Goal: Transaction & Acquisition: Purchase product/service

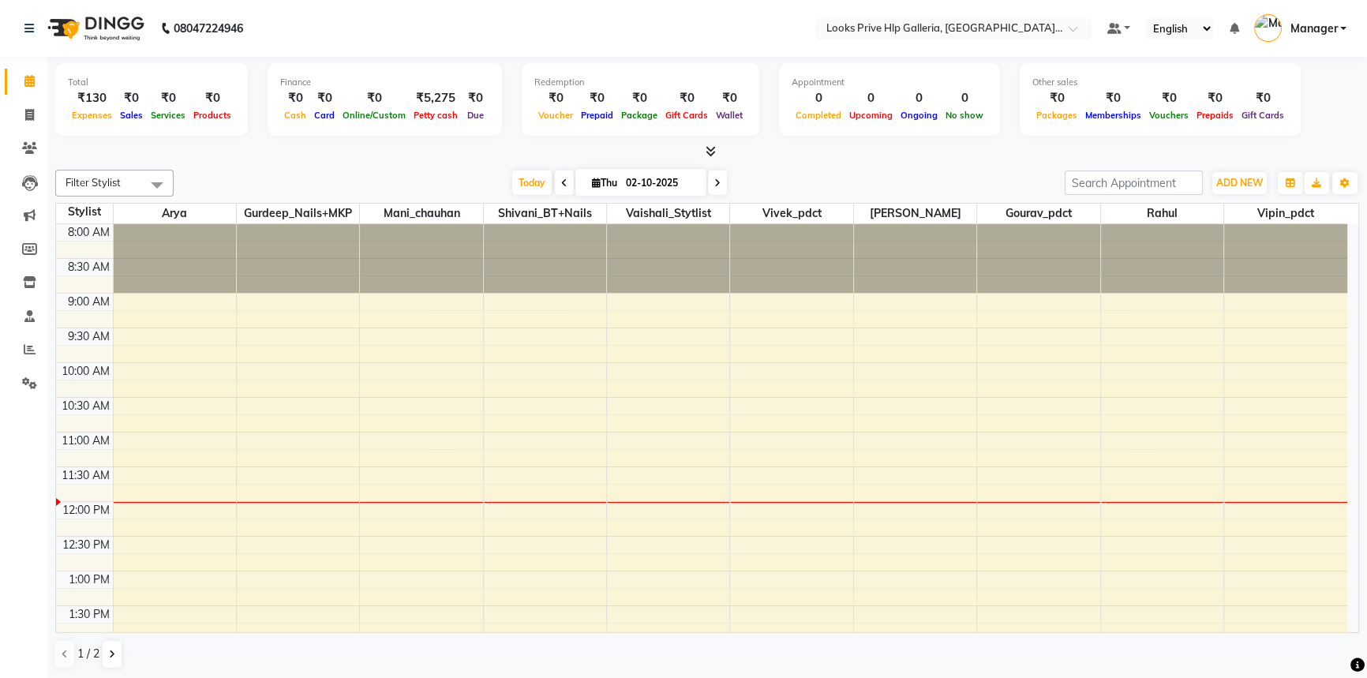
drag, startPoint x: 89, startPoint y: 610, endPoint x: 94, endPoint y: 601, distance: 10.6
drag, startPoint x: 94, startPoint y: 601, endPoint x: 76, endPoint y: 302, distance: 299.0
drag, startPoint x: 76, startPoint y: 302, endPoint x: 82, endPoint y: 287, distance: 16.3
click at [86, 294] on div "9:00 AM" at bounding box center [89, 302] width 48 height 17
drag, startPoint x: 80, startPoint y: 281, endPoint x: 68, endPoint y: 278, distance: 12.3
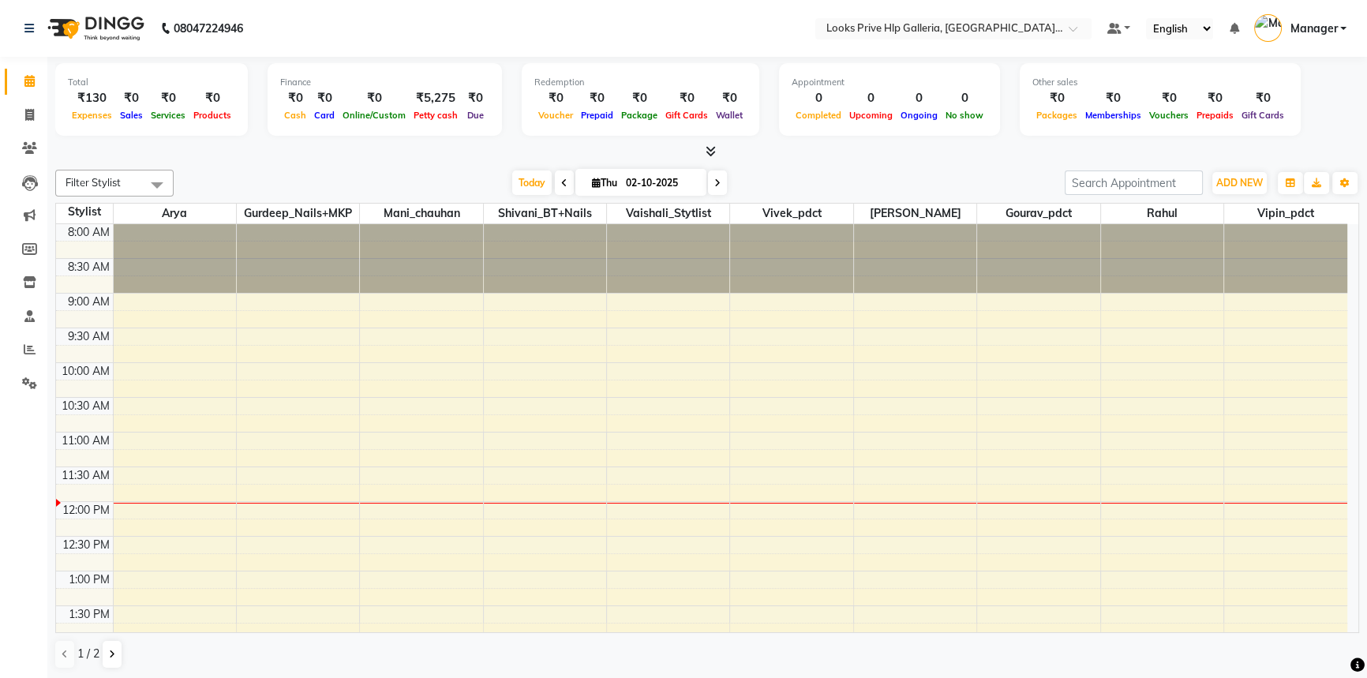
drag, startPoint x: 66, startPoint y: 273, endPoint x: 642, endPoint y: 257, distance: 575.8
click at [666, 260] on div at bounding box center [668, 258] width 122 height 69
click at [13, 111] on link "Invoice" at bounding box center [24, 116] width 38 height 26
select select "service"
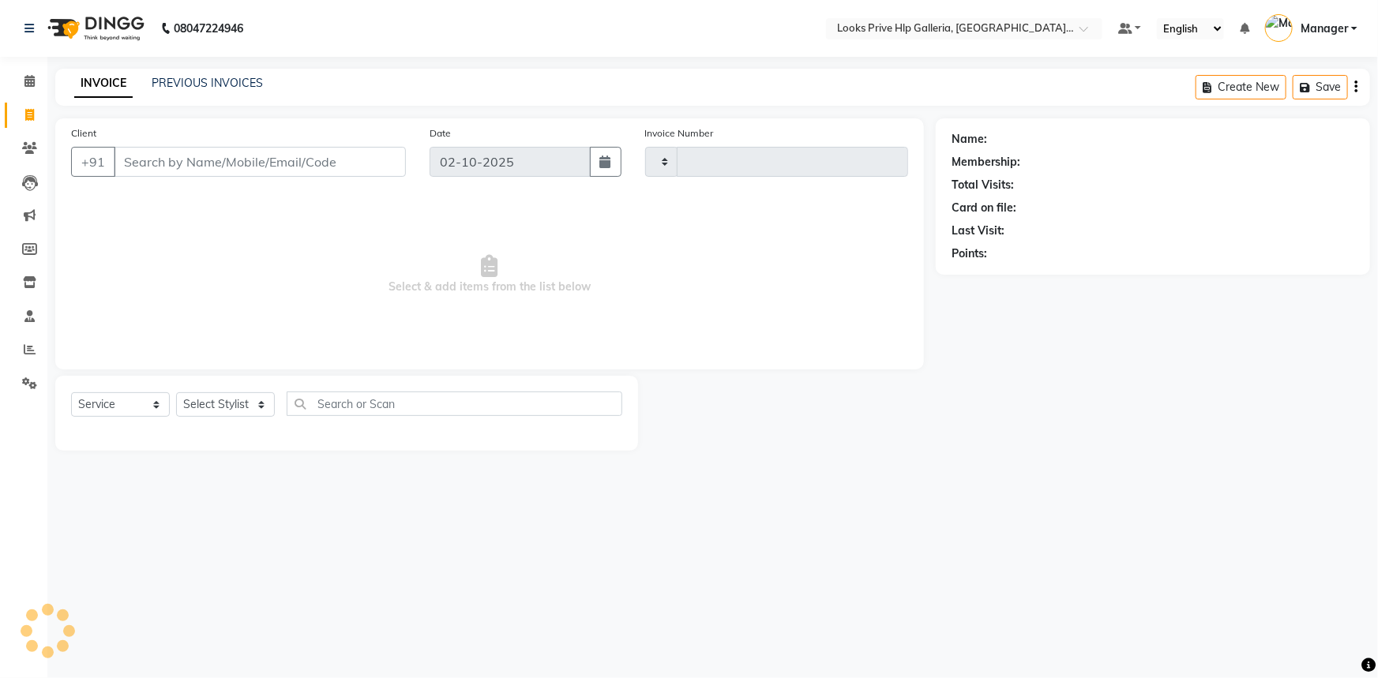
type input "1193"
select select "7937"
click at [221, 394] on select "Select Stylist" at bounding box center [225, 404] width 99 height 24
click at [230, 407] on select "Select Stylist [PERSON_NAME] Counter_Sales Gourav_pdct Gurdeep_Nails+MKP Manage…" at bounding box center [225, 404] width 99 height 24
click at [221, 399] on select "Select Stylist [PERSON_NAME] Counter_Sales Gourav_pdct Gurdeep_Nails+MKP Manage…" at bounding box center [225, 404] width 99 height 24
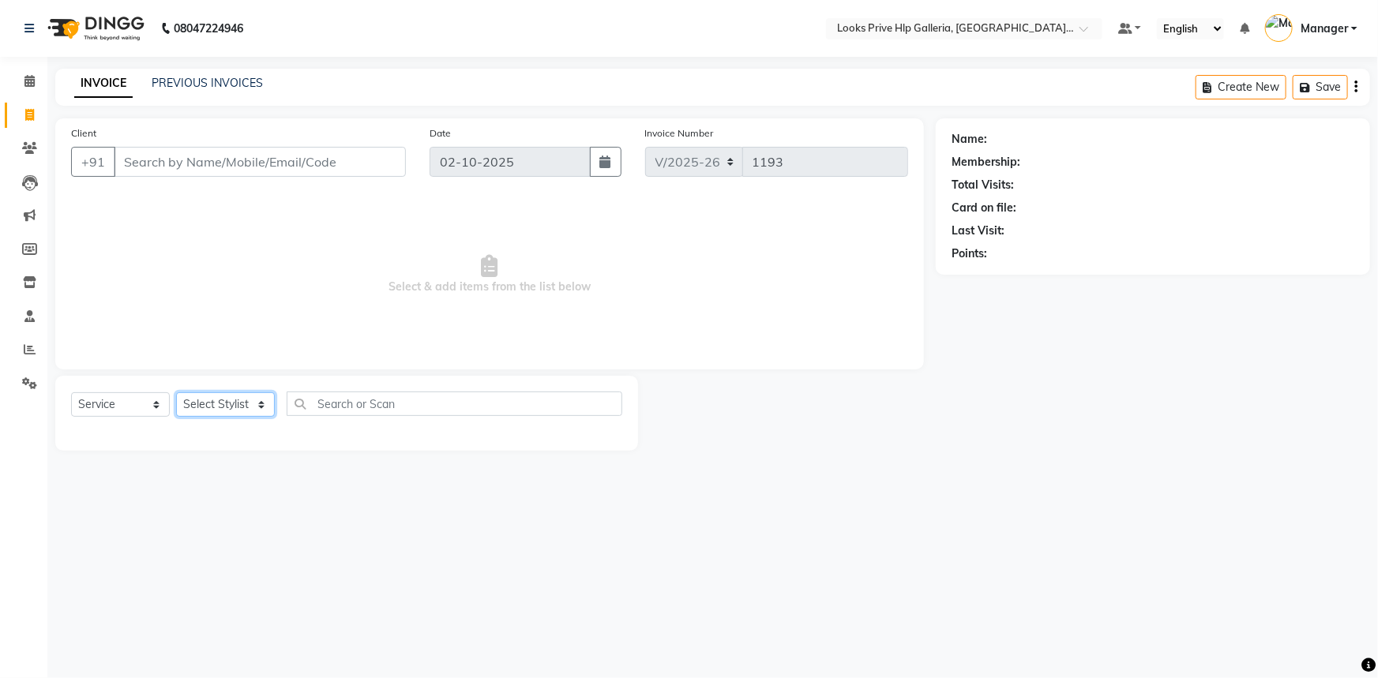
select select "74725"
click at [176, 392] on select "Select Stylist [PERSON_NAME] Counter_Sales Gourav_pdct Gurdeep_Nails+MKP Manage…" at bounding box center [225, 404] width 99 height 24
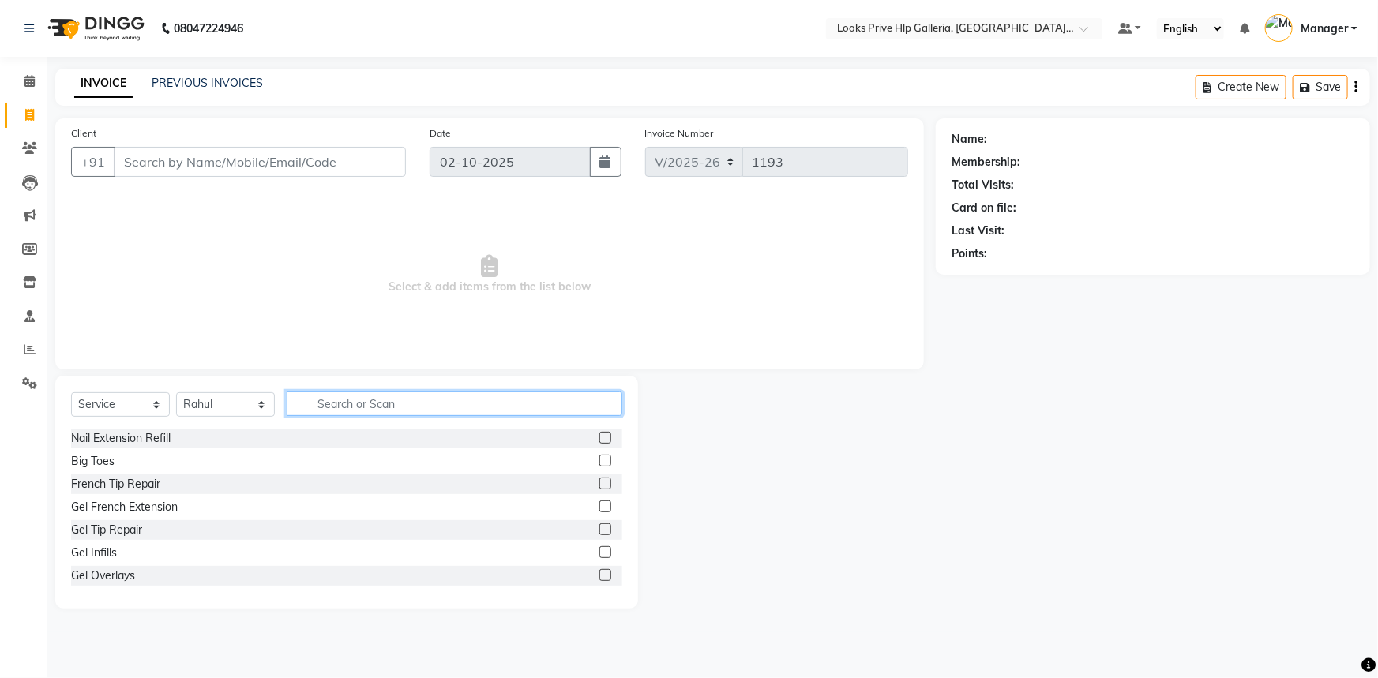
click at [364, 401] on input "text" at bounding box center [455, 404] width 336 height 24
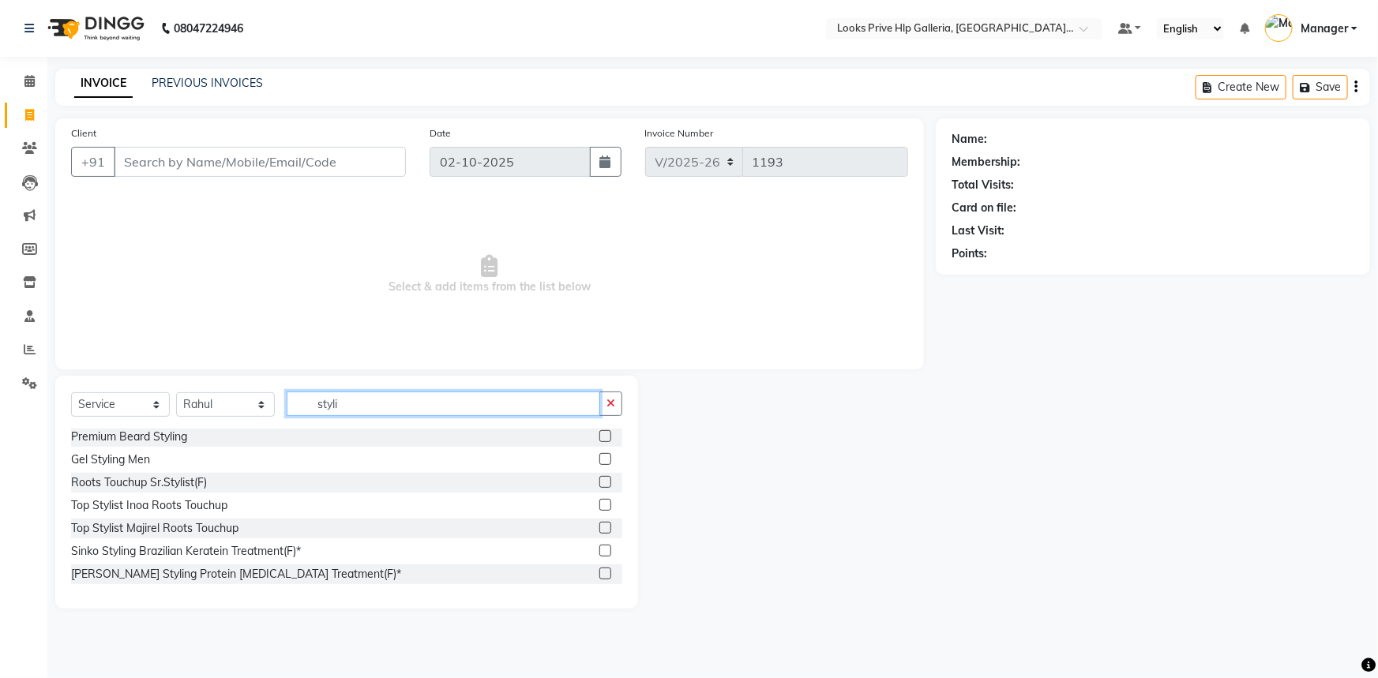
scroll to position [323, 0]
type input "styli"
click at [599, 456] on label at bounding box center [605, 458] width 12 height 12
click at [599, 456] on input "checkbox" at bounding box center [604, 459] width 10 height 10
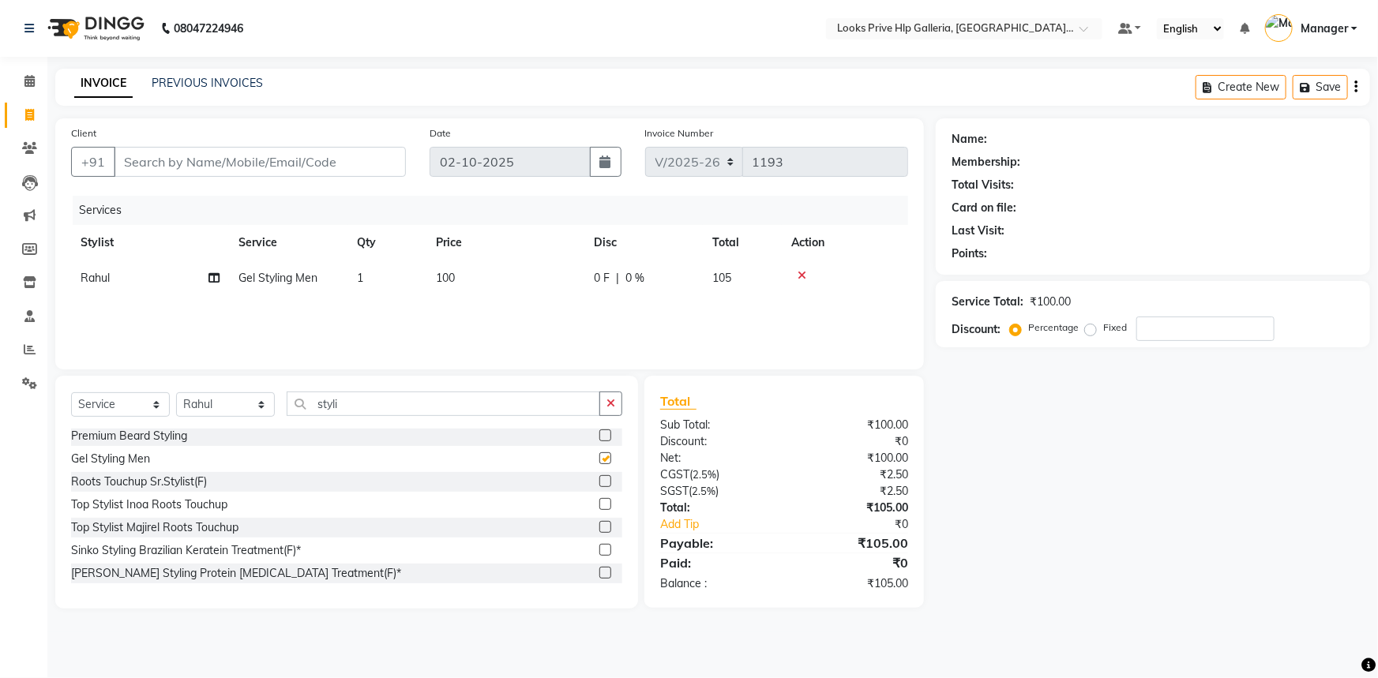
checkbox input "false"
click at [482, 281] on td "100" at bounding box center [505, 279] width 158 height 36
select select "74725"
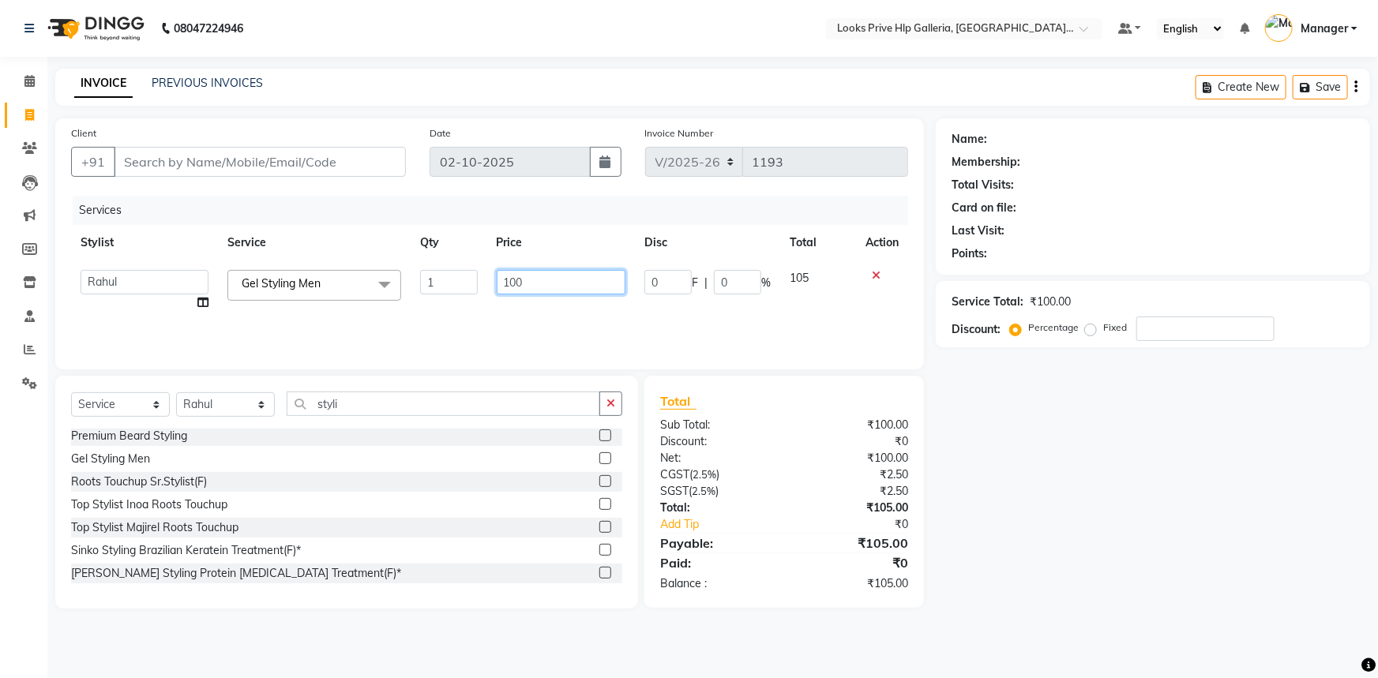
click at [538, 272] on input "100" at bounding box center [561, 282] width 129 height 24
type input "1"
type input "300"
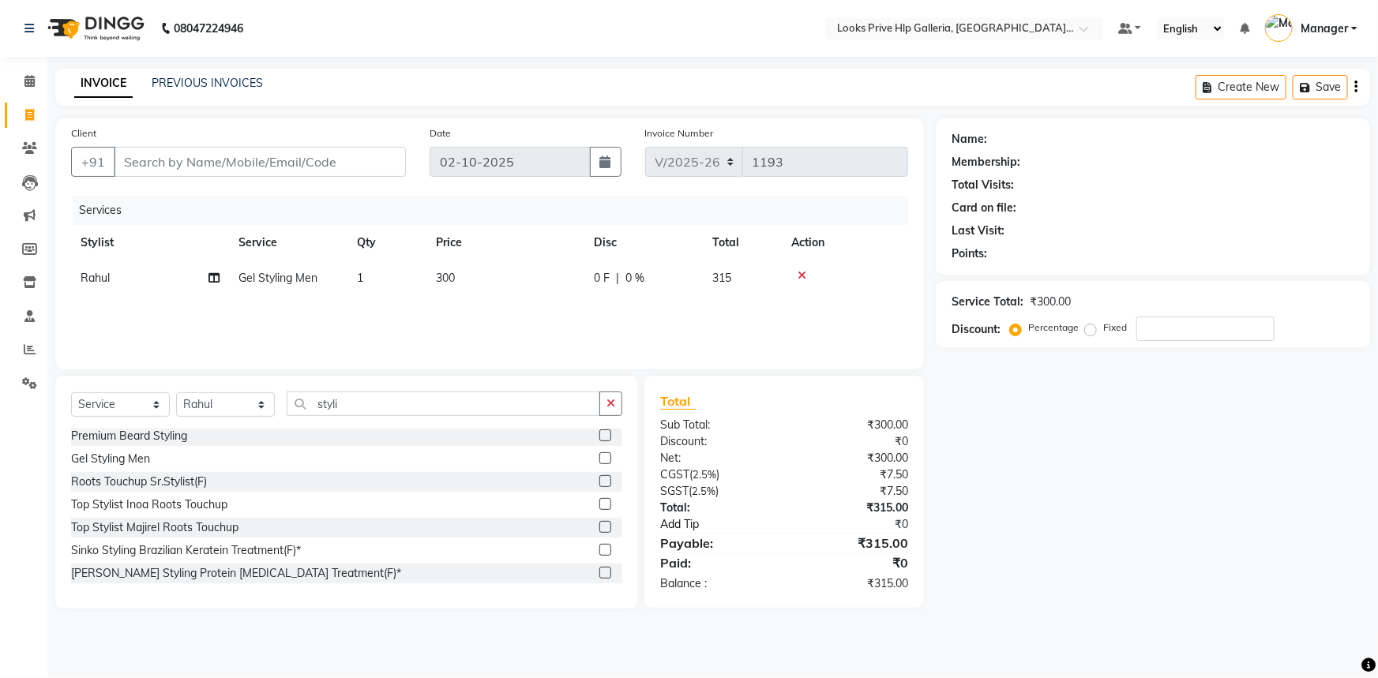
click at [677, 523] on link "Add Tip" at bounding box center [727, 524] width 158 height 17
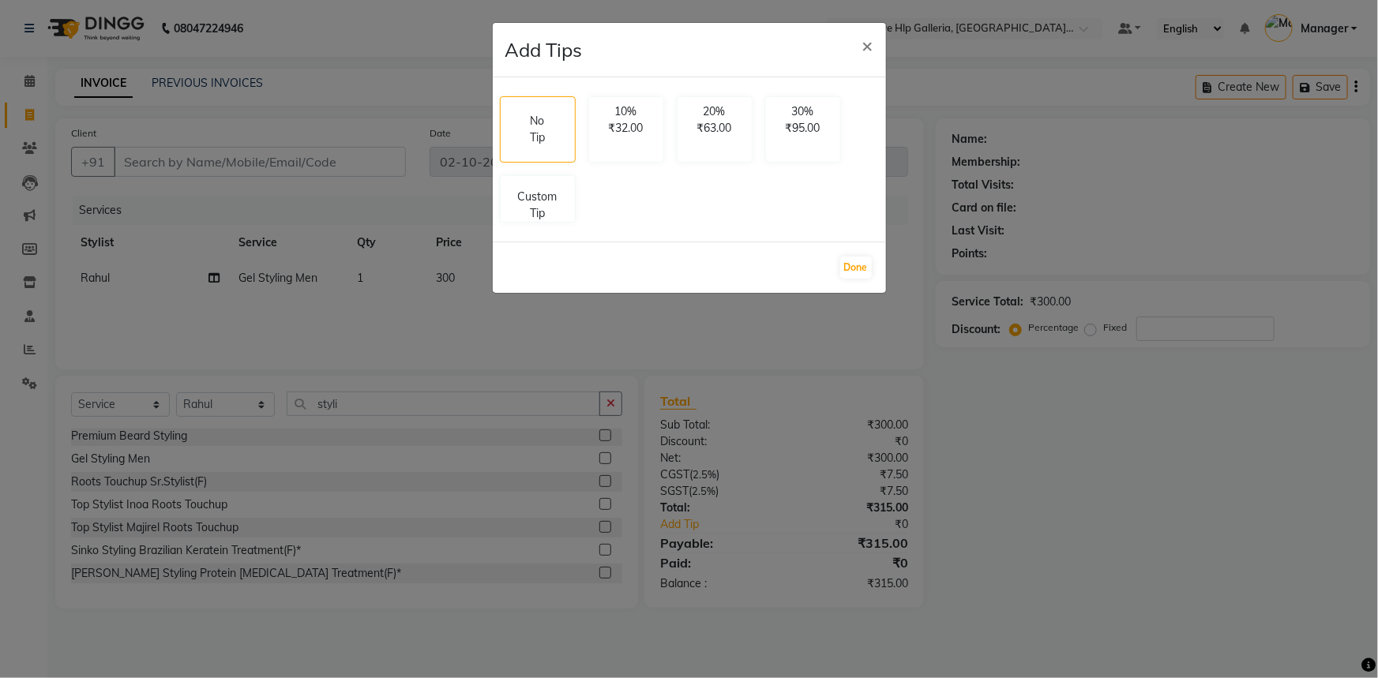
click at [743, 490] on ngb-modal-window "Add Tips × No Tip 10% ₹32.00 20% ₹63.00 30% ₹95.00 Custom Tip Done" at bounding box center [689, 339] width 1378 height 678
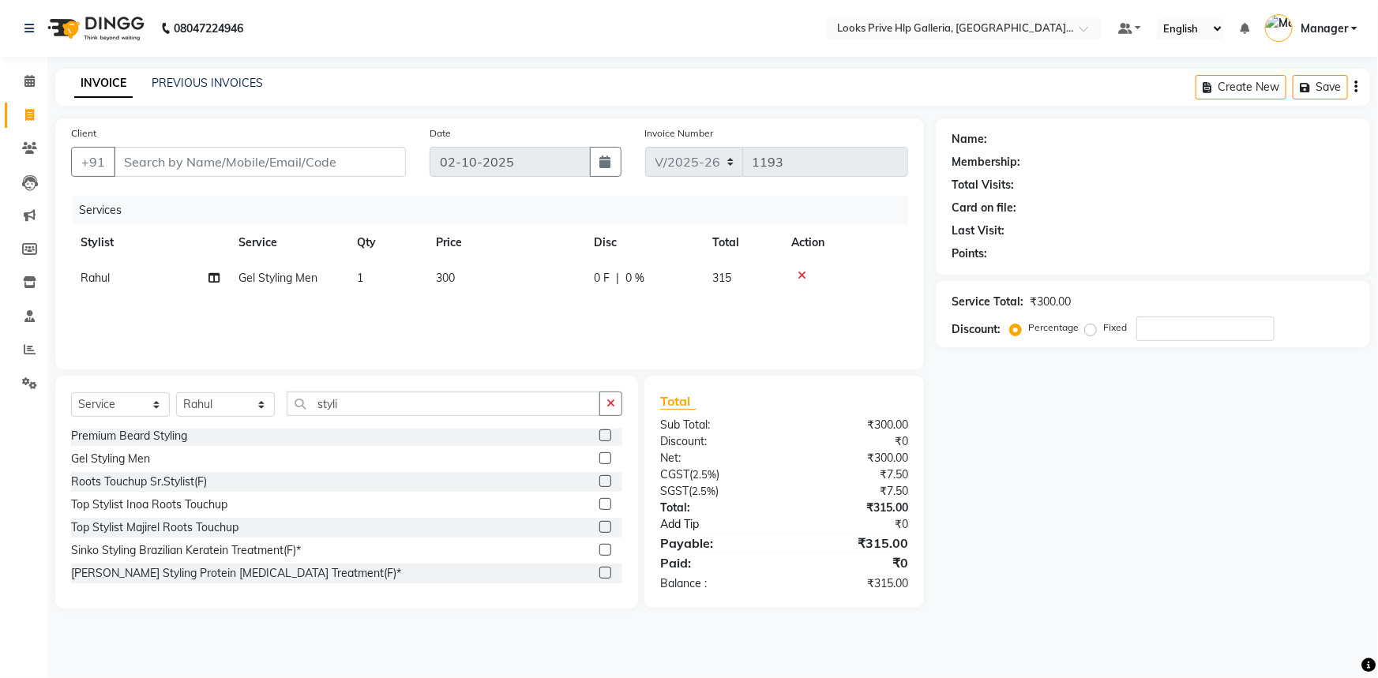
click at [702, 523] on link "Add Tip" at bounding box center [727, 524] width 158 height 17
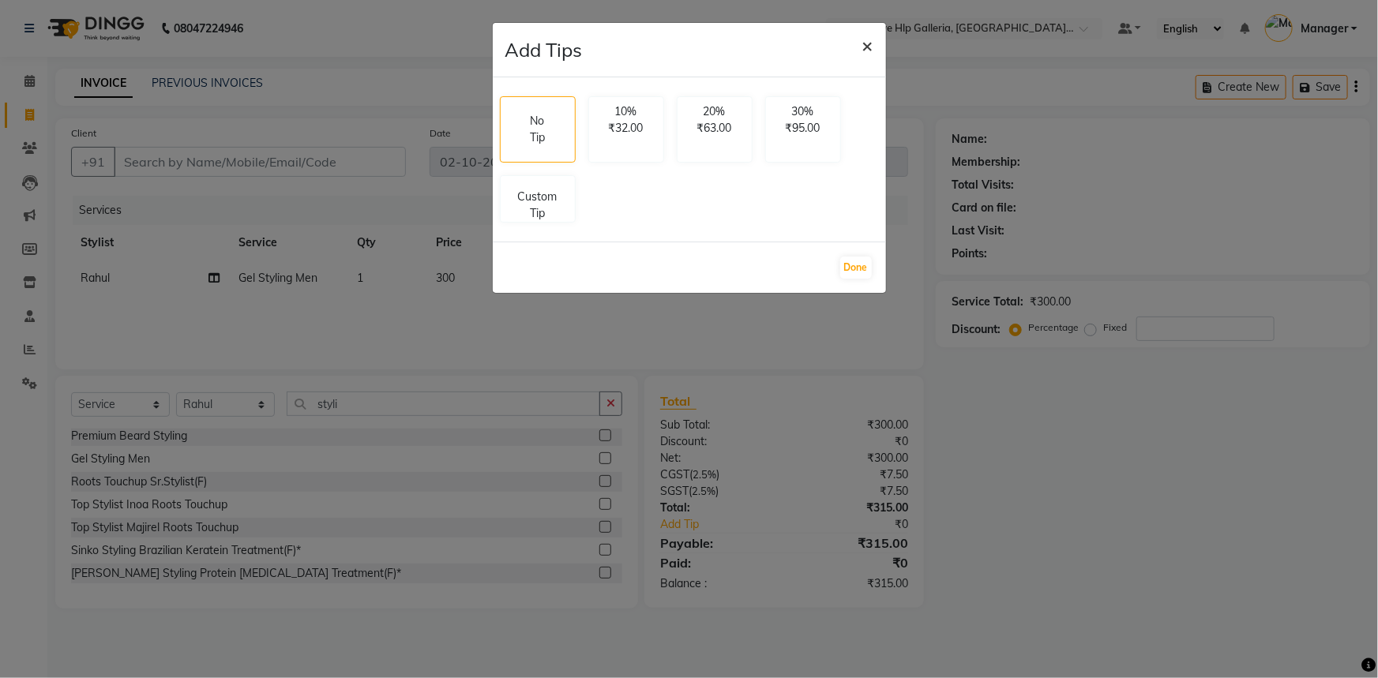
click at [862, 45] on span "×" at bounding box center [867, 45] width 11 height 24
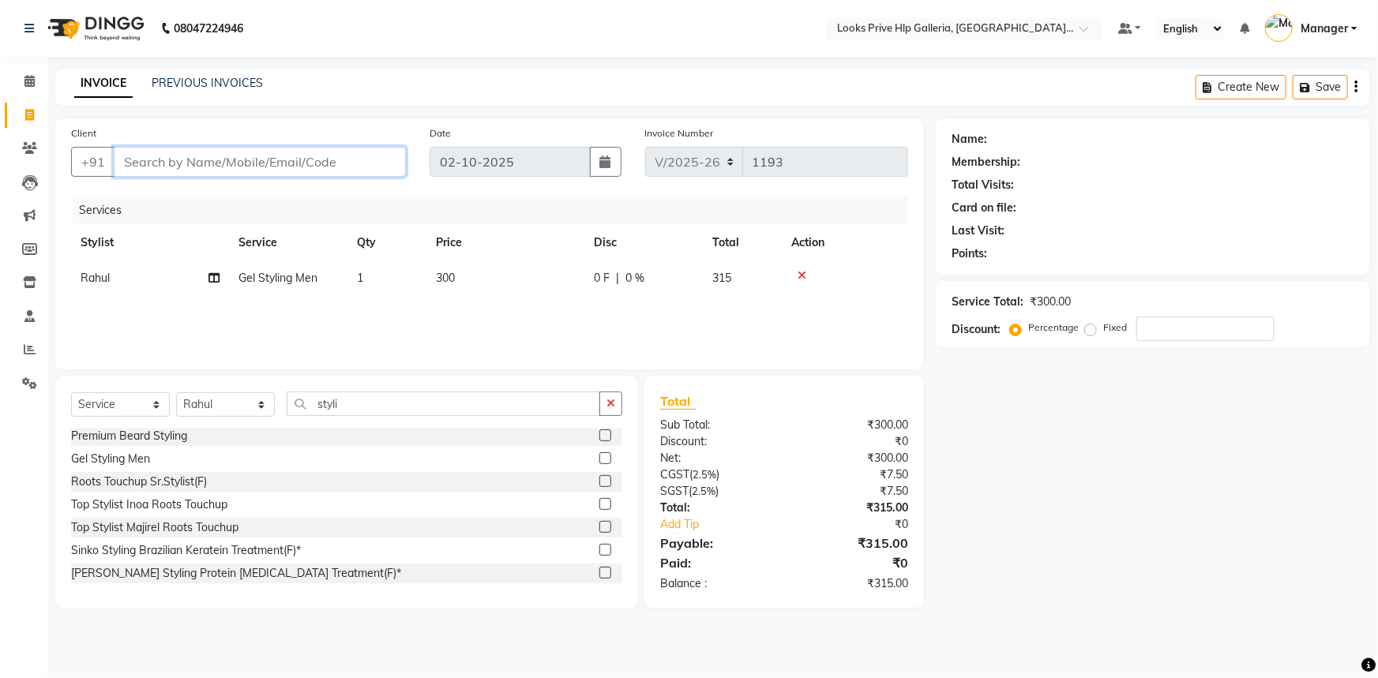
click at [286, 165] on input "Client" at bounding box center [260, 162] width 292 height 30
type input "9"
type input "0"
click at [190, 157] on input "98720000049" at bounding box center [220, 162] width 212 height 30
type input "9872000049"
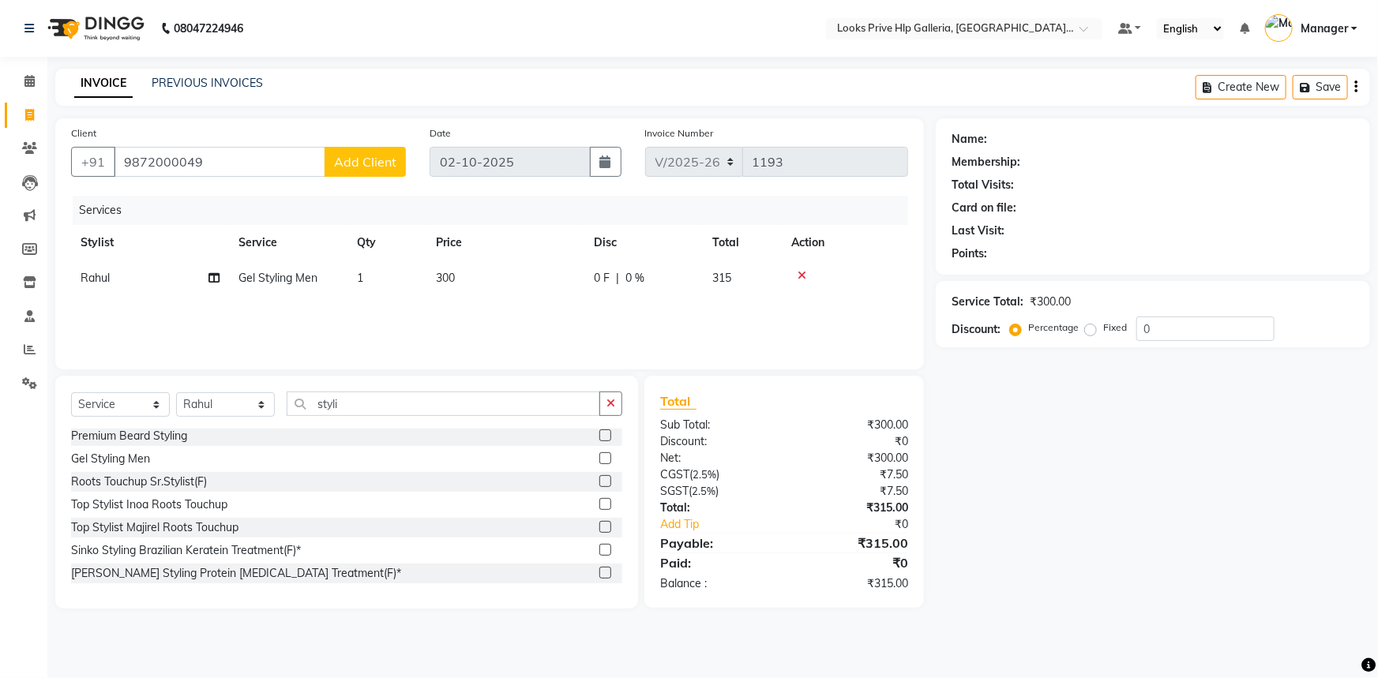
click at [381, 150] on button "Add Client" at bounding box center [364, 162] width 81 height 30
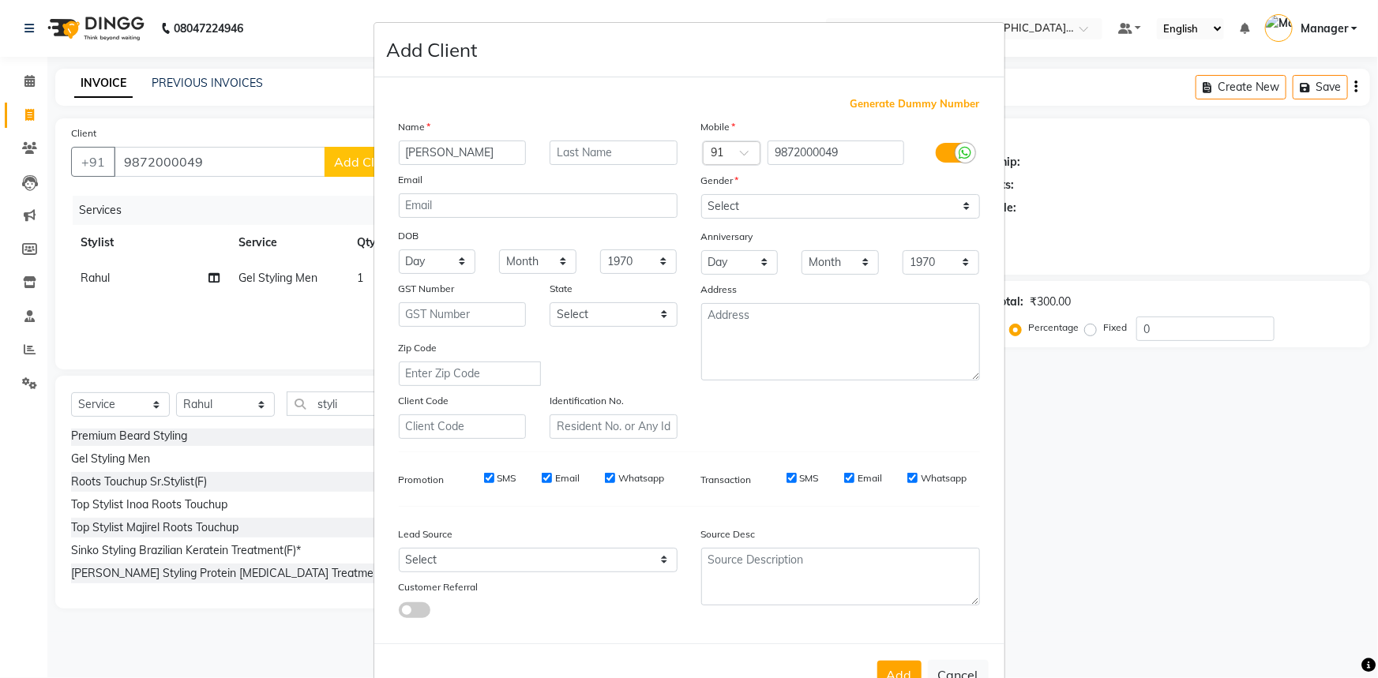
type input "[PERSON_NAME]"
click at [857, 202] on select "Select [DEMOGRAPHIC_DATA] [DEMOGRAPHIC_DATA] Other Prefer Not To Say" at bounding box center [840, 206] width 279 height 24
select select "[DEMOGRAPHIC_DATA]"
click at [701, 194] on select "Select [DEMOGRAPHIC_DATA] [DEMOGRAPHIC_DATA] Other Prefer Not To Say" at bounding box center [840, 206] width 279 height 24
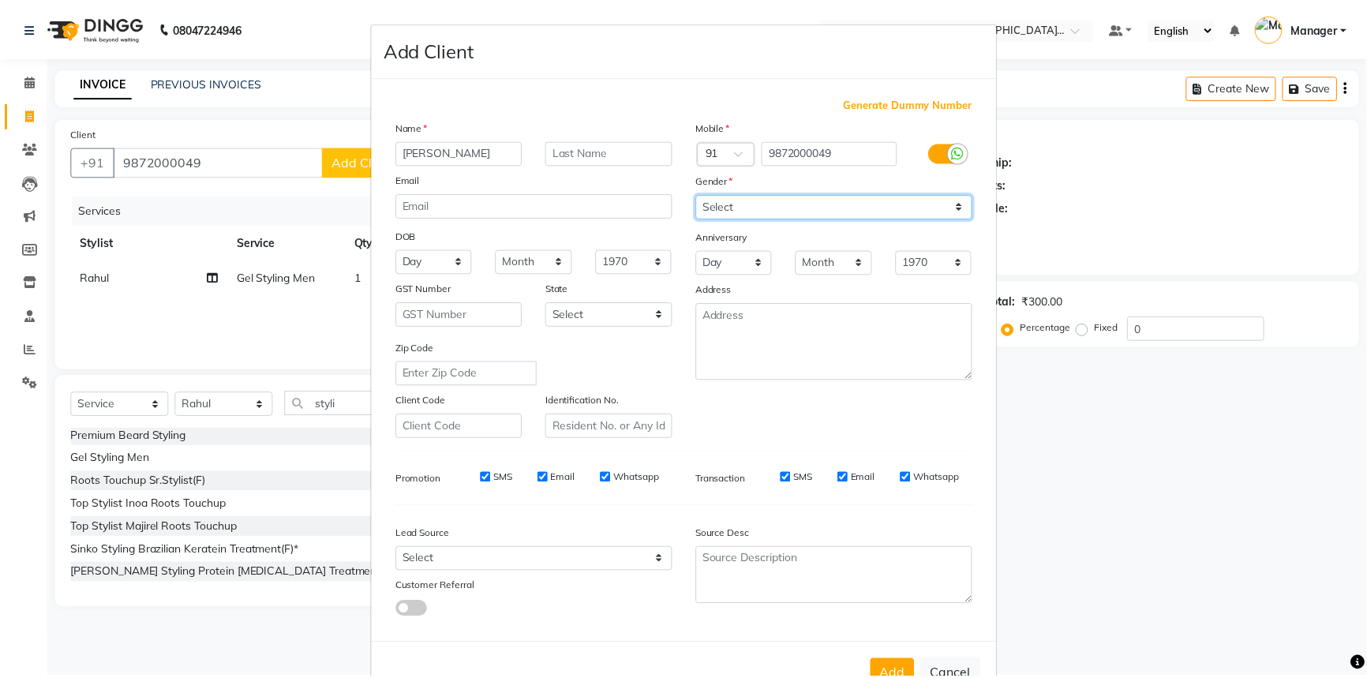
scroll to position [55, 0]
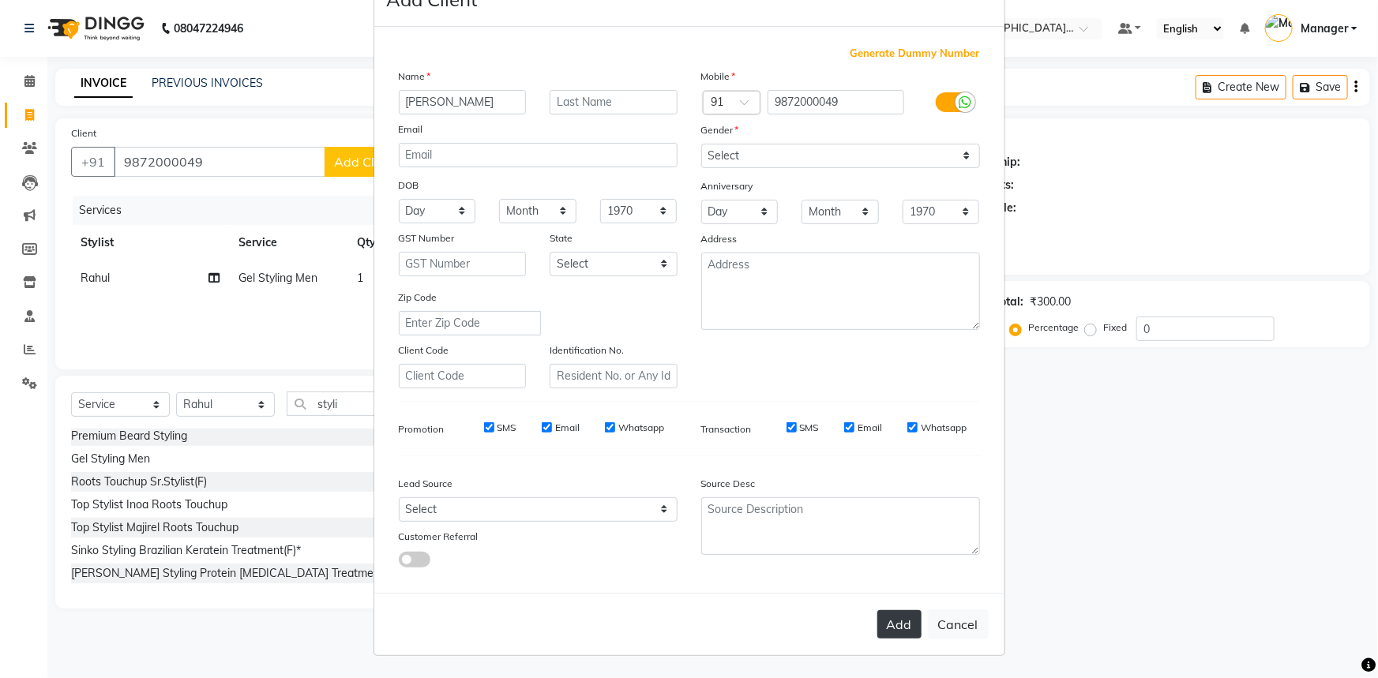
click at [889, 624] on button "Add" at bounding box center [899, 624] width 44 height 28
select select
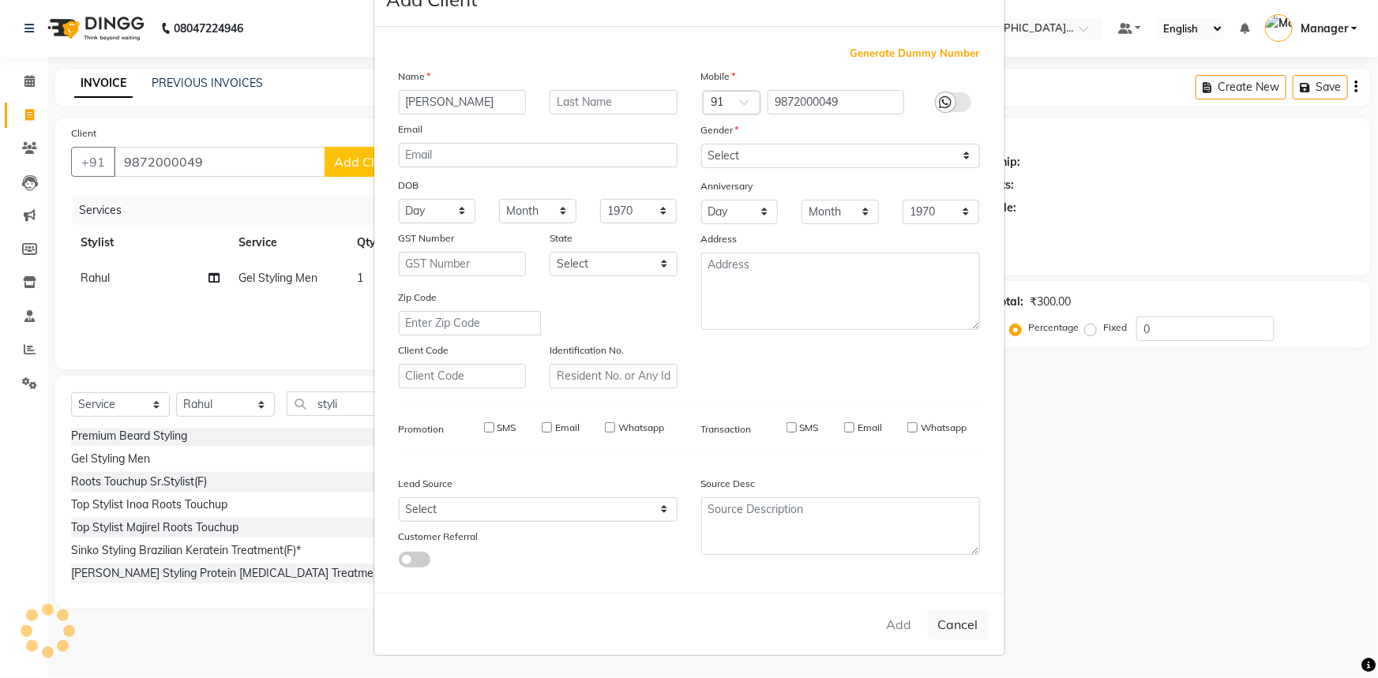
select select
checkbox input "false"
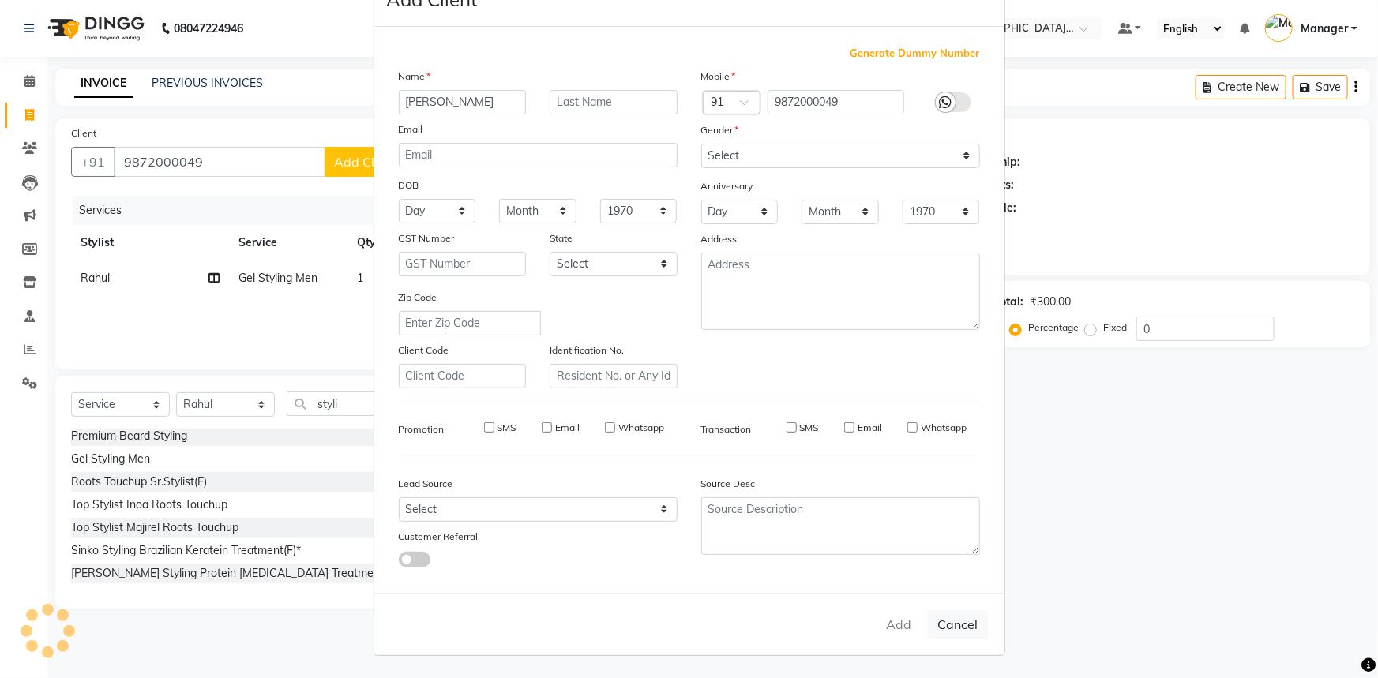
checkbox input "false"
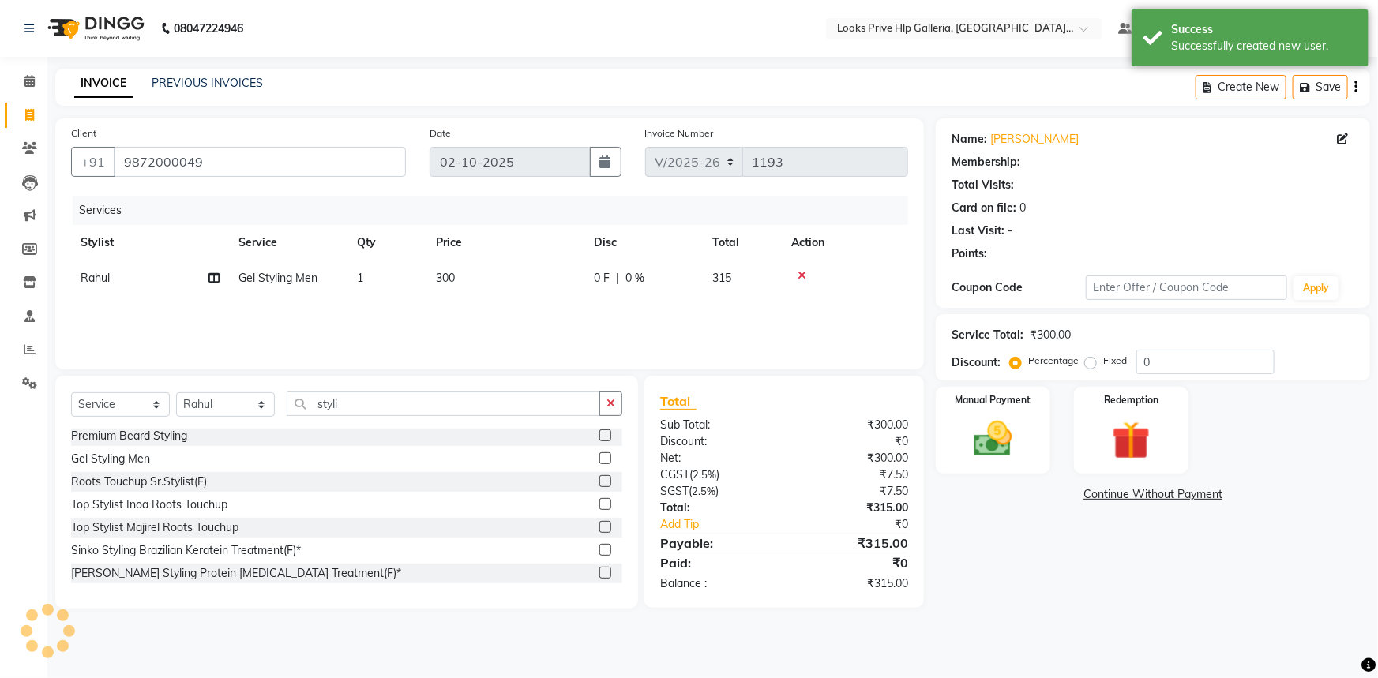
select select "1: Object"
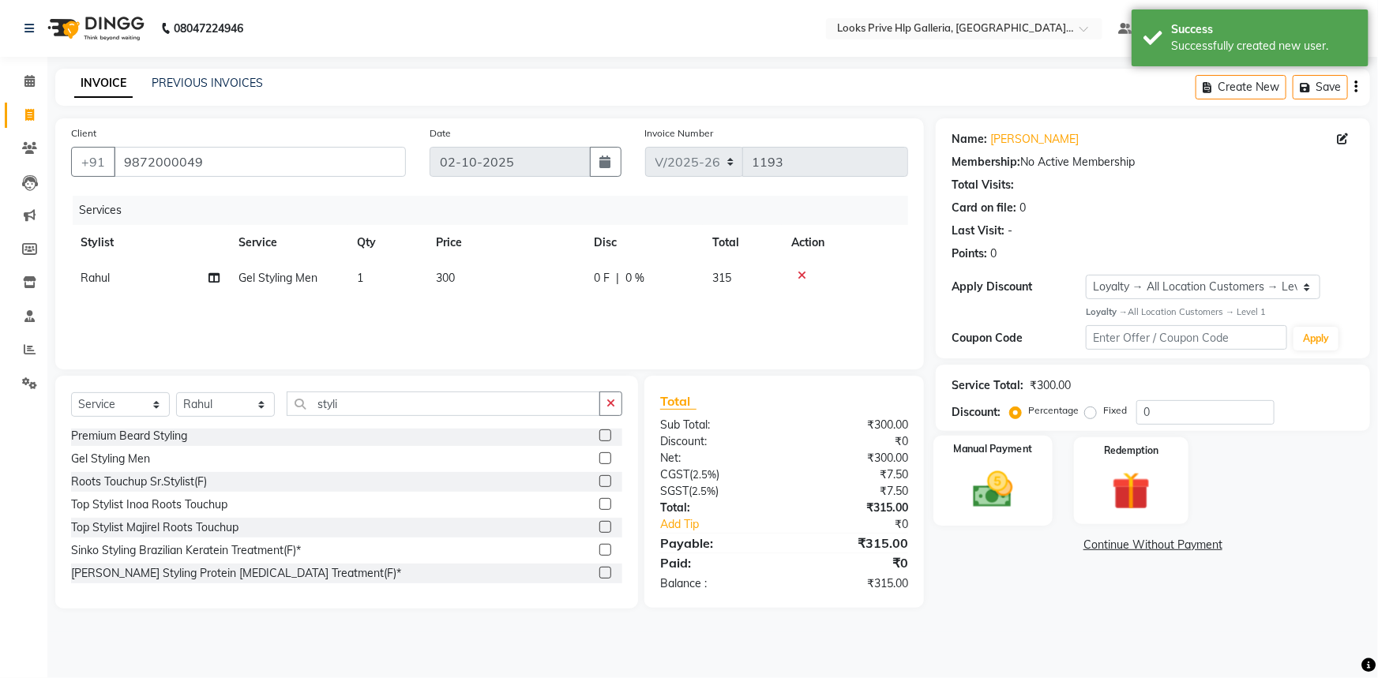
drag, startPoint x: 996, startPoint y: 482, endPoint x: 1007, endPoint y: 491, distance: 14.0
click at [995, 481] on img at bounding box center [993, 490] width 65 height 46
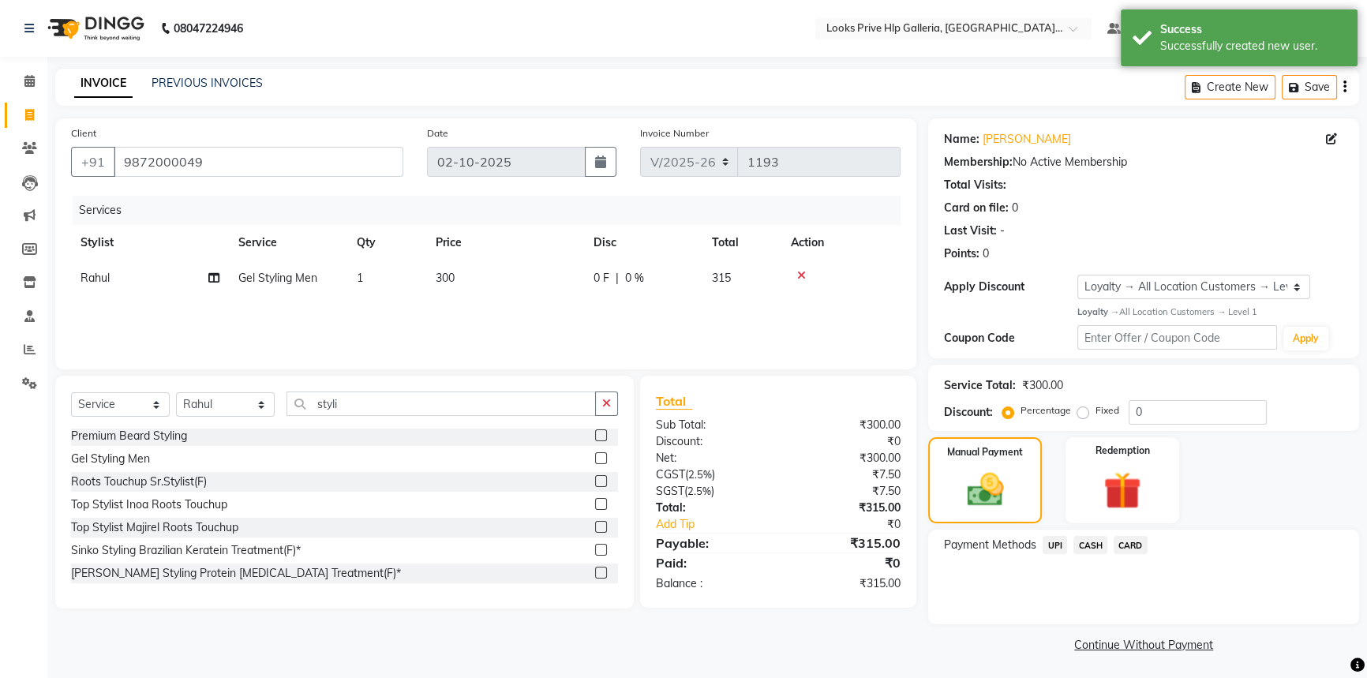
click at [1061, 545] on span "UPI" at bounding box center [1055, 545] width 24 height 18
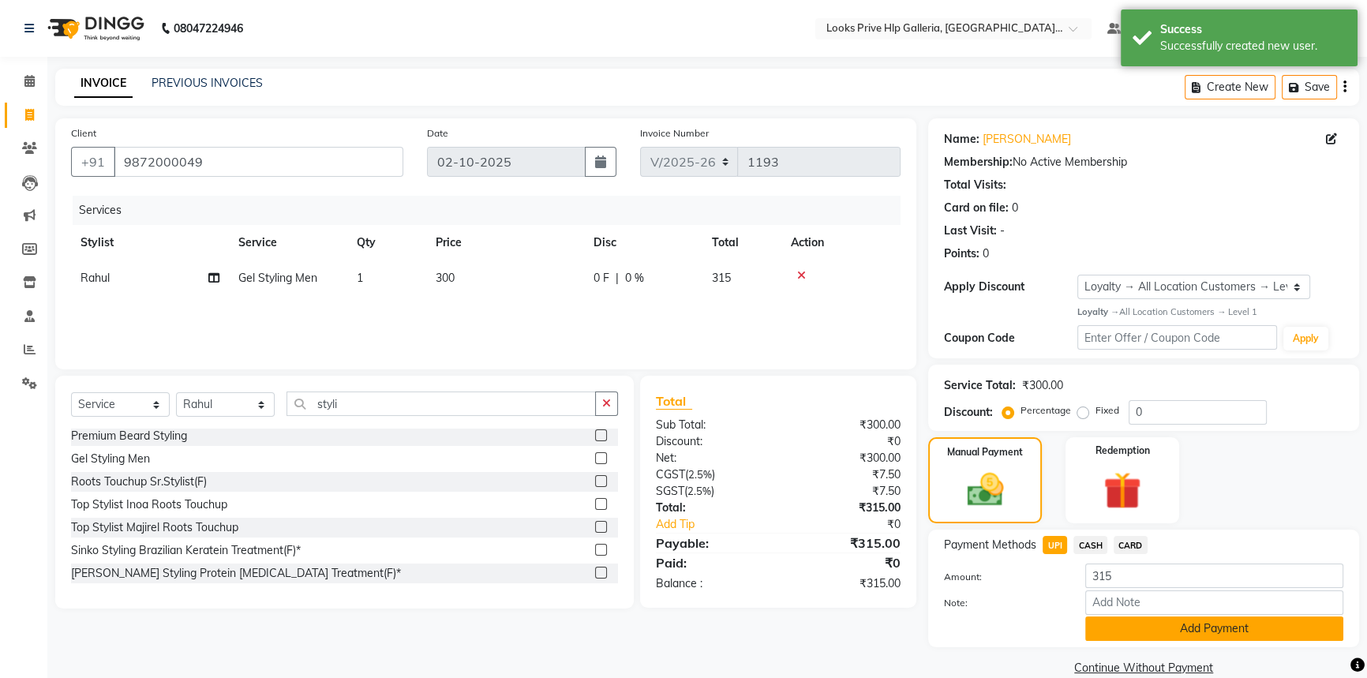
click at [1172, 633] on button "Add Payment" at bounding box center [1215, 629] width 258 height 24
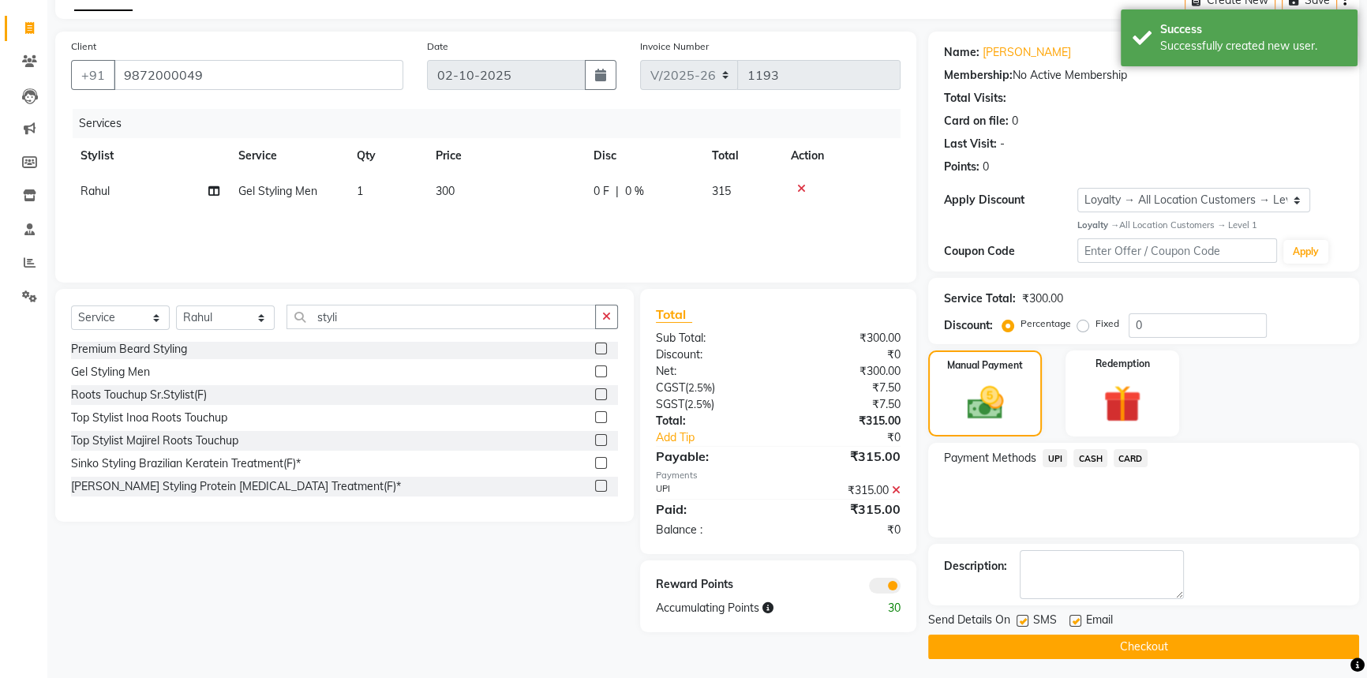
scroll to position [91, 0]
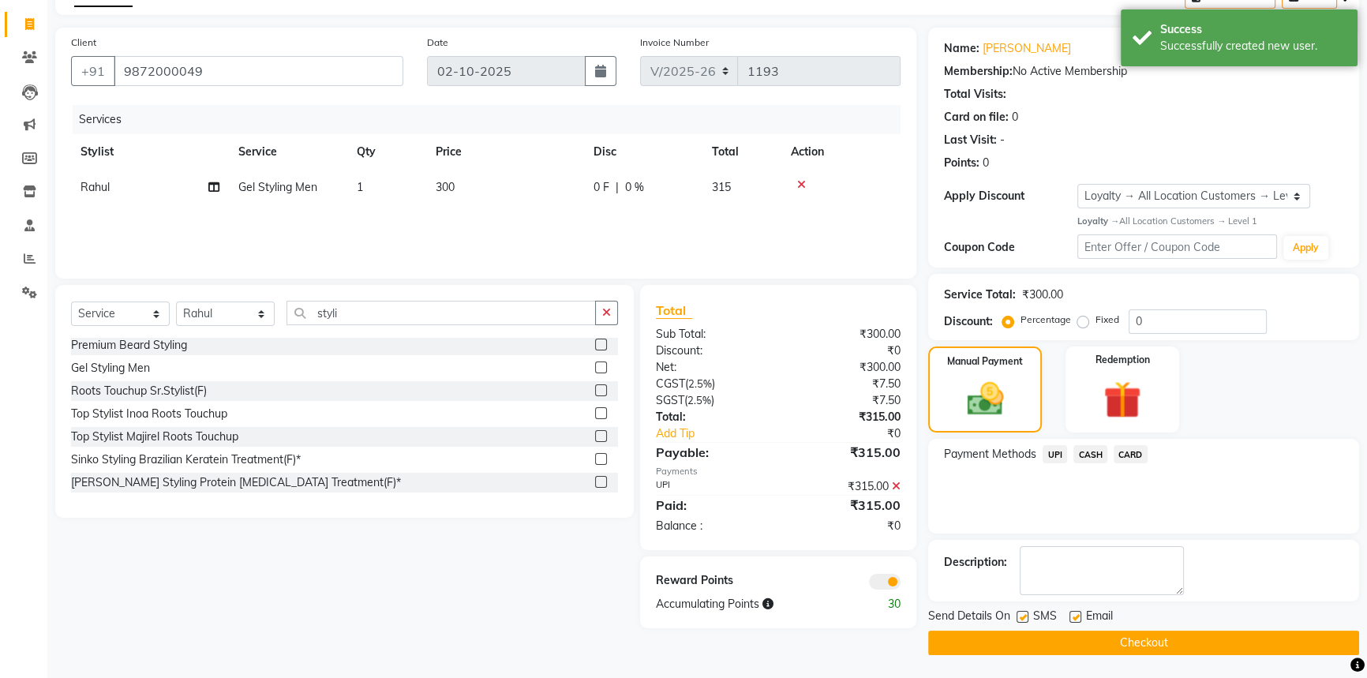
click at [1158, 643] on button "Checkout" at bounding box center [1143, 643] width 431 height 24
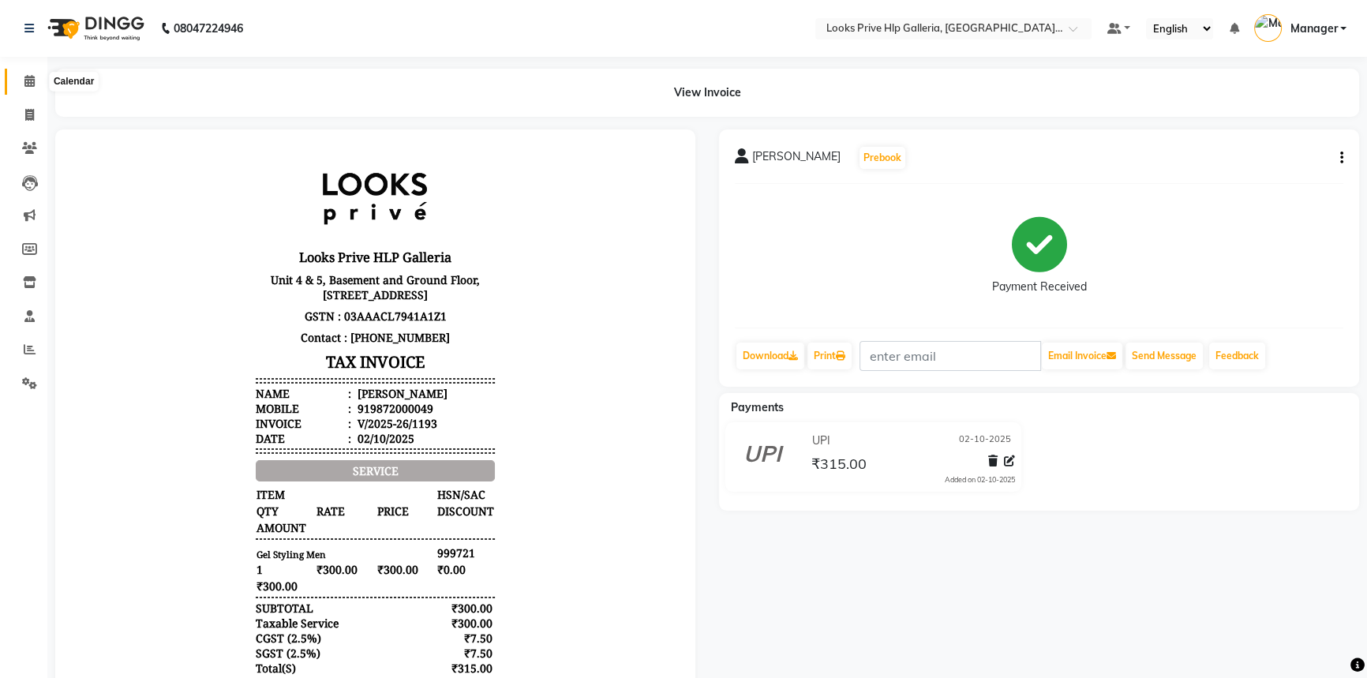
click at [34, 74] on span at bounding box center [30, 82] width 28 height 18
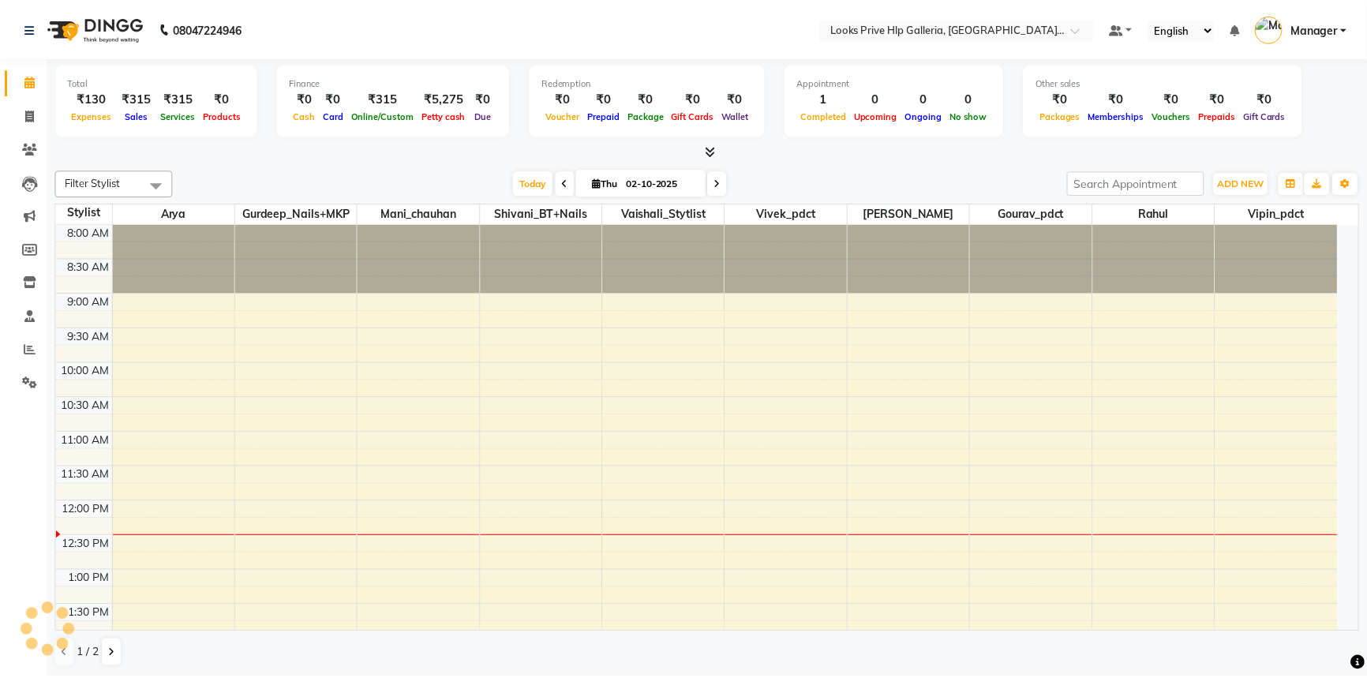
scroll to position [277, 0]
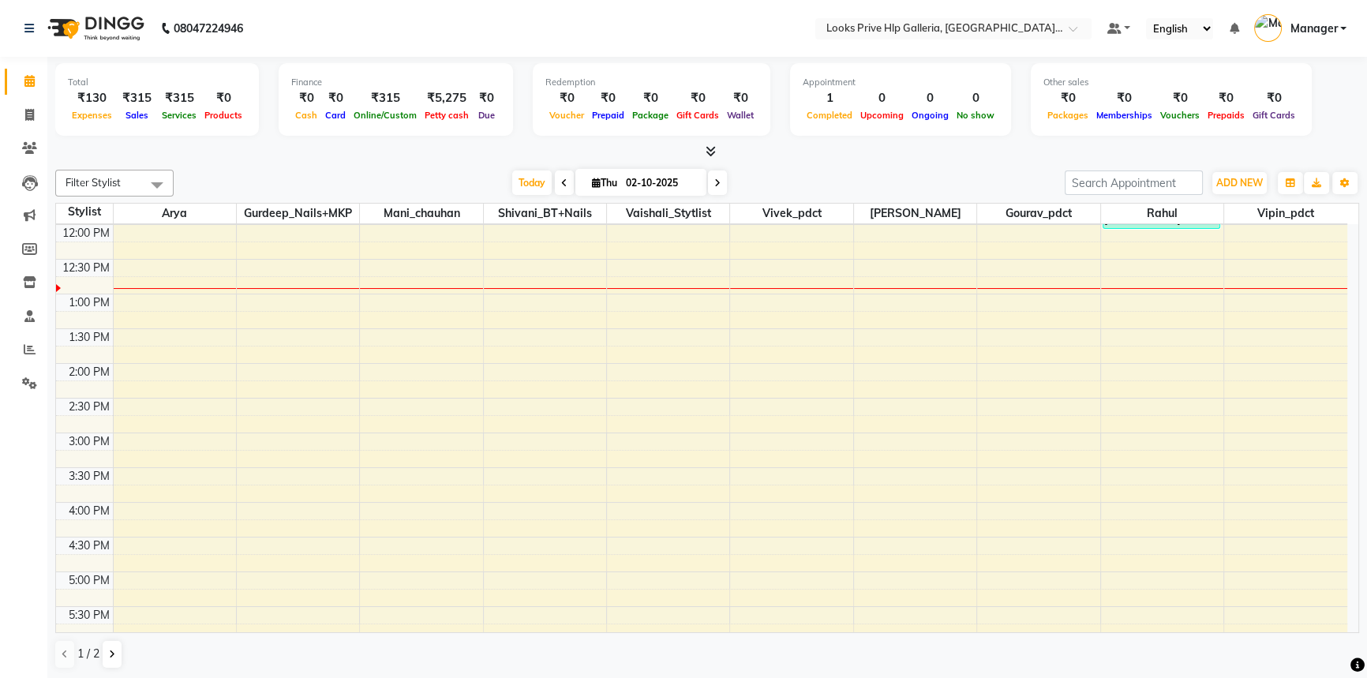
drag, startPoint x: 937, startPoint y: 341, endPoint x: 952, endPoint y: 339, distance: 15.2
drag, startPoint x: 952, startPoint y: 339, endPoint x: 957, endPoint y: 328, distance: 12.0
click at [689, 317] on div "8:00 AM 8:30 AM 9:00 AM 9:30 AM 10:00 AM 10:30 AM 11:00 AM 11:30 AM 12:00 PM 12…" at bounding box center [702, 398] width 1292 height 902
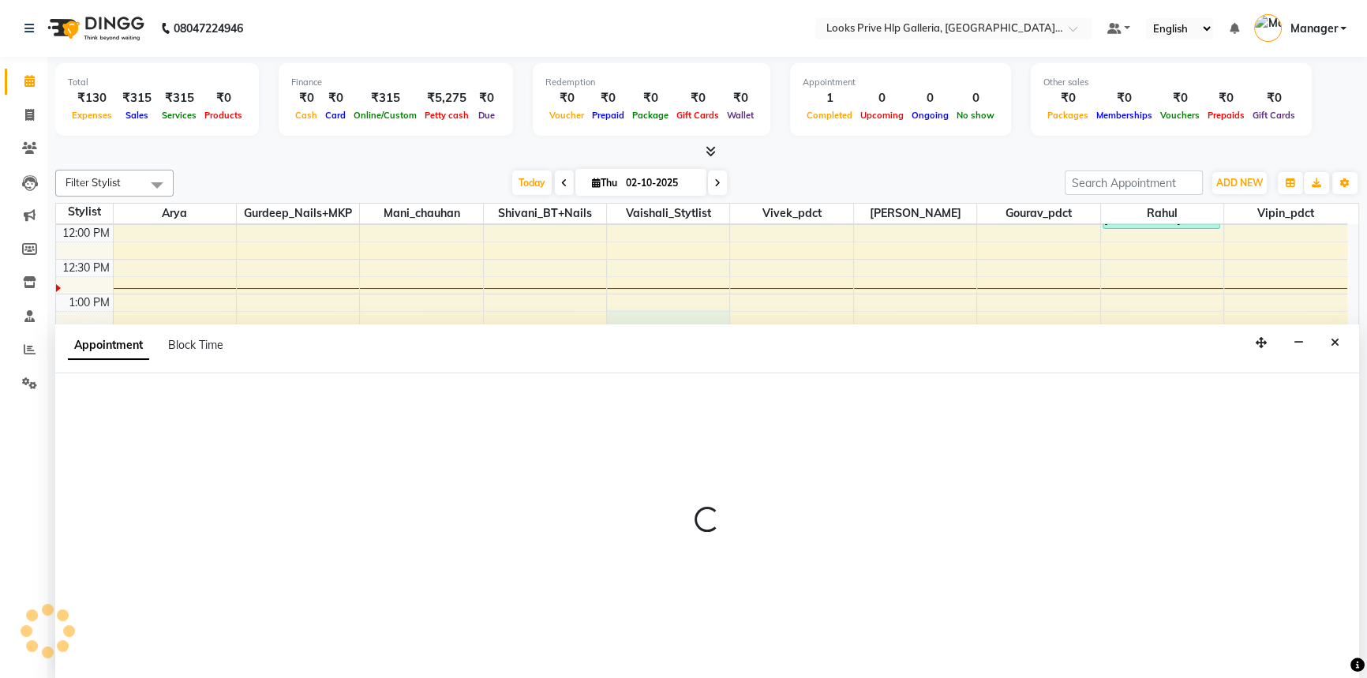
click at [689, 307] on div "8:00 AM 8:30 AM 9:00 AM 9:30 AM 10:00 AM 10:30 AM 11:00 AM 11:30 AM 12:00 PM 12…" at bounding box center [702, 398] width 1292 height 902
select select "71869"
select select "tentative"
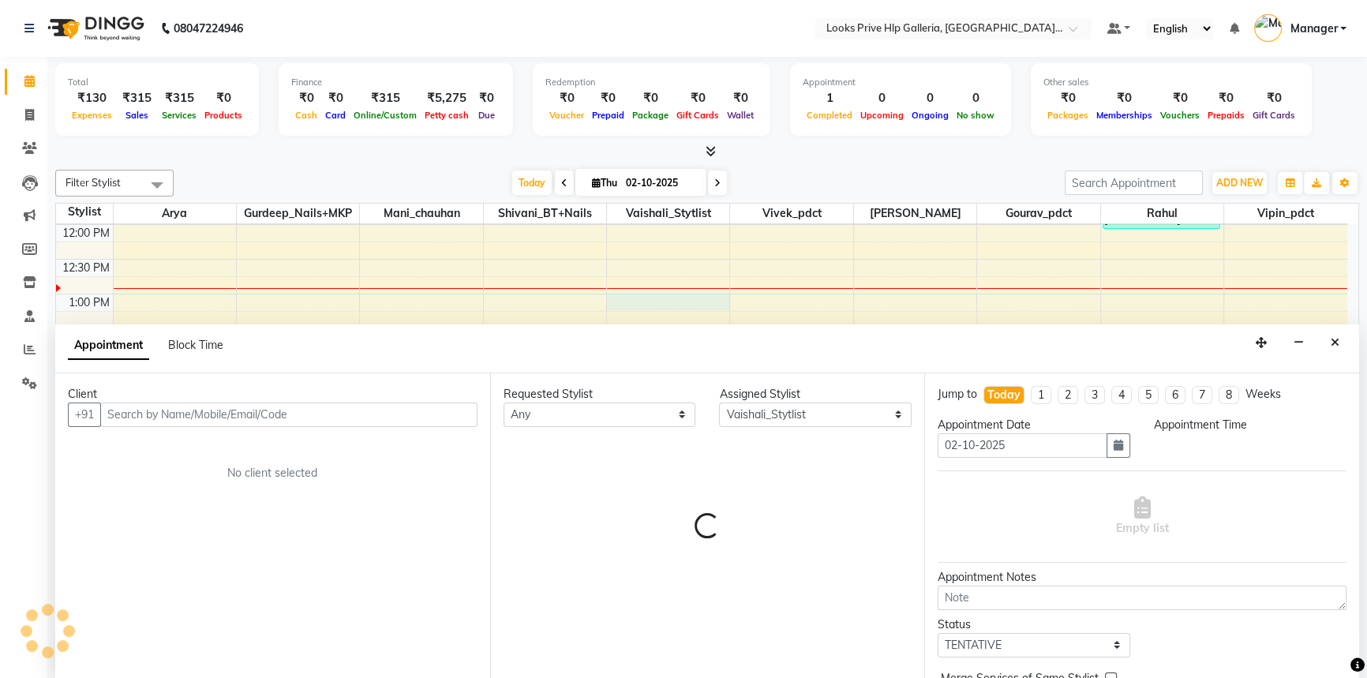
scroll to position [0, 0]
select select "780"
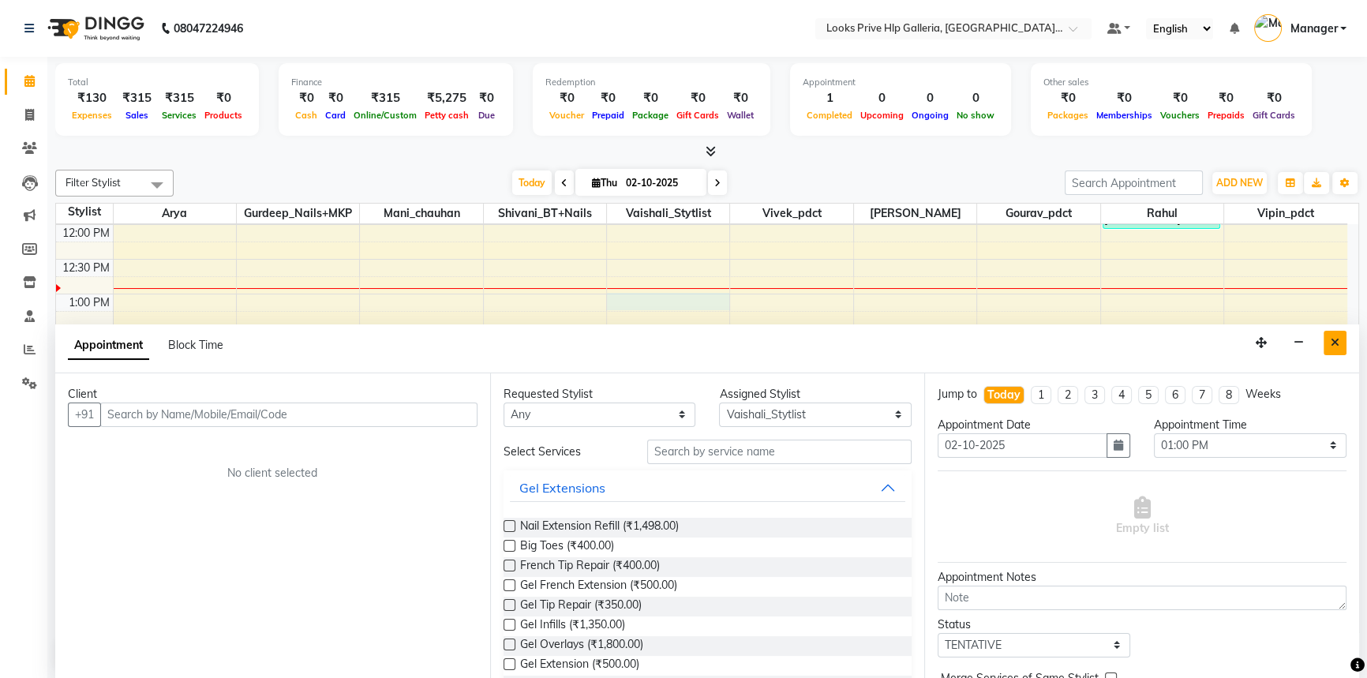
click at [1323, 343] on div "Appointment Block Time" at bounding box center [707, 348] width 1304 height 49
click at [1329, 344] on button "Close" at bounding box center [1335, 343] width 23 height 24
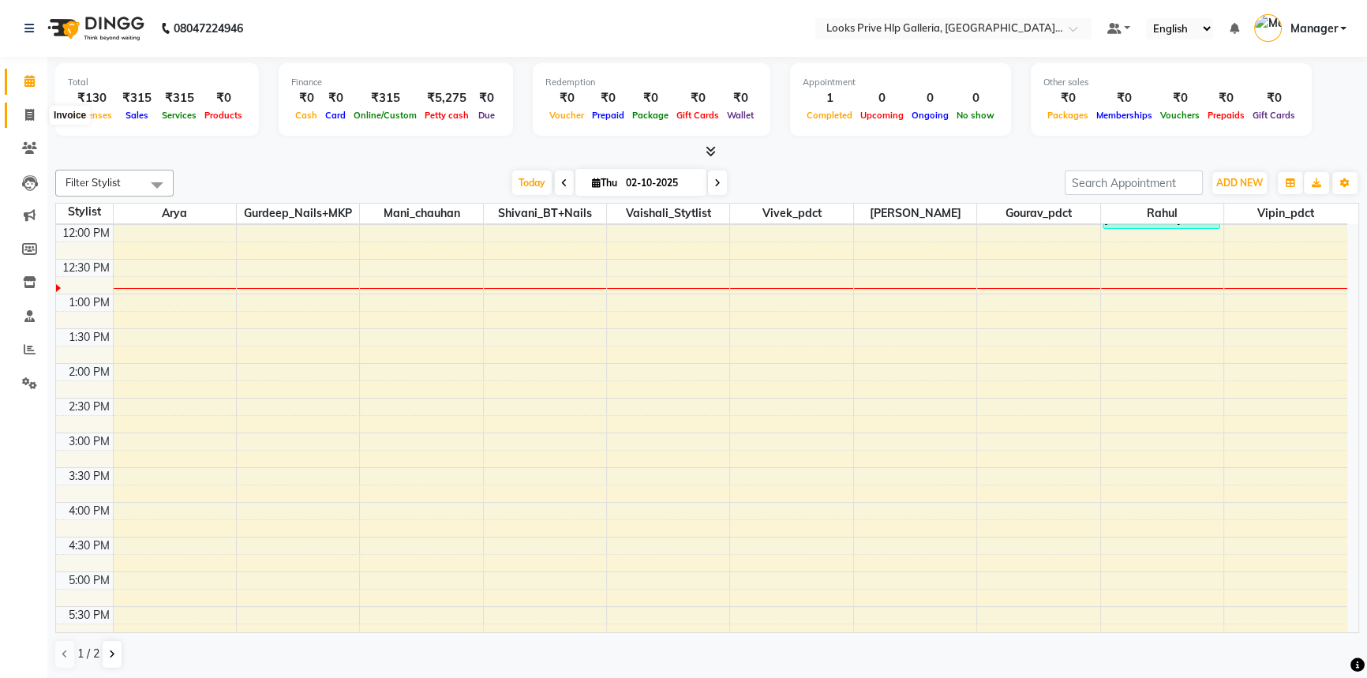
click at [28, 118] on icon at bounding box center [29, 115] width 9 height 12
select select "service"
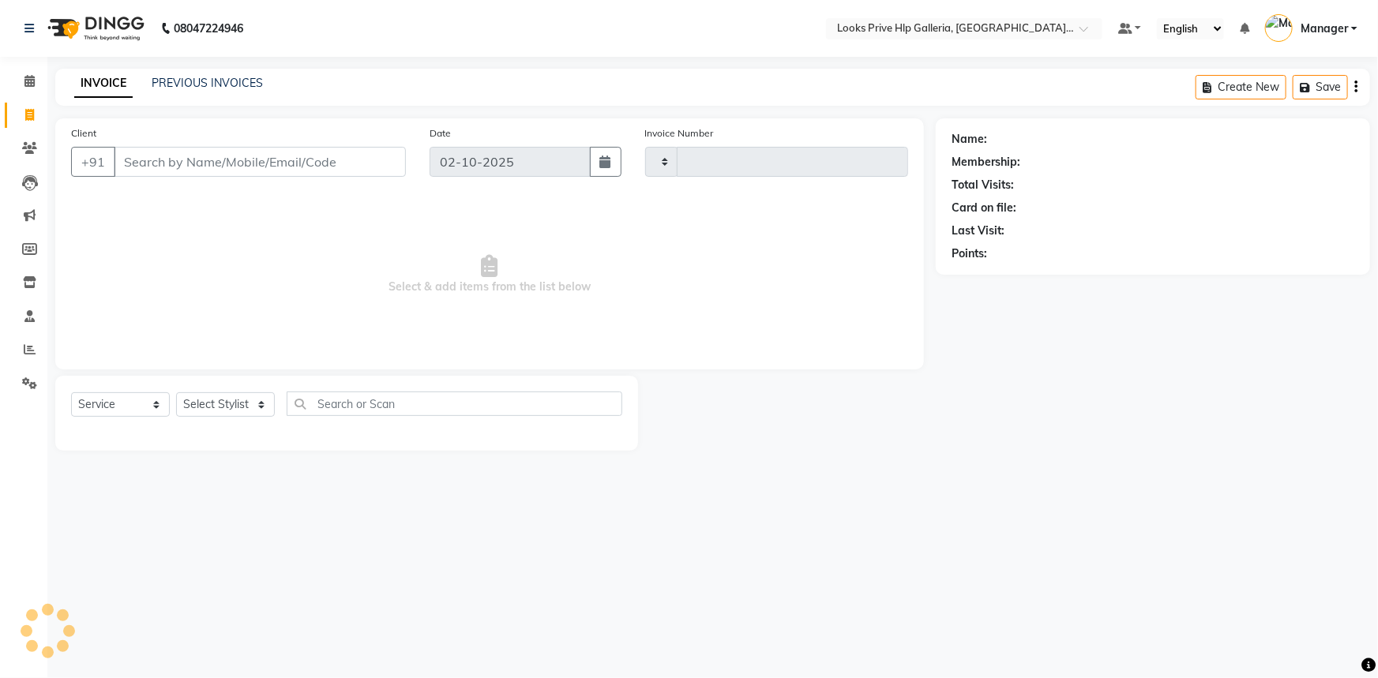
type input "1194"
select select "7937"
drag, startPoint x: 468, startPoint y: 576, endPoint x: 421, endPoint y: 489, distance: 98.9
drag, startPoint x: 421, startPoint y: 489, endPoint x: 853, endPoint y: 512, distance: 432.4
click at [861, 513] on div "08047224946 Select Location × Looks Prive Hlp Galleria, [GEOGRAPHIC_DATA], [GEO…" at bounding box center [689, 339] width 1378 height 678
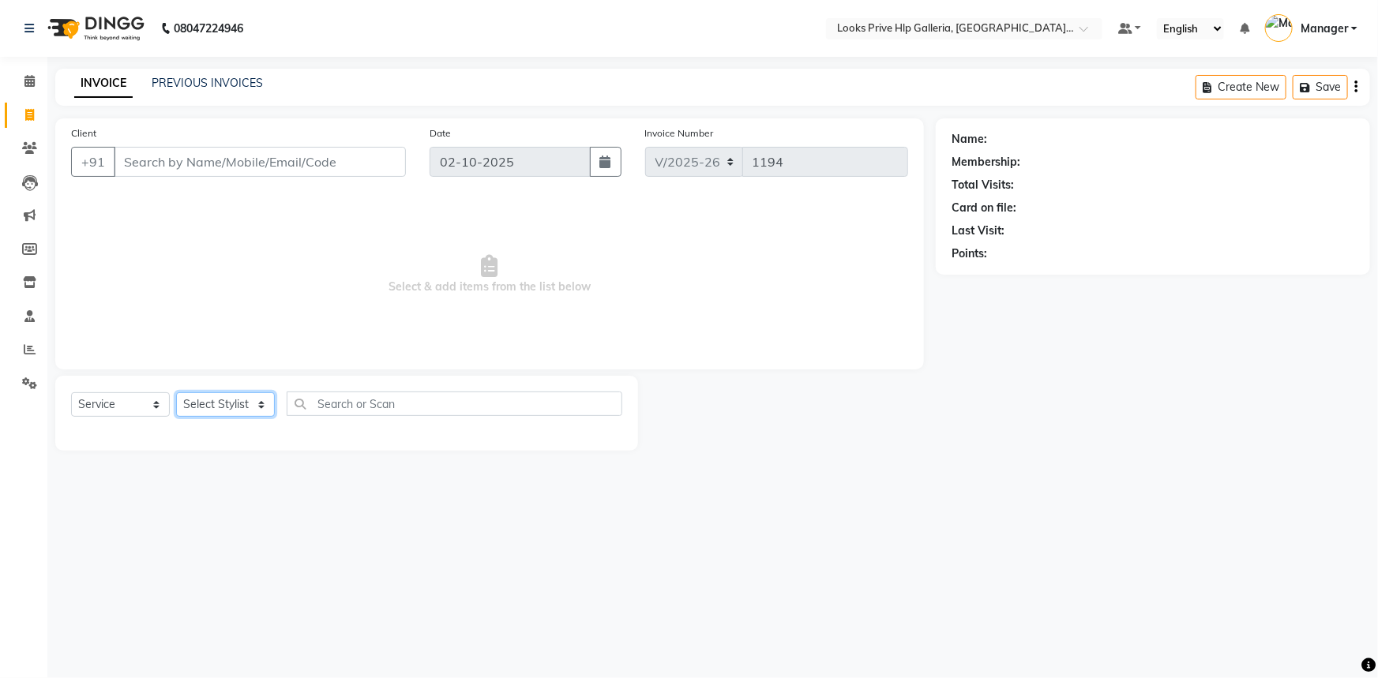
click at [229, 407] on select "Select Stylist [PERSON_NAME] Counter_Sales Gourav_pdct Gurdeep_Nails+MKP Manage…" at bounding box center [225, 404] width 99 height 24
select select "74725"
click at [176, 392] on select "Select Stylist [PERSON_NAME] Counter_Sales Gourav_pdct Gurdeep_Nails+MKP Manage…" at bounding box center [225, 404] width 99 height 24
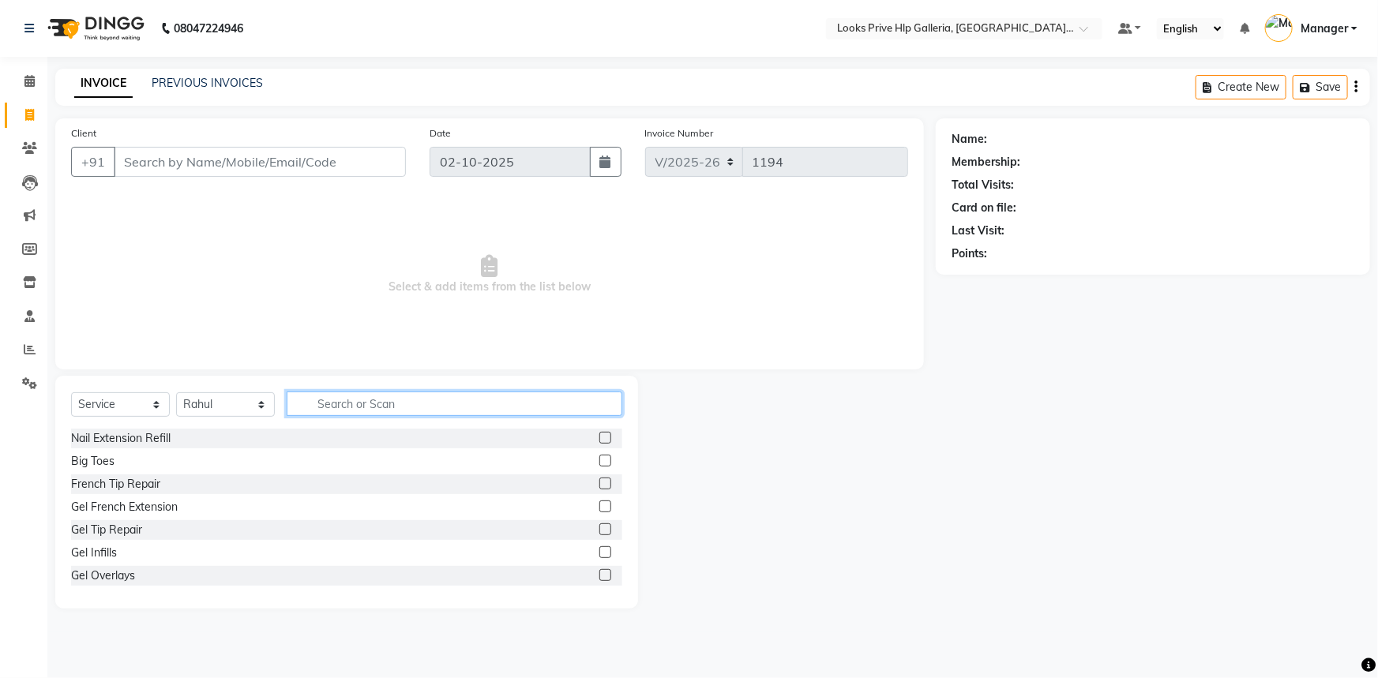
click at [390, 401] on input "text" at bounding box center [455, 404] width 336 height 24
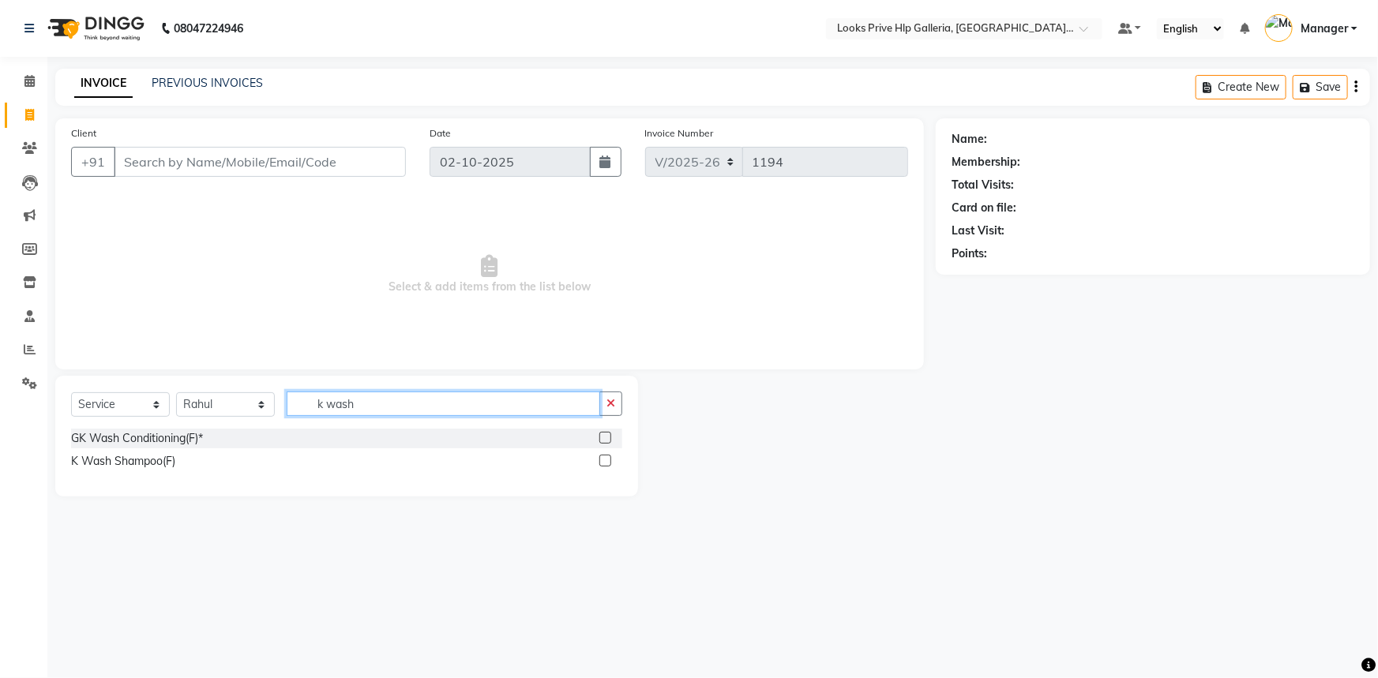
type input "k wash"
click at [602, 459] on label at bounding box center [605, 461] width 12 height 12
click at [602, 459] on input "checkbox" at bounding box center [604, 461] width 10 height 10
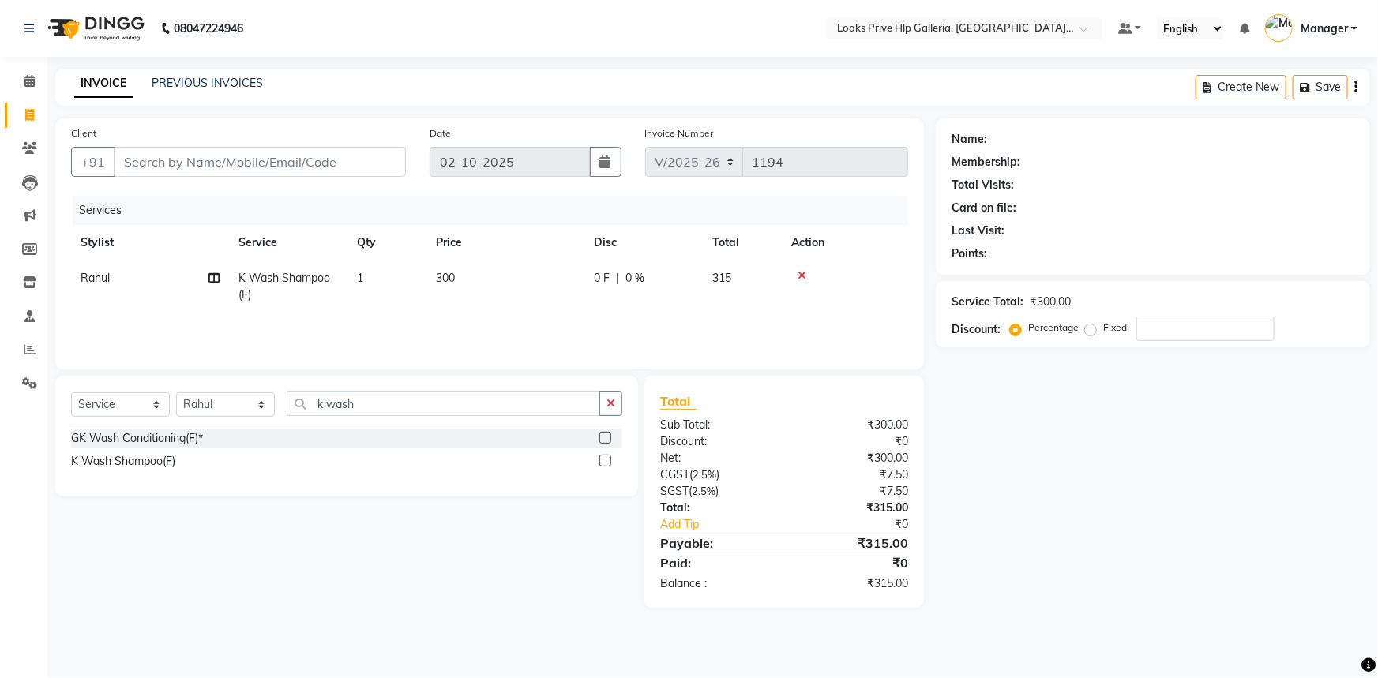
checkbox input "false"
click at [487, 272] on td "300" at bounding box center [505, 287] width 158 height 52
select select "74725"
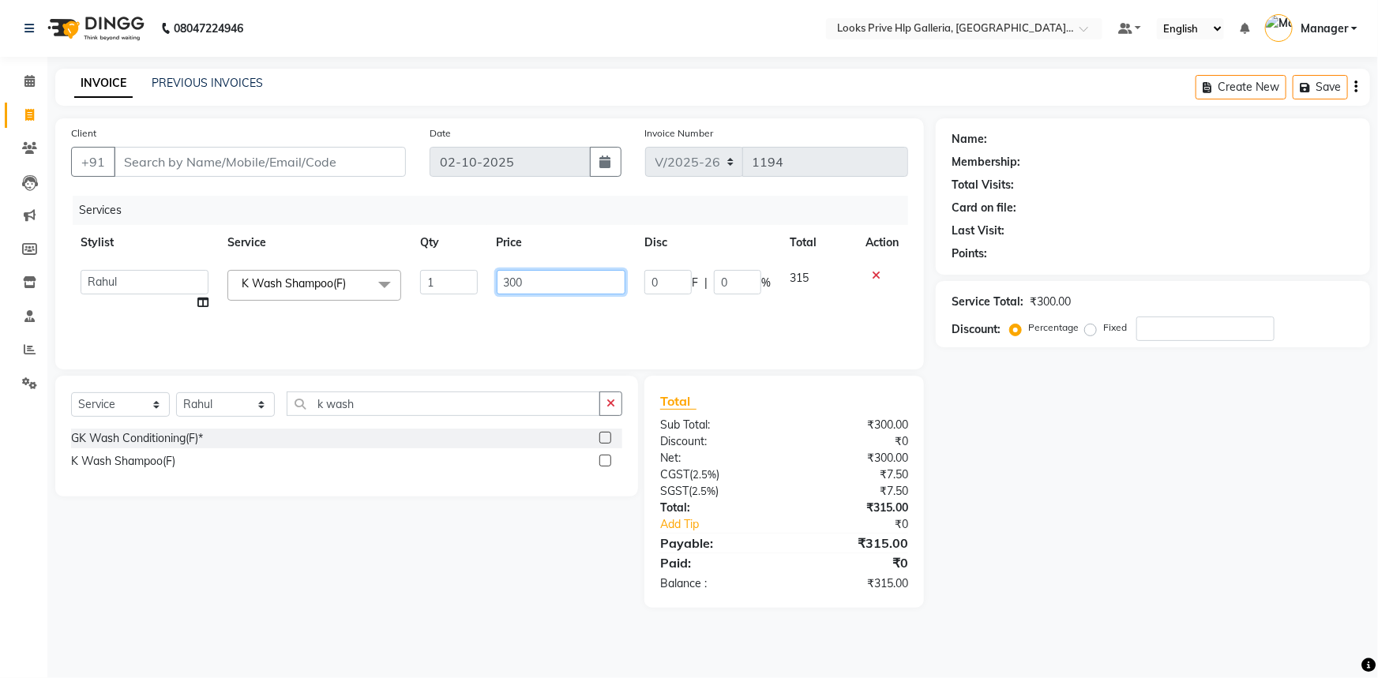
click at [542, 283] on input "300" at bounding box center [561, 282] width 129 height 24
type input "3"
type input "600"
click at [851, 463] on div "₹300.00" at bounding box center [852, 458] width 136 height 17
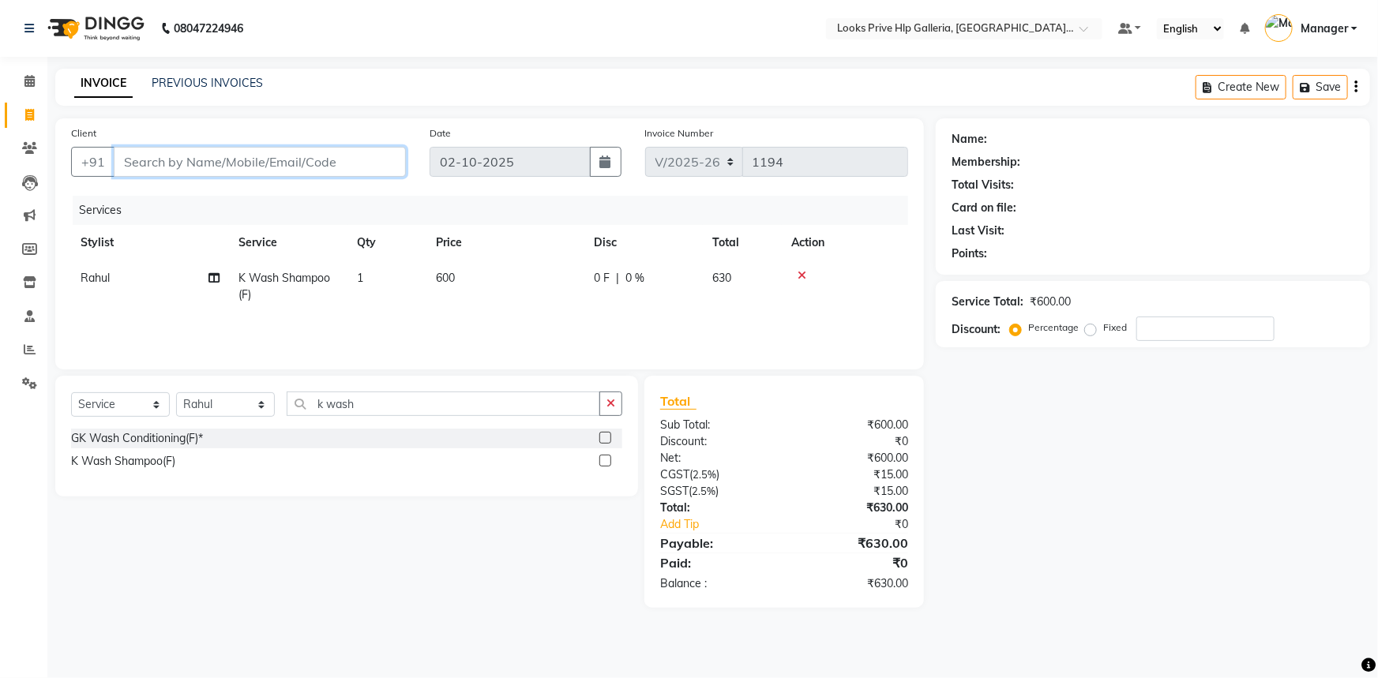
click at [343, 144] on div "Client +91" at bounding box center [238, 157] width 358 height 65
click at [161, 136] on div "Client +91" at bounding box center [238, 157] width 358 height 65
click at [158, 156] on input "Client" at bounding box center [260, 162] width 292 height 30
type input "9"
type input "0"
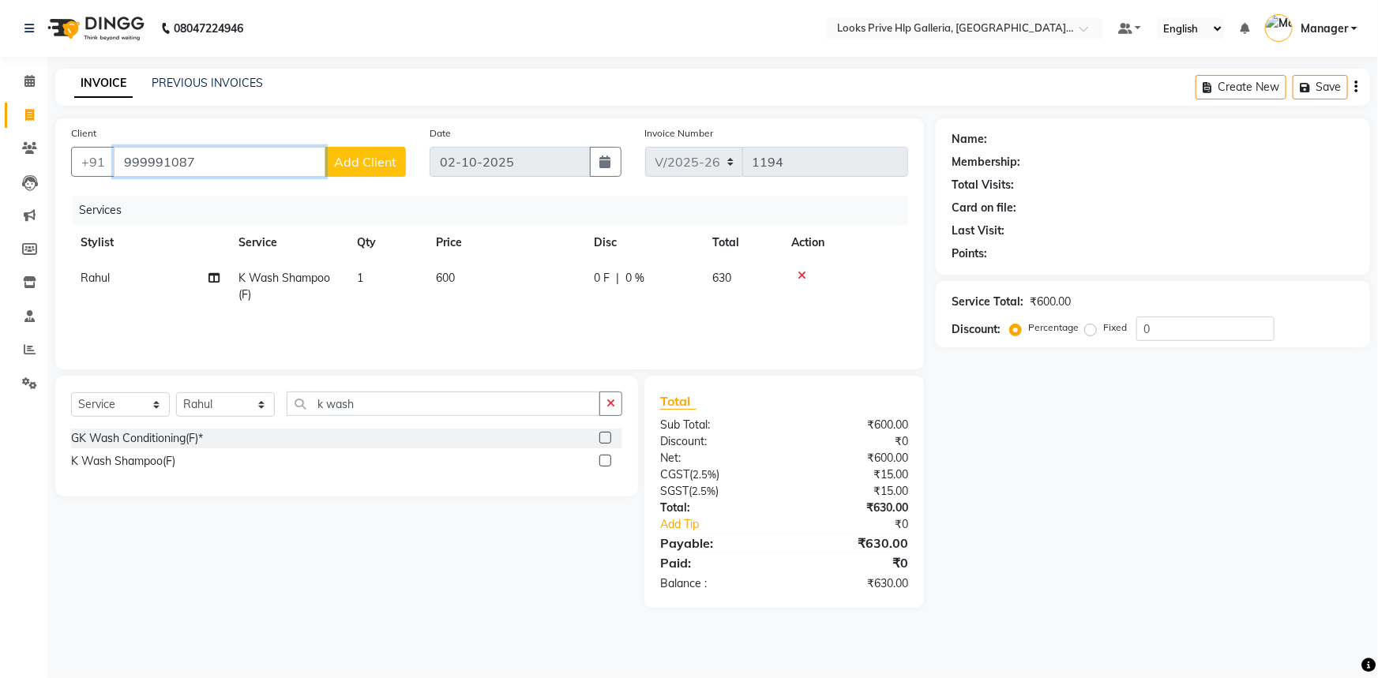
click at [140, 160] on input "999991087" at bounding box center [220, 162] width 212 height 30
click at [221, 172] on input "9999991087" at bounding box center [220, 162] width 212 height 30
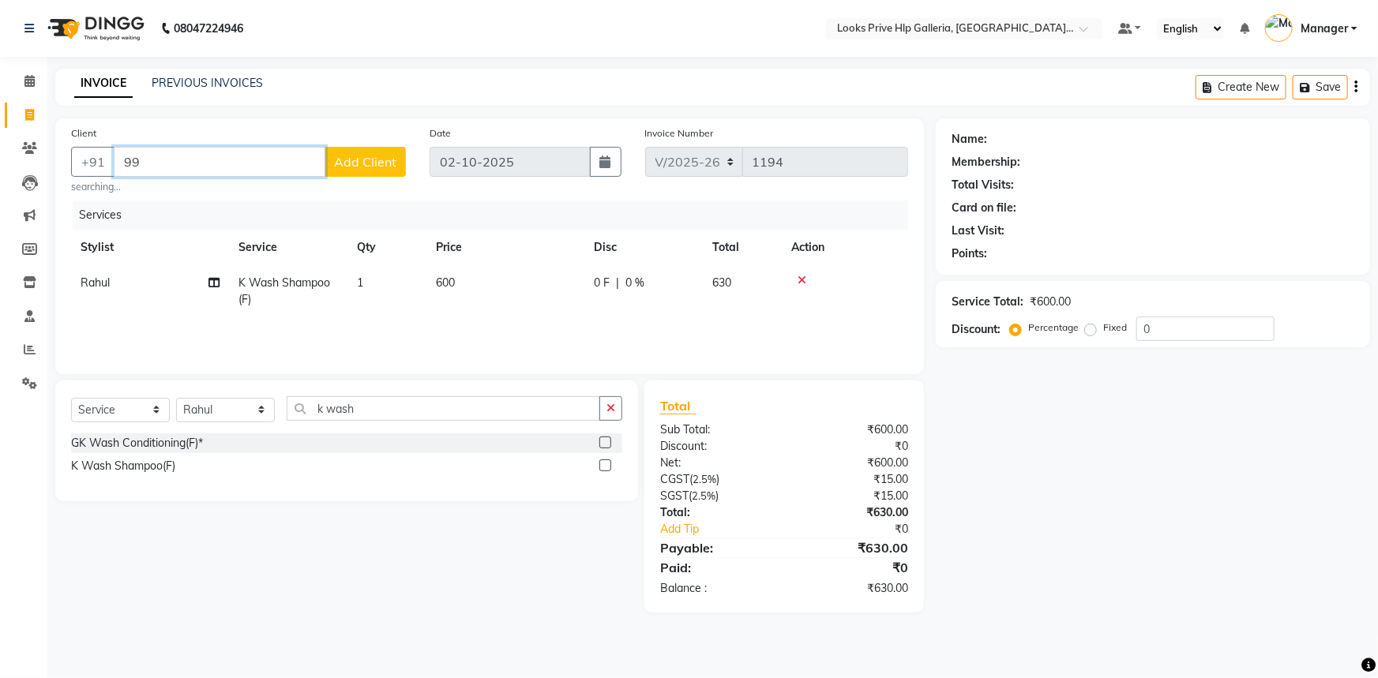
type input "9"
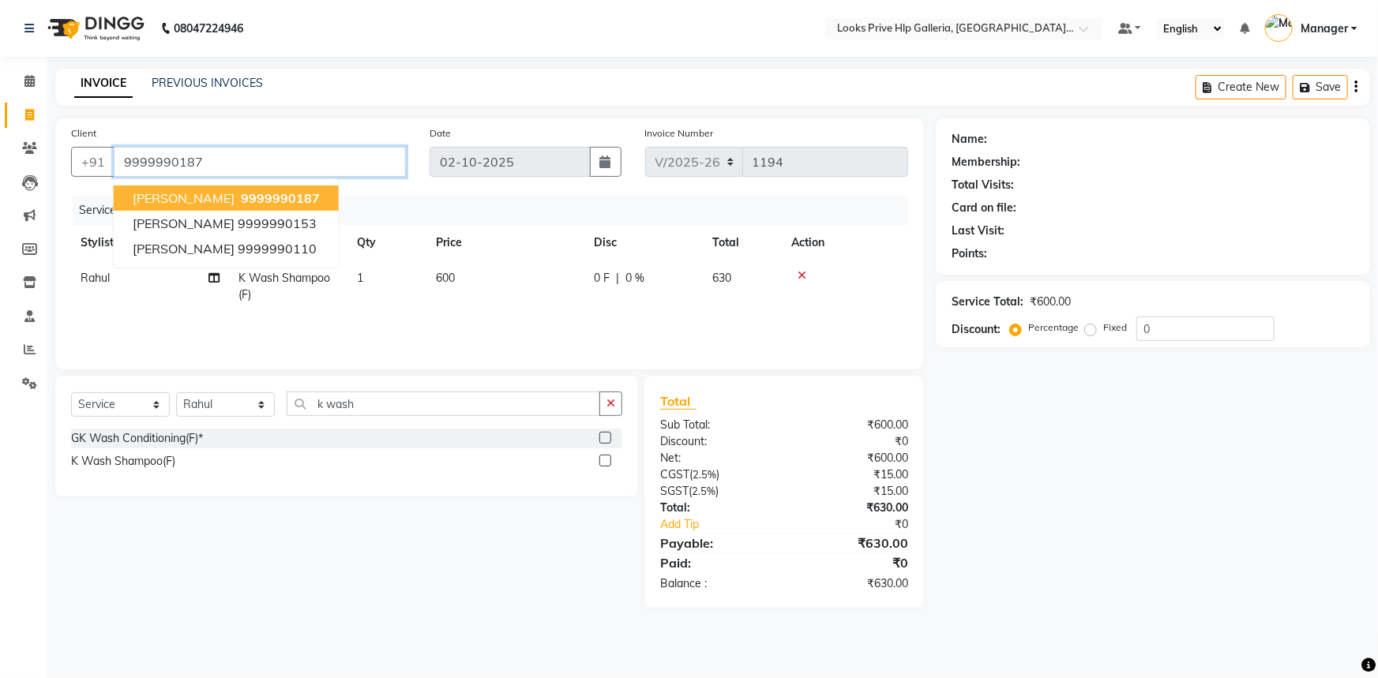
type input "9999990187"
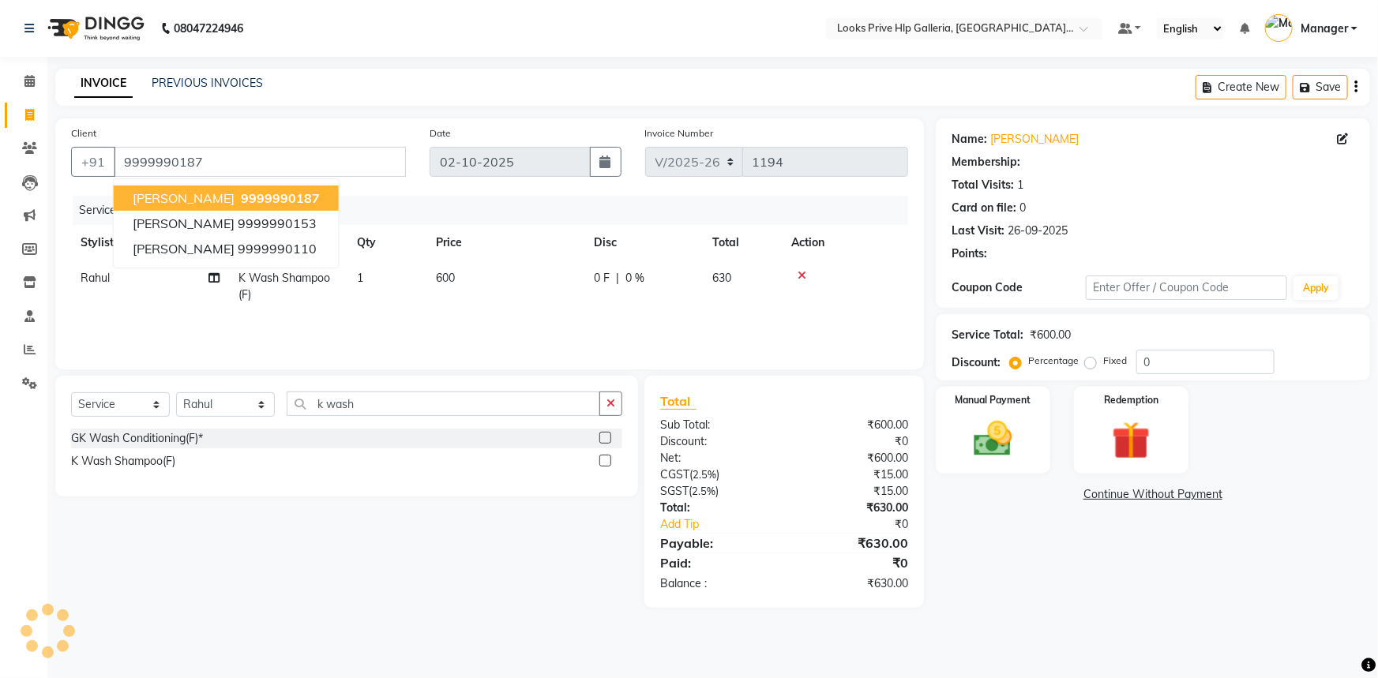
select select "1: Object"
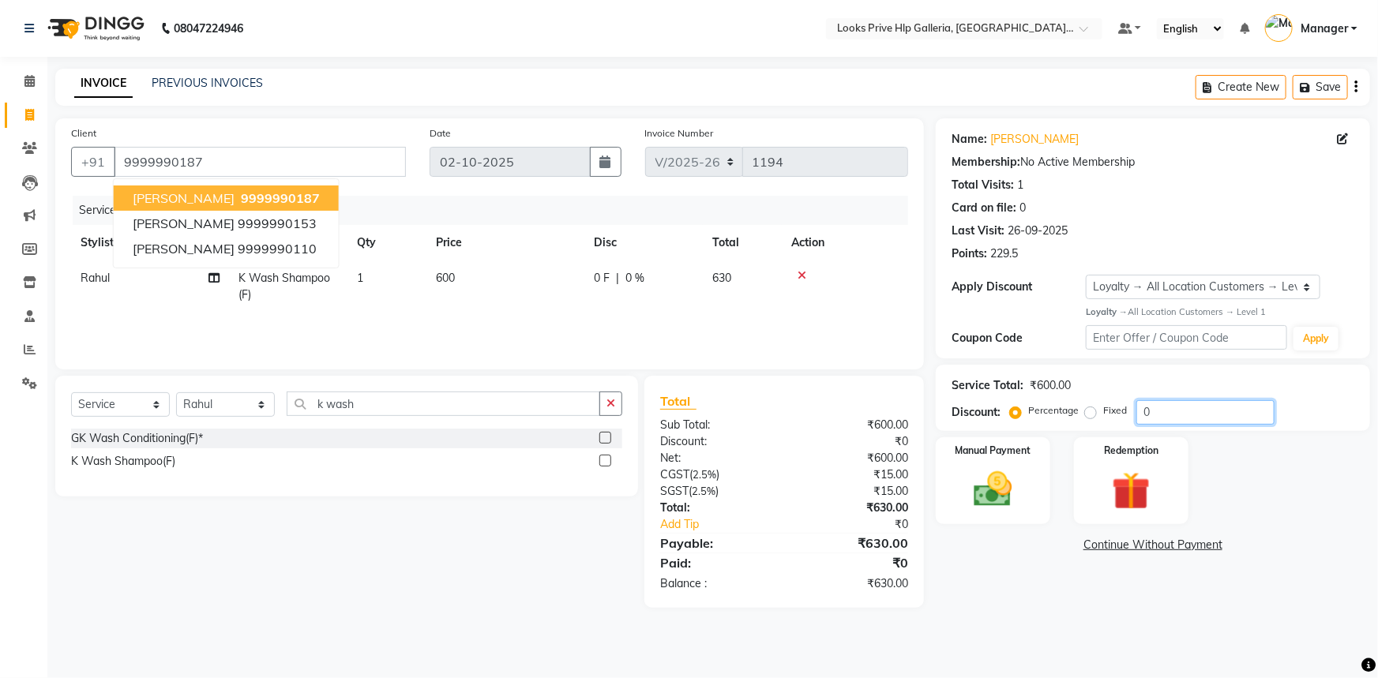
click at [1206, 402] on input "0" at bounding box center [1205, 412] width 138 height 24
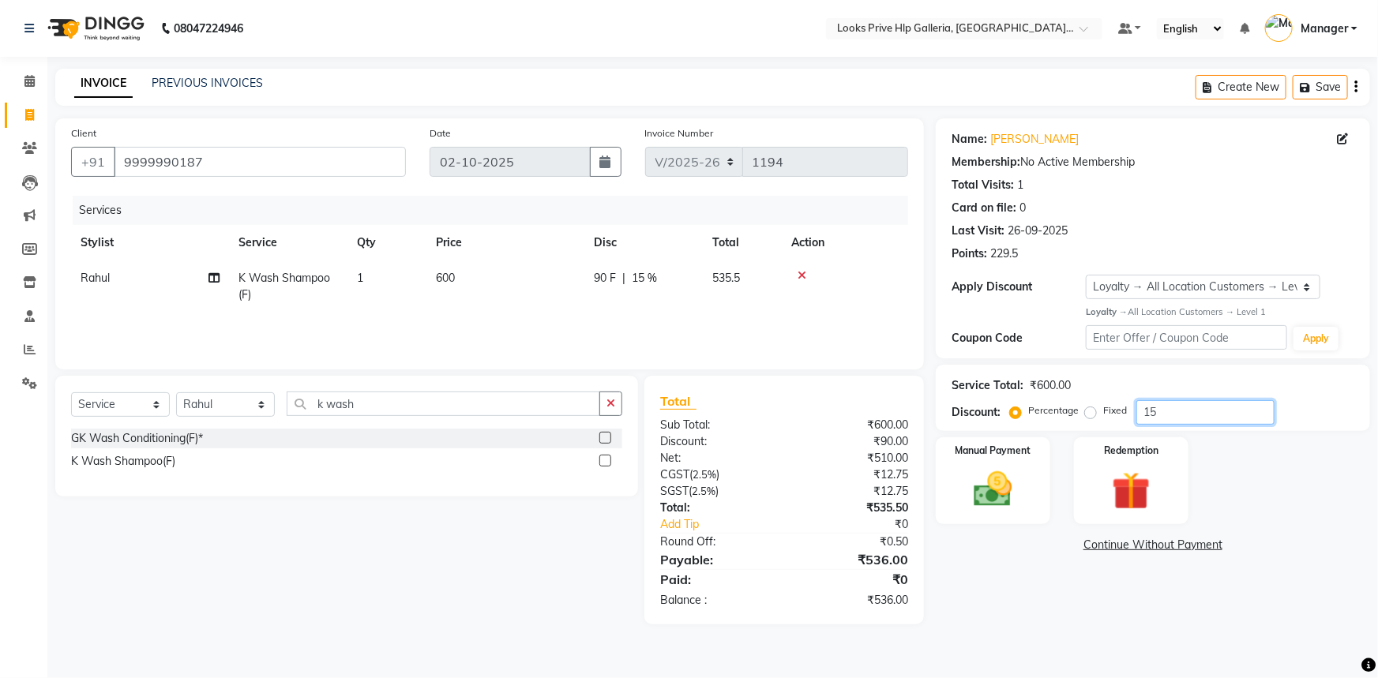
type input "15"
click at [1052, 574] on div "Name: [PERSON_NAME] Membership: No Active Membership Total Visits: 1 Card on fi…" at bounding box center [1159, 371] width 446 height 506
click at [1008, 505] on img at bounding box center [993, 490] width 65 height 46
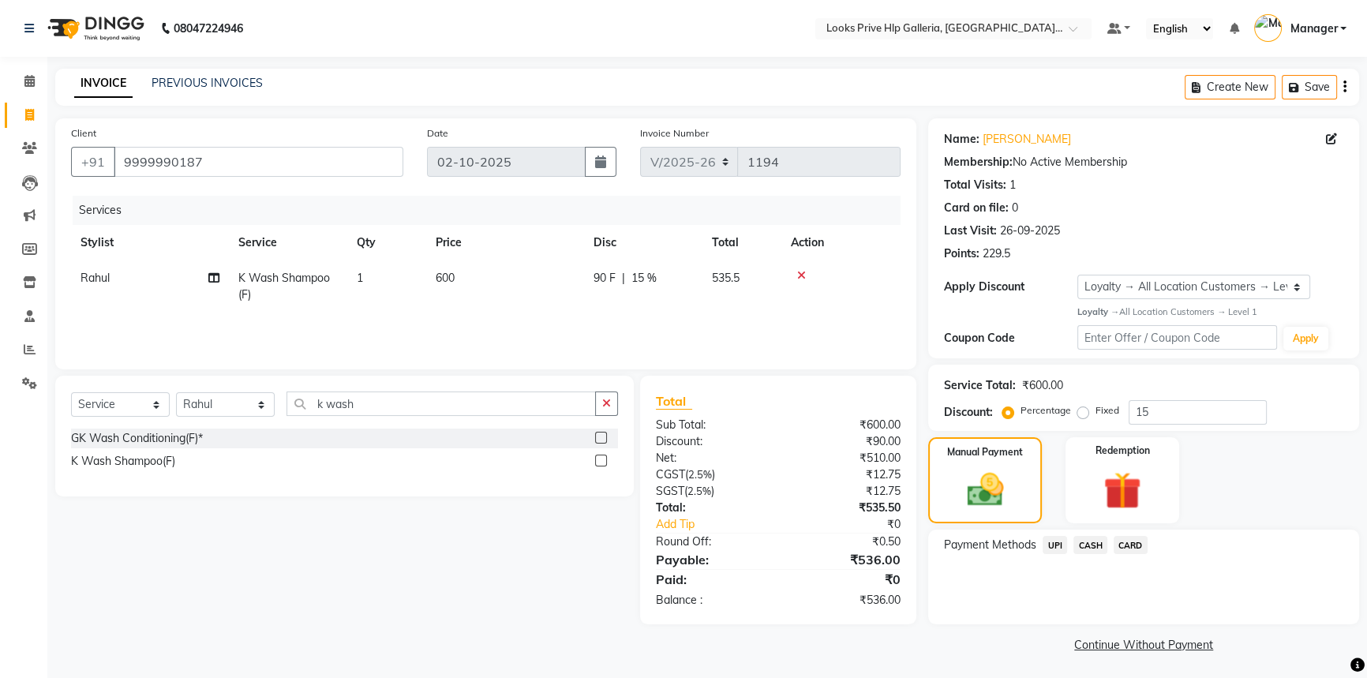
click at [1140, 545] on span "CARD" at bounding box center [1131, 545] width 34 height 18
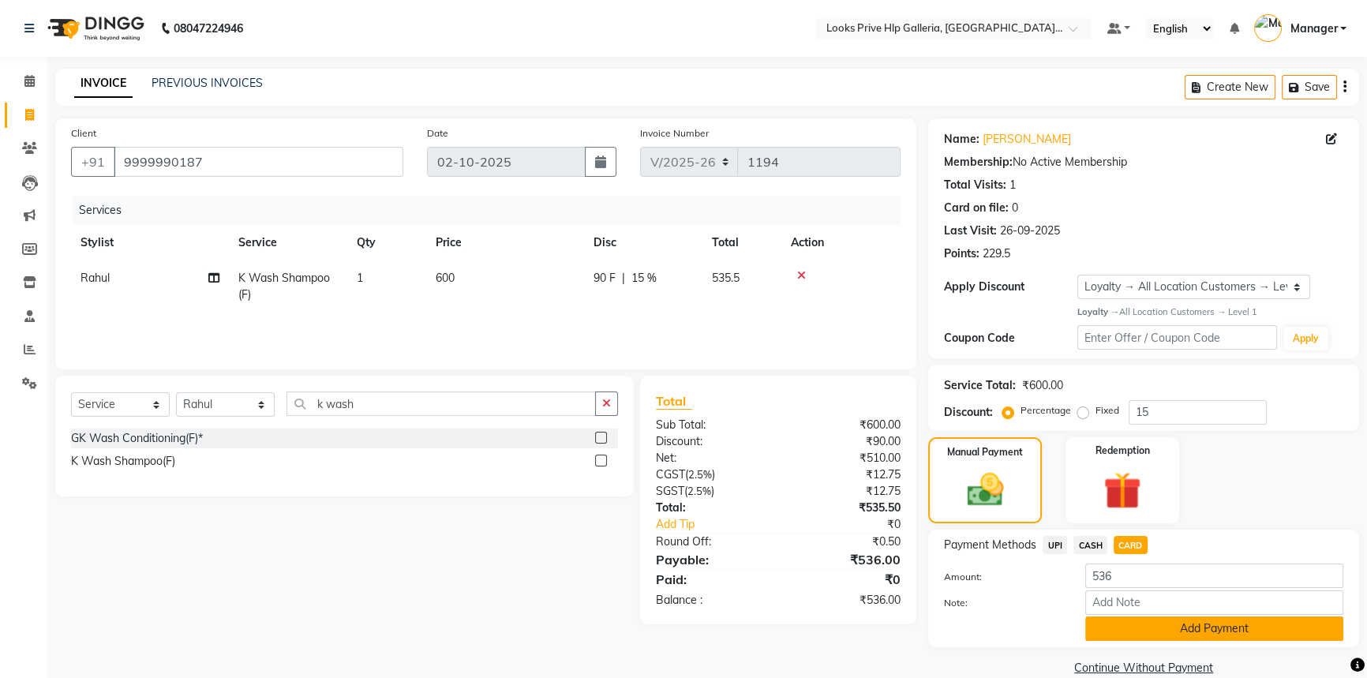
click at [1149, 636] on button "Add Payment" at bounding box center [1215, 629] width 258 height 24
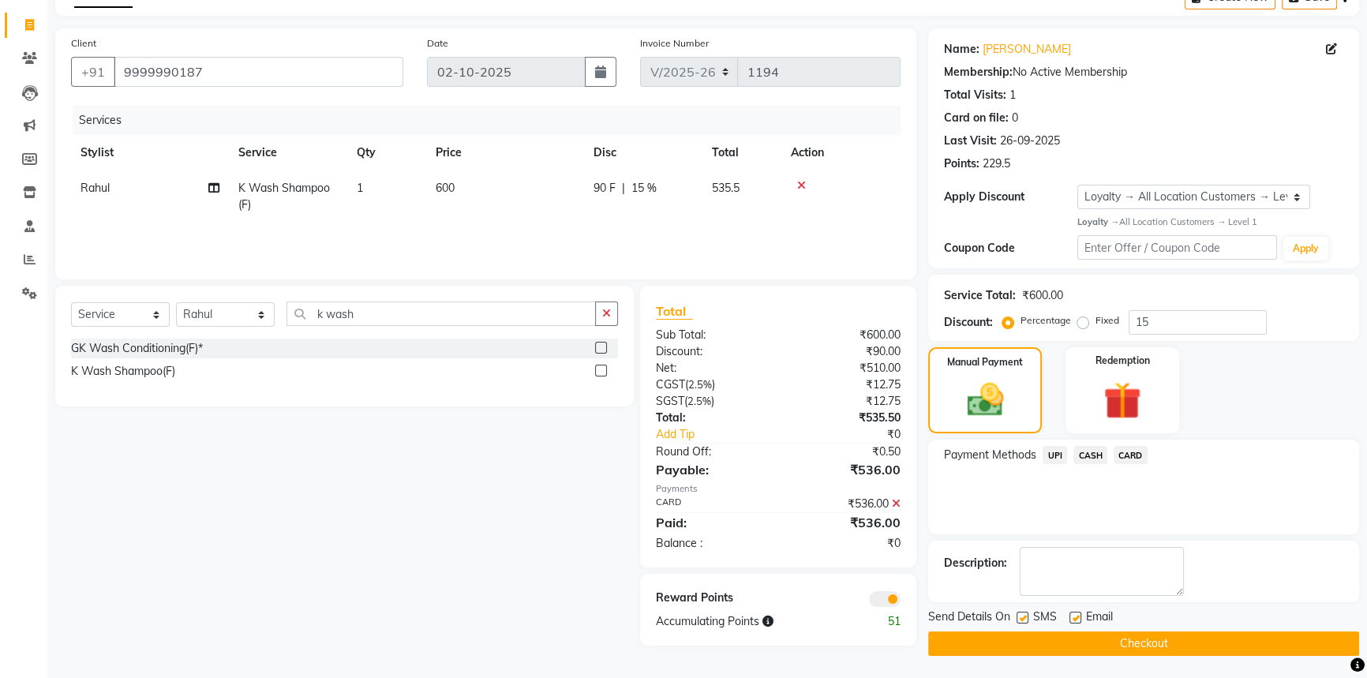
scroll to position [91, 0]
click at [890, 595] on span at bounding box center [885, 599] width 32 height 16
click at [901, 601] on input "checkbox" at bounding box center [901, 601] width 0 height 0
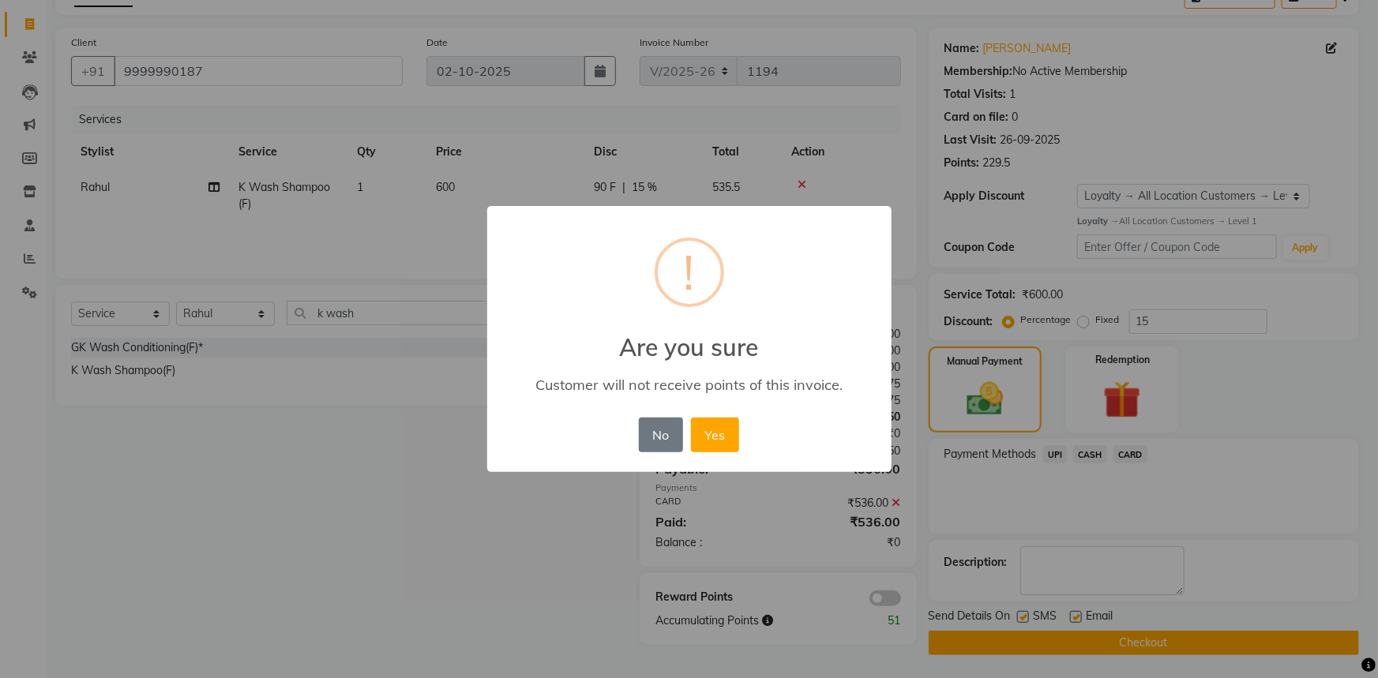
click at [728, 444] on button "Yes" at bounding box center [715, 435] width 48 height 35
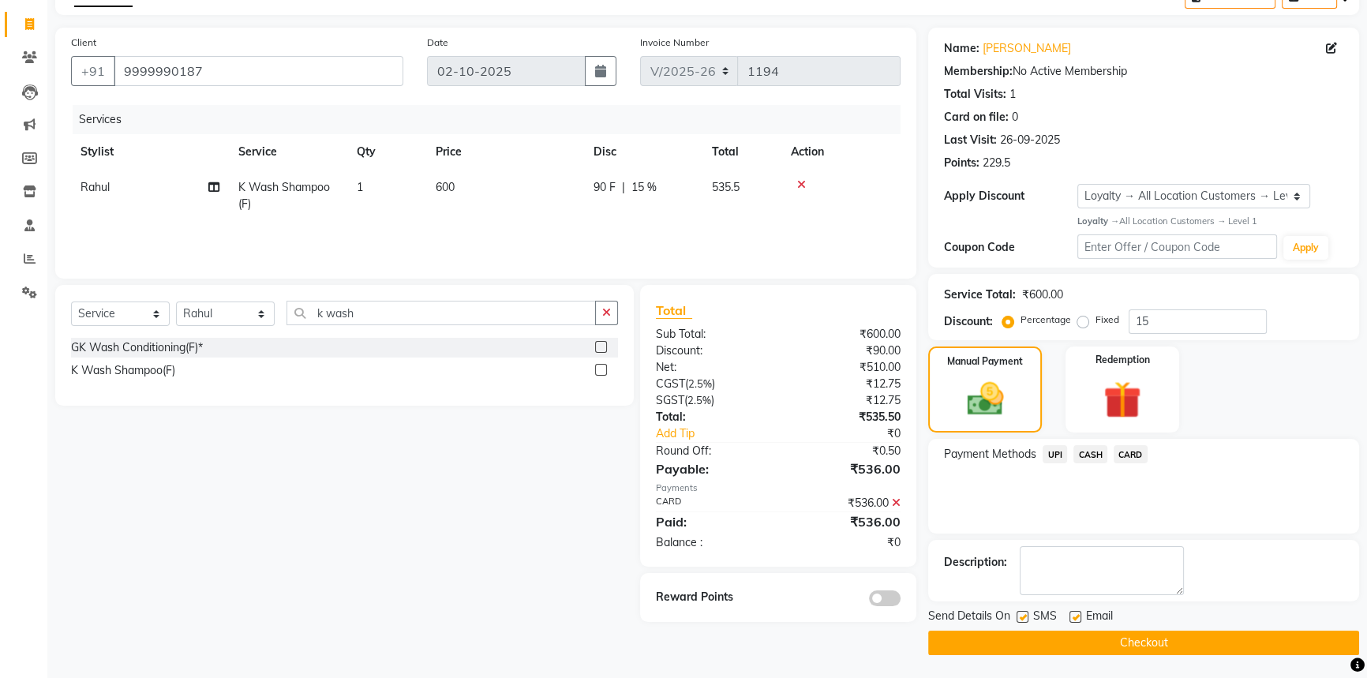
click at [1059, 643] on button "Checkout" at bounding box center [1143, 643] width 431 height 24
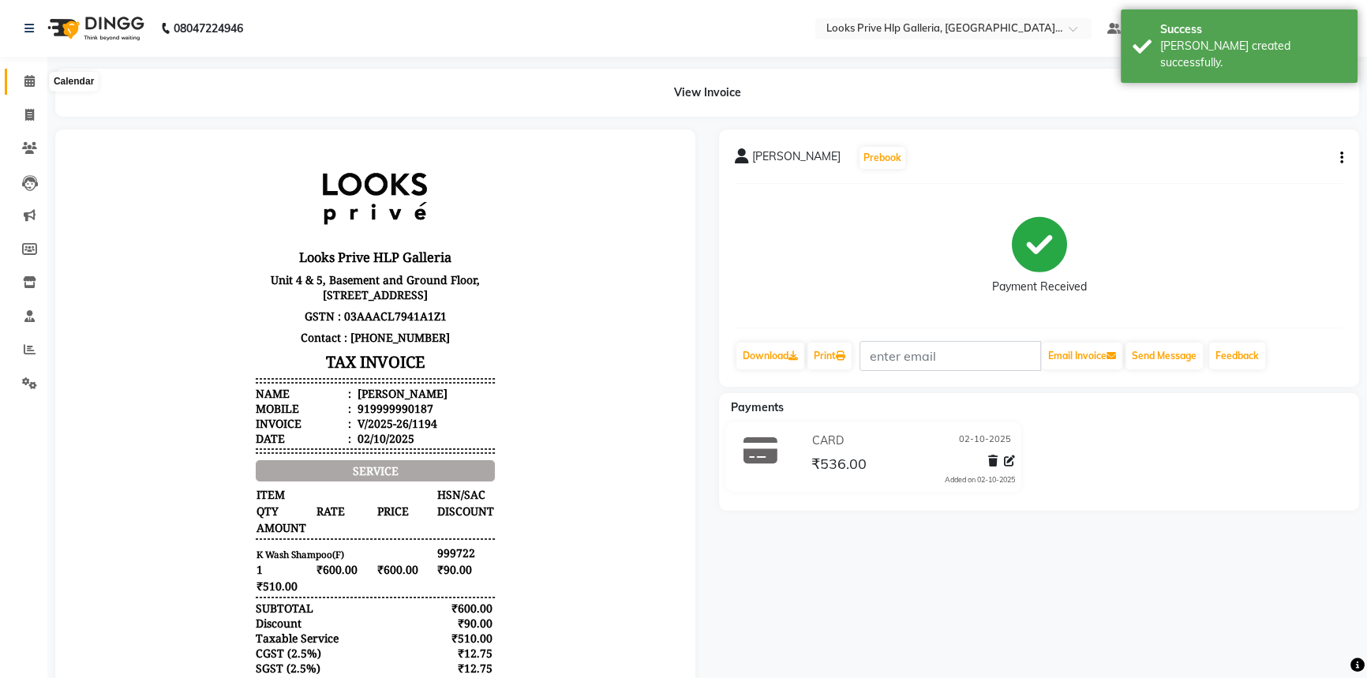
click at [24, 77] on span at bounding box center [30, 82] width 28 height 18
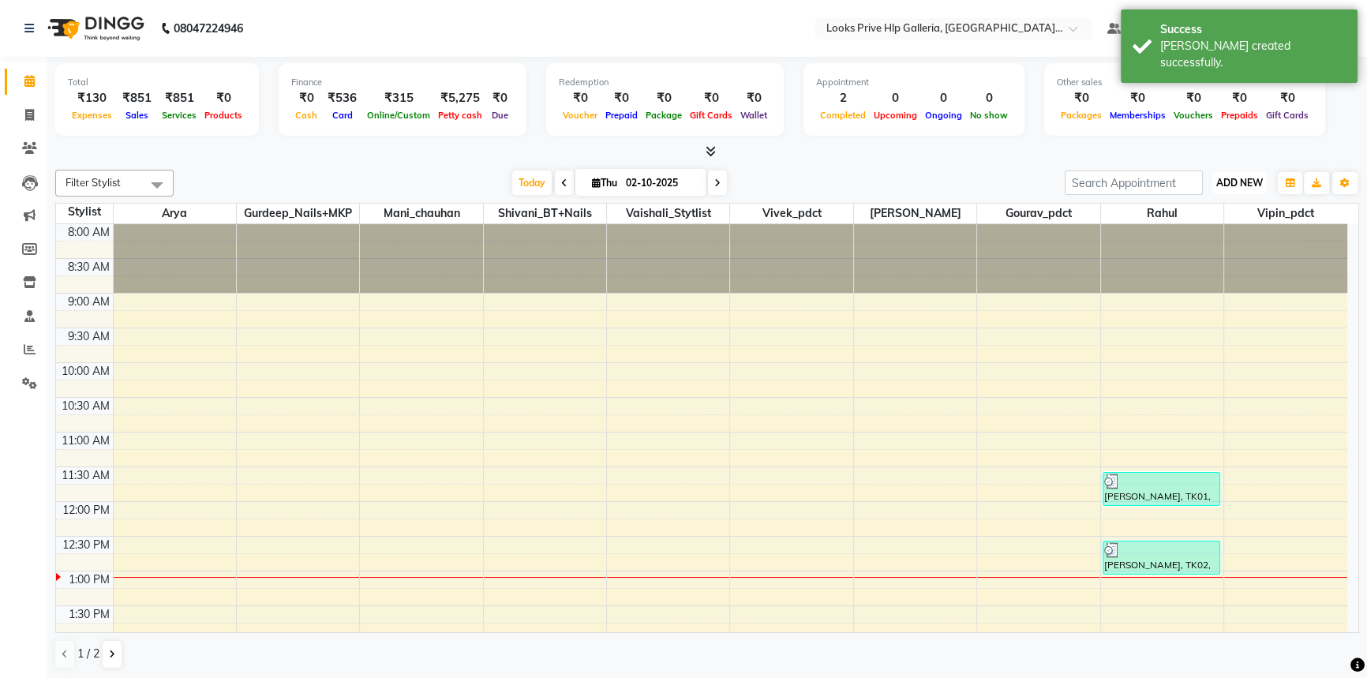
drag, startPoint x: 1250, startPoint y: 174, endPoint x: 1241, endPoint y: 189, distance: 16.7
click at [1250, 174] on button "ADD NEW Toggle Dropdown" at bounding box center [1240, 183] width 54 height 22
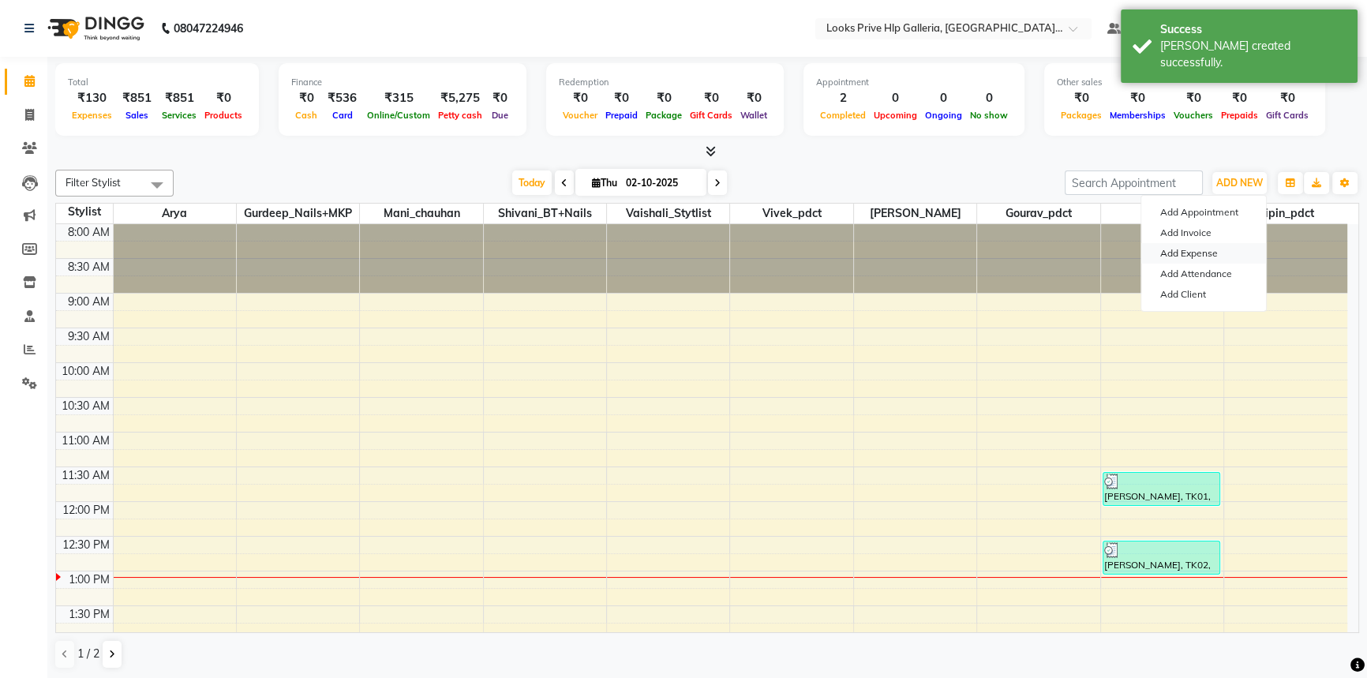
click at [1206, 251] on link "Add Expense" at bounding box center [1204, 253] width 125 height 21
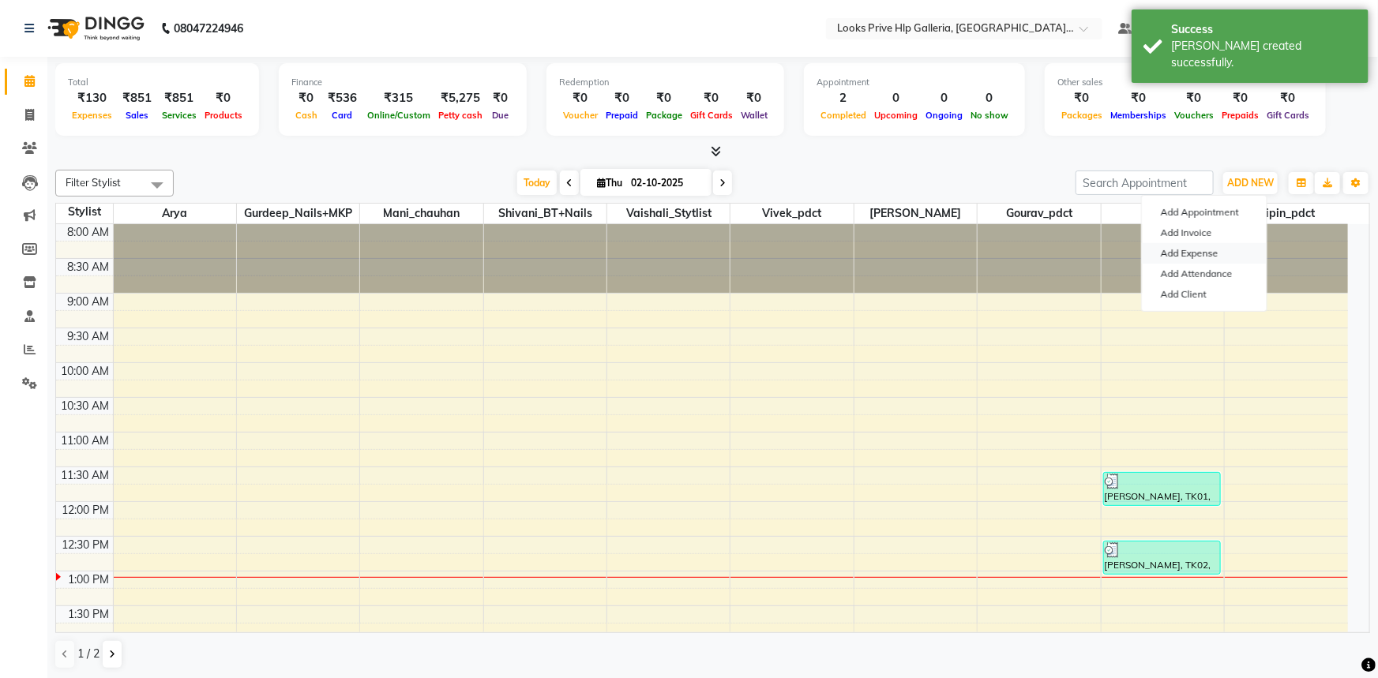
select select "1"
select select "7087"
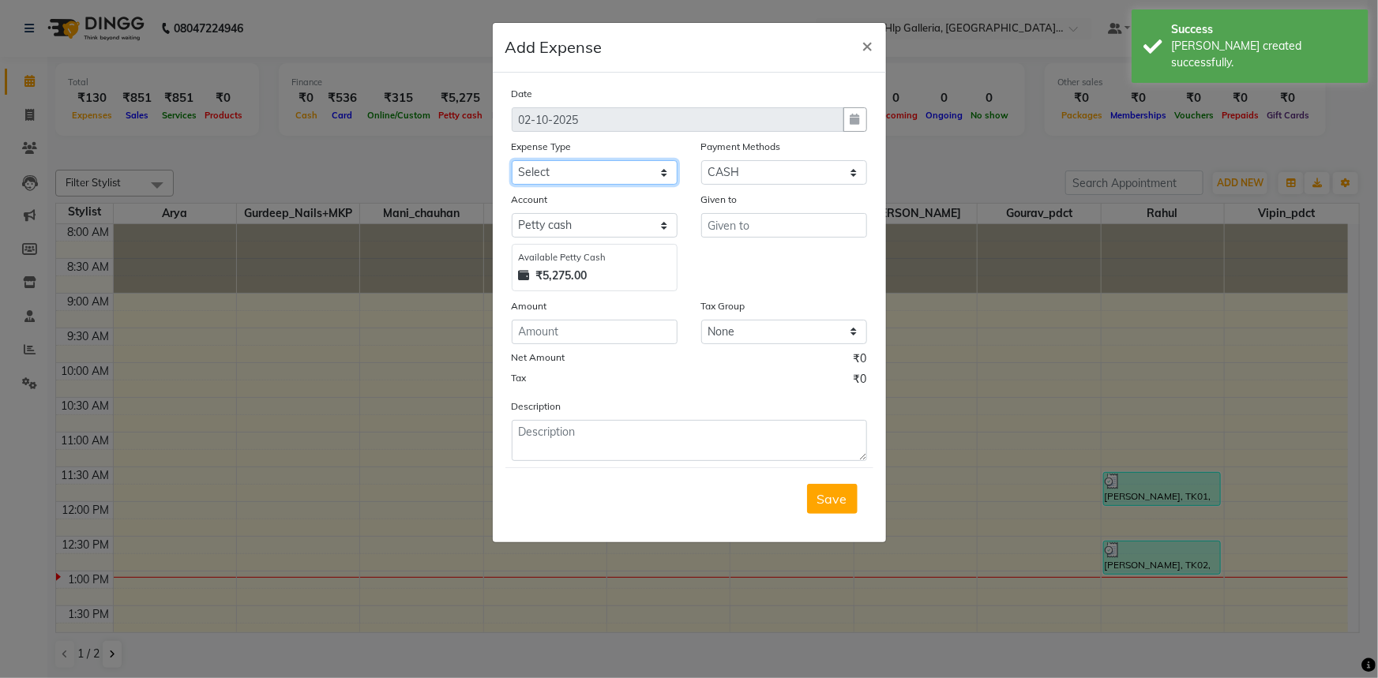
click at [636, 160] on select "Select Accommodation Aesthetics Bank Deposit BLINKIT Cash Handover Client Refun…" at bounding box center [595, 172] width 166 height 24
select select "22746"
click at [597, 177] on select "Select Accommodation Aesthetics Bank Deposit BLINKIT Cash Handover Client Refun…" at bounding box center [595, 172] width 166 height 24
click at [602, 336] on input "number" at bounding box center [595, 332] width 166 height 24
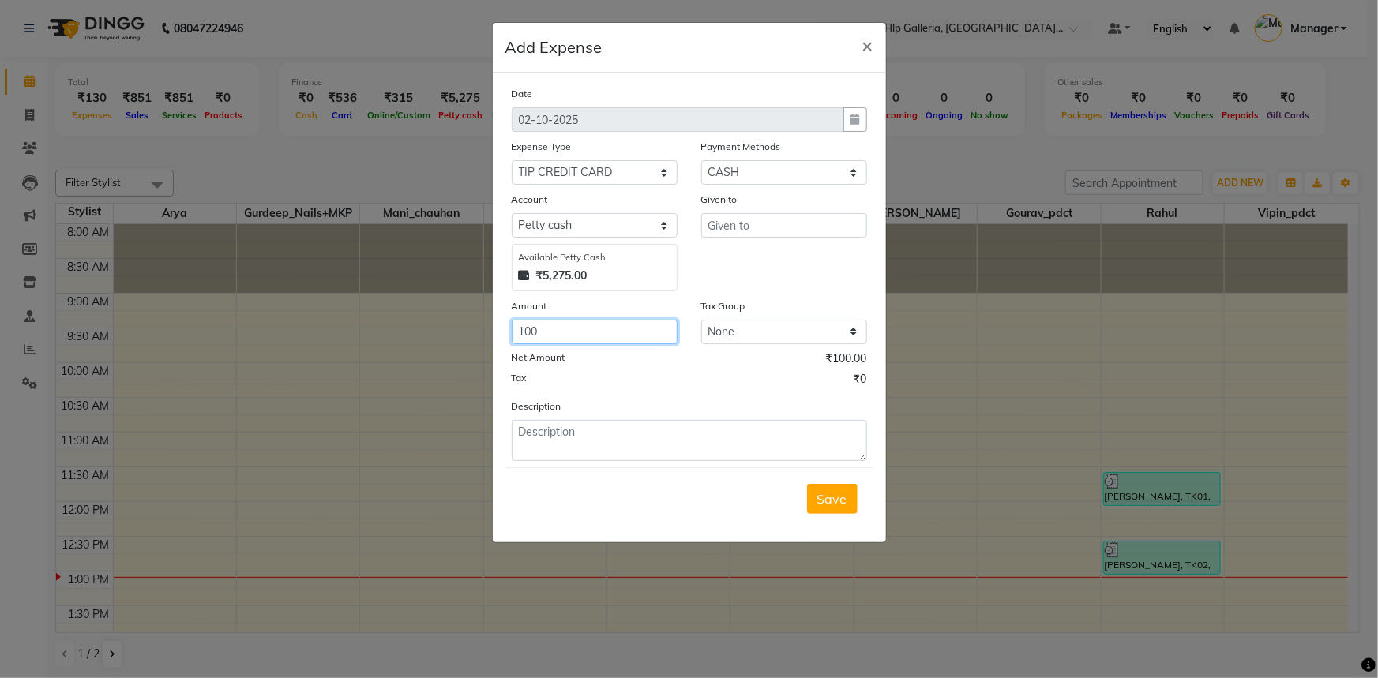
type input "100"
click at [707, 228] on input "text" at bounding box center [784, 225] width 166 height 24
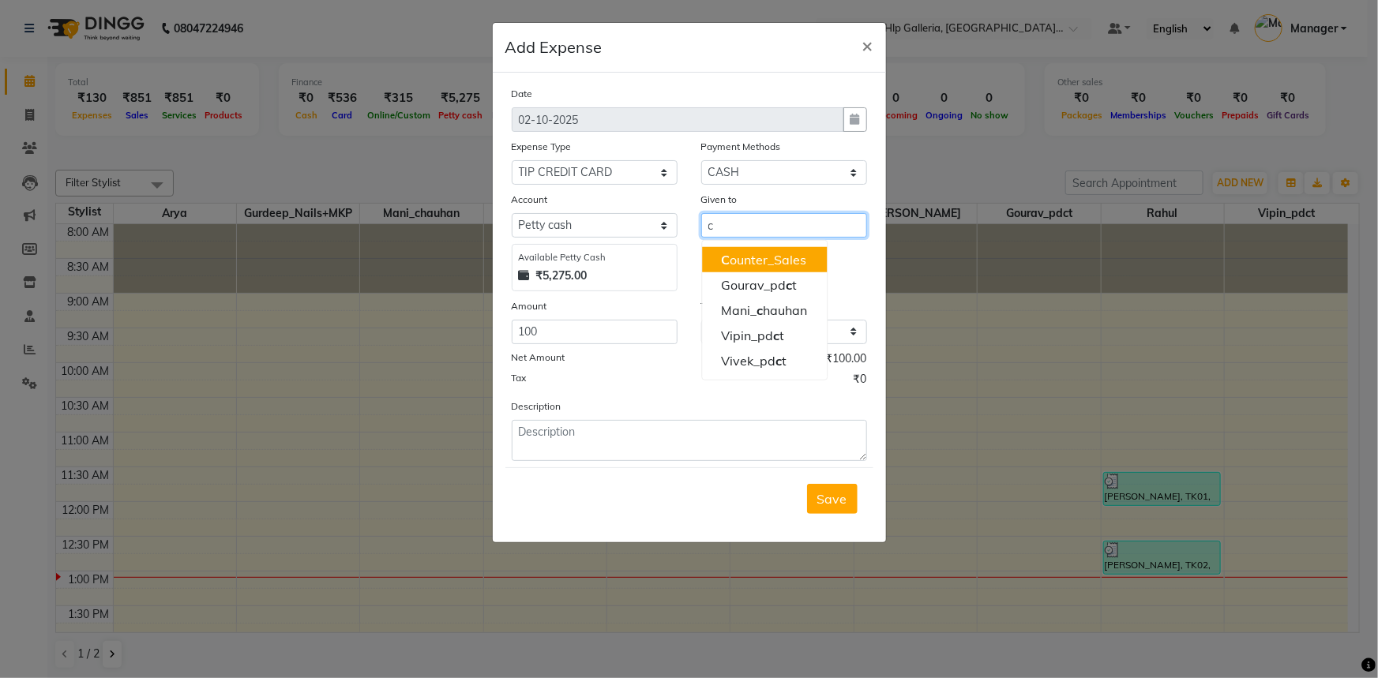
click at [730, 253] on ngb-highlight "C ounter_Sales" at bounding box center [763, 260] width 85 height 16
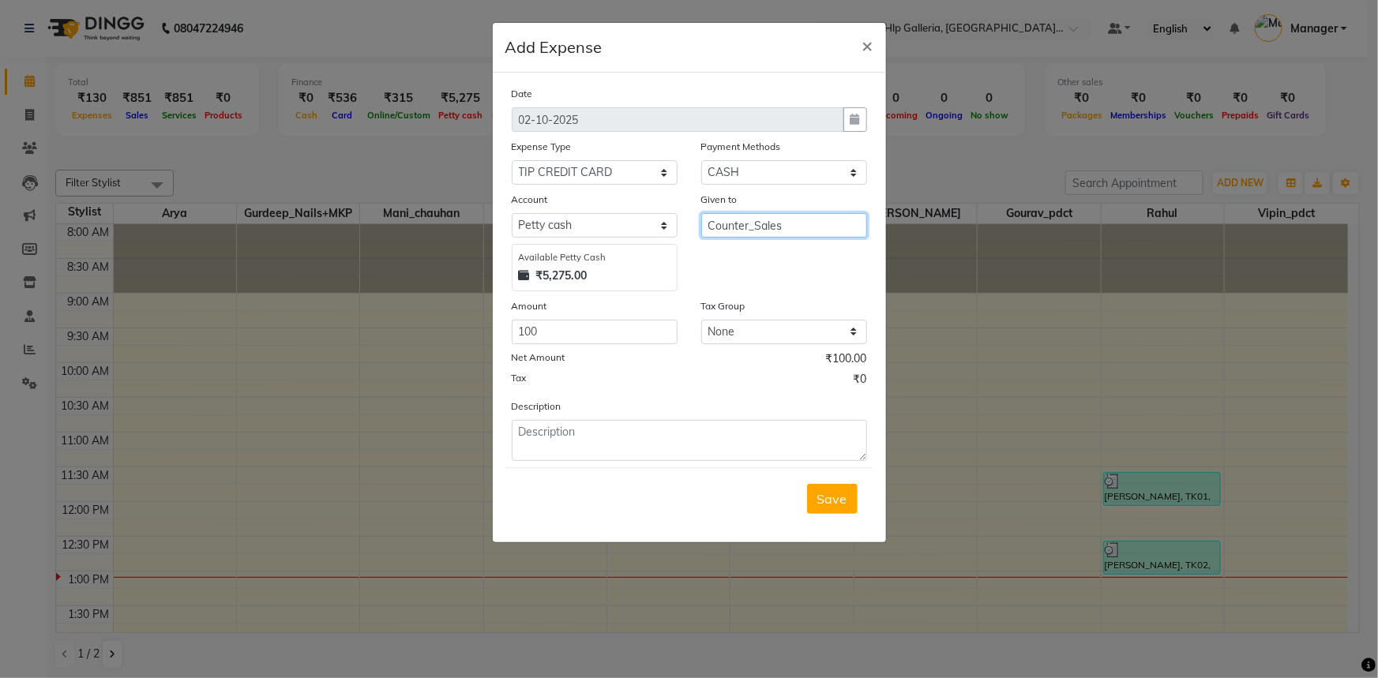
type input "Counter_Sales"
click at [592, 433] on textarea at bounding box center [689, 440] width 355 height 41
type textarea "tip to rahul"
click at [842, 492] on span "Save" at bounding box center [832, 499] width 30 height 16
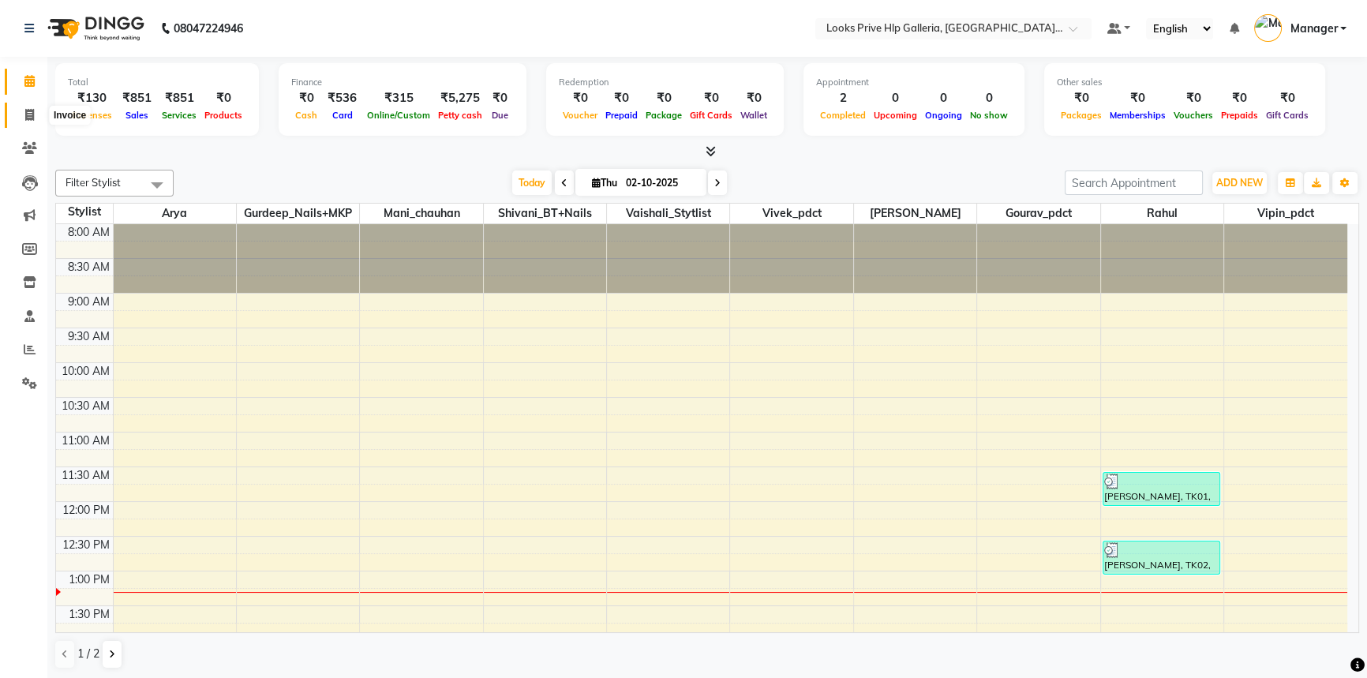
click at [29, 107] on span at bounding box center [30, 116] width 28 height 18
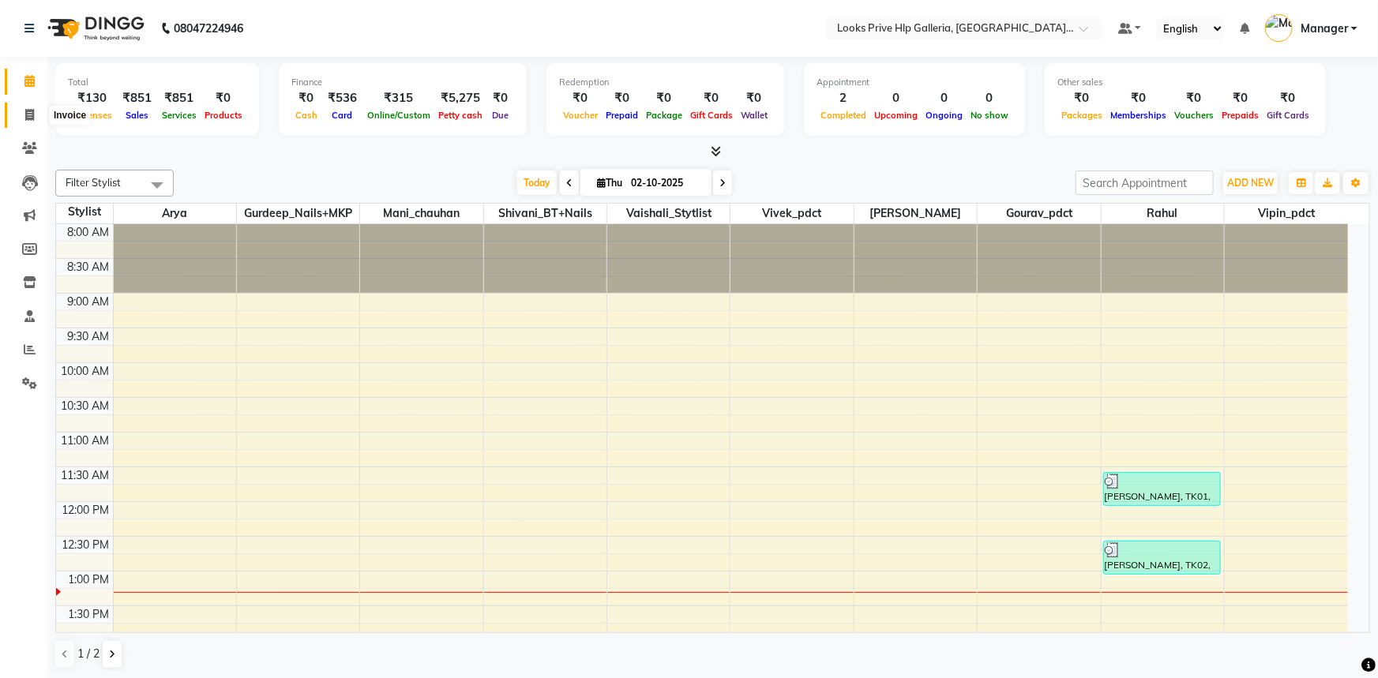
select select "service"
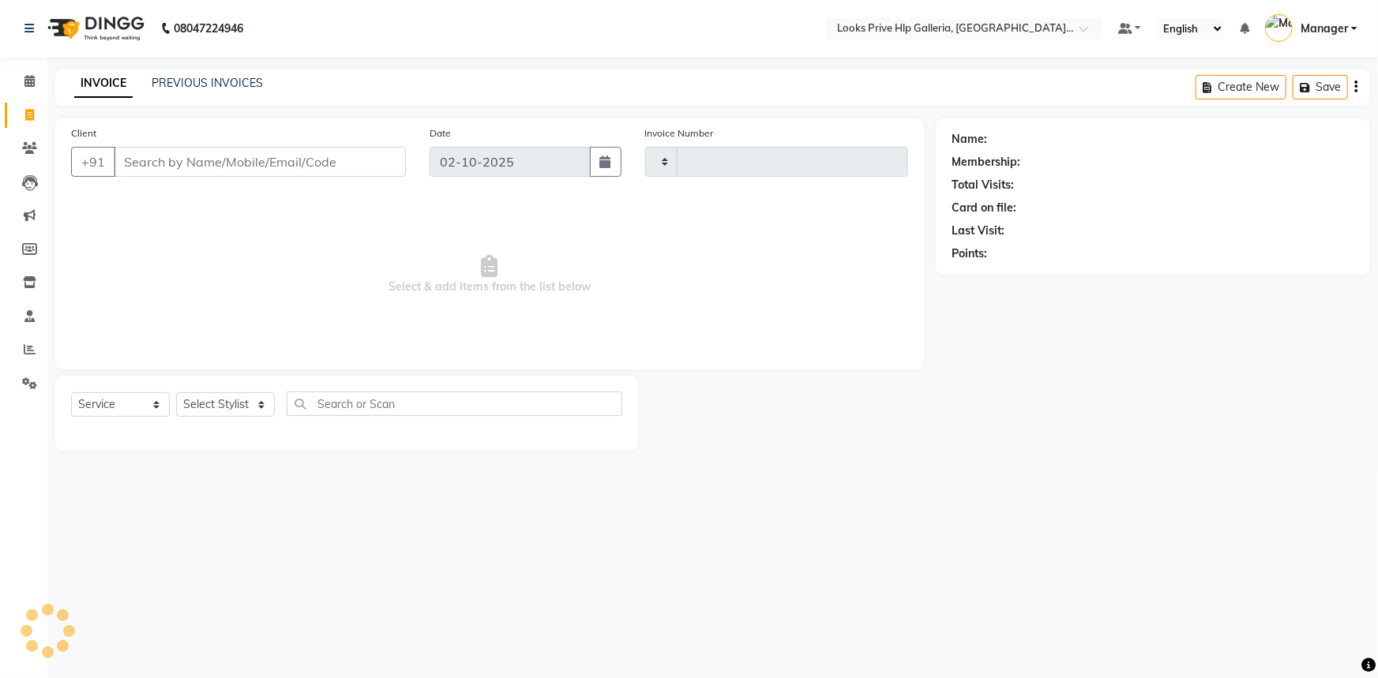
type input "1195"
select select "7937"
click at [246, 398] on select "Select Stylist" at bounding box center [225, 404] width 99 height 24
select select "71870"
click at [176, 392] on select "Select Stylist [PERSON_NAME] Counter_Sales Gourav_pdct Gurdeep_Nails+MKP Manage…" at bounding box center [225, 404] width 99 height 24
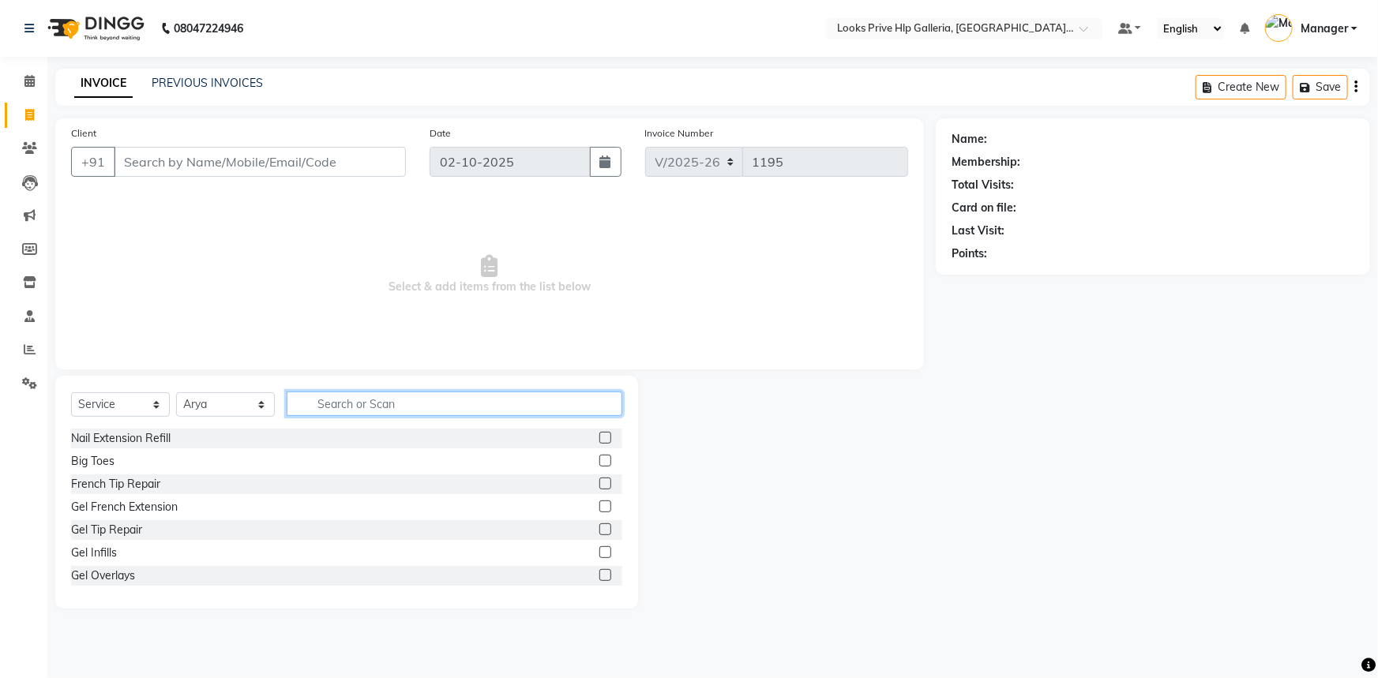
click at [361, 390] on div "Select Service Product Membership Package Voucher Prepaid Gift Card Select Styl…" at bounding box center [346, 492] width 583 height 233
type input "cut"
click at [599, 460] on label at bounding box center [605, 461] width 12 height 12
click at [599, 460] on input "checkbox" at bounding box center [604, 461] width 10 height 10
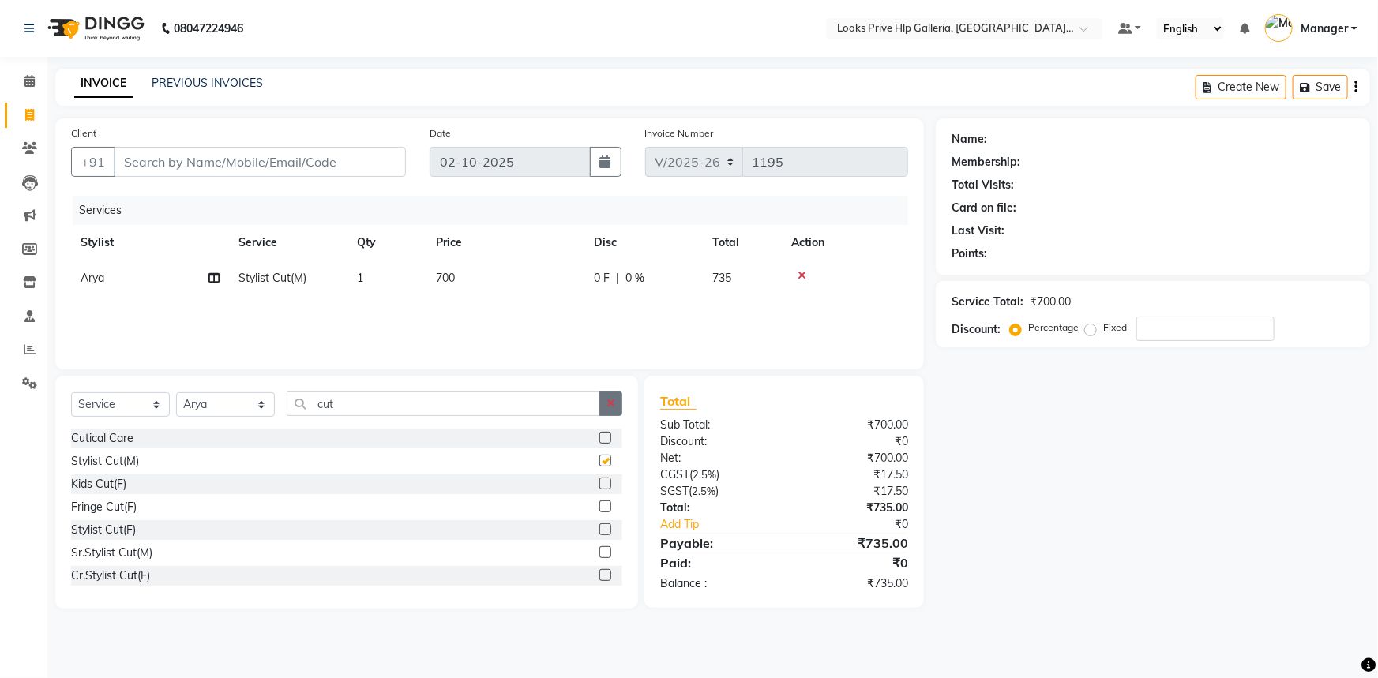
checkbox input "false"
click at [607, 408] on button "button" at bounding box center [610, 404] width 23 height 24
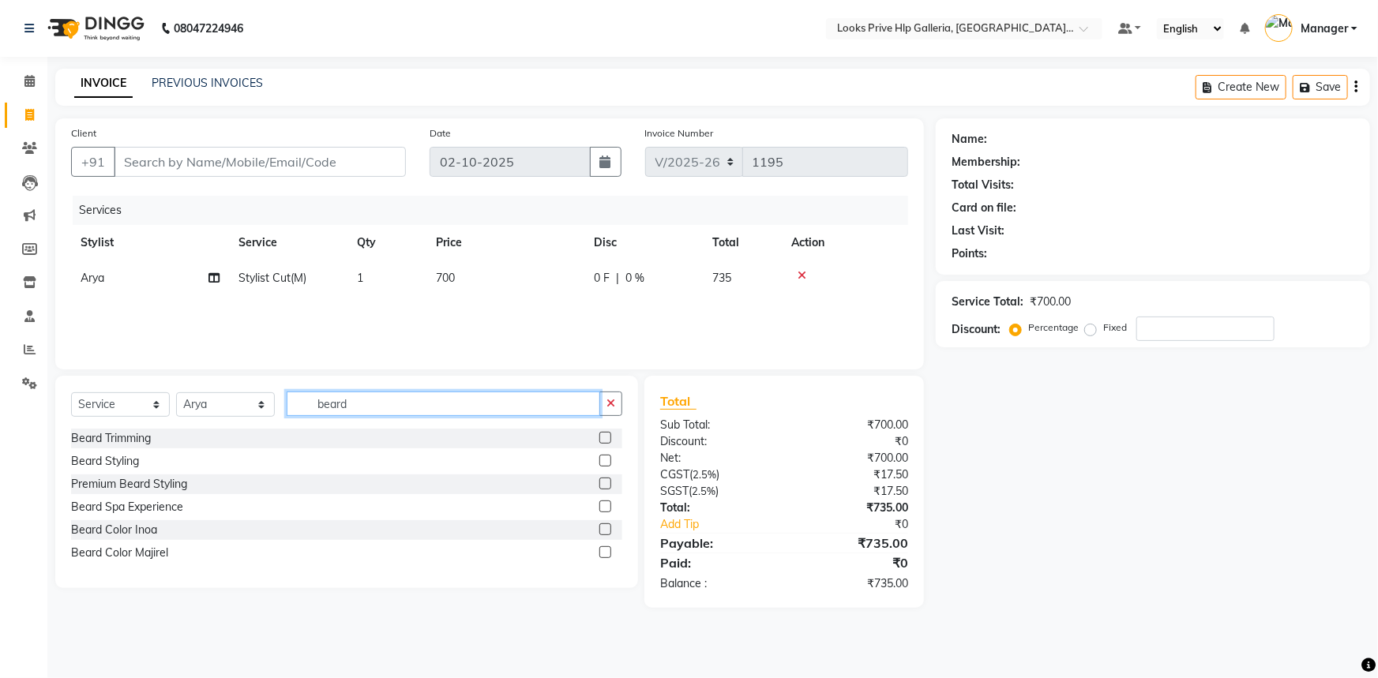
type input "beard"
click at [605, 458] on label at bounding box center [605, 461] width 12 height 12
click at [605, 458] on input "checkbox" at bounding box center [604, 461] width 10 height 10
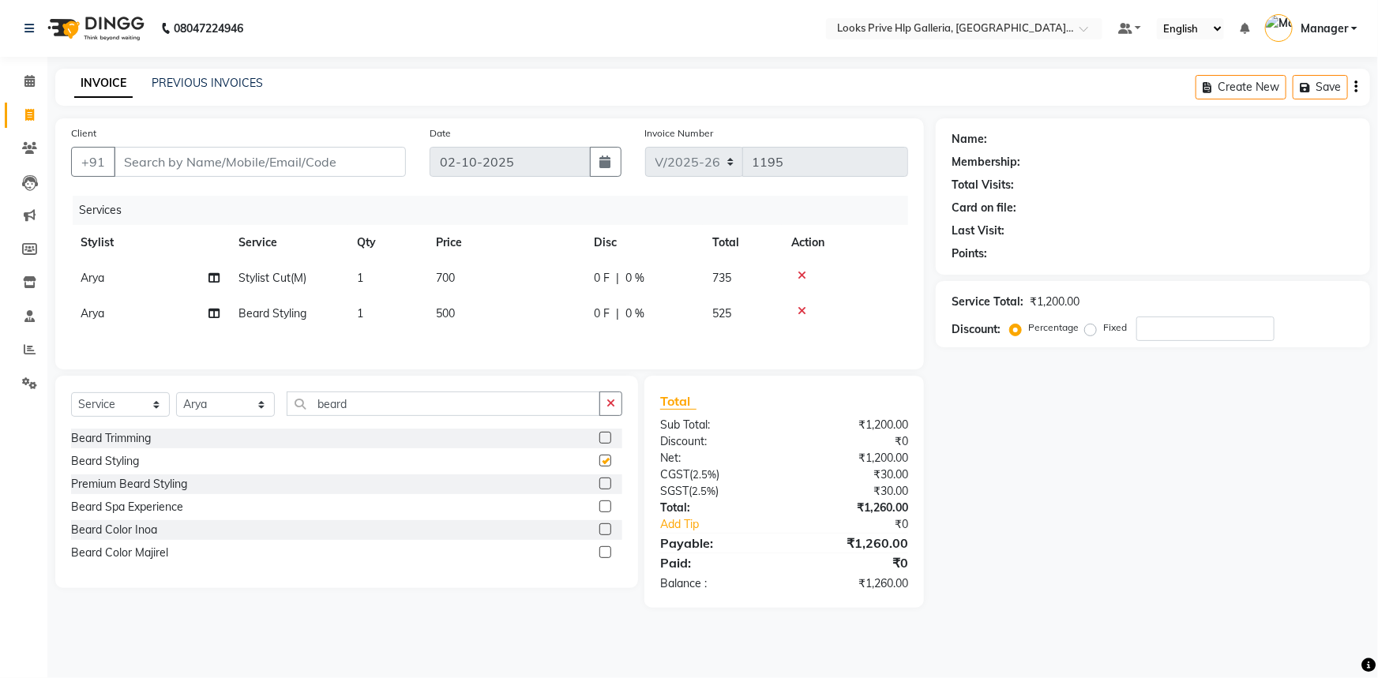
checkbox input "false"
click at [489, 282] on td "700" at bounding box center [505, 279] width 158 height 36
select select "71870"
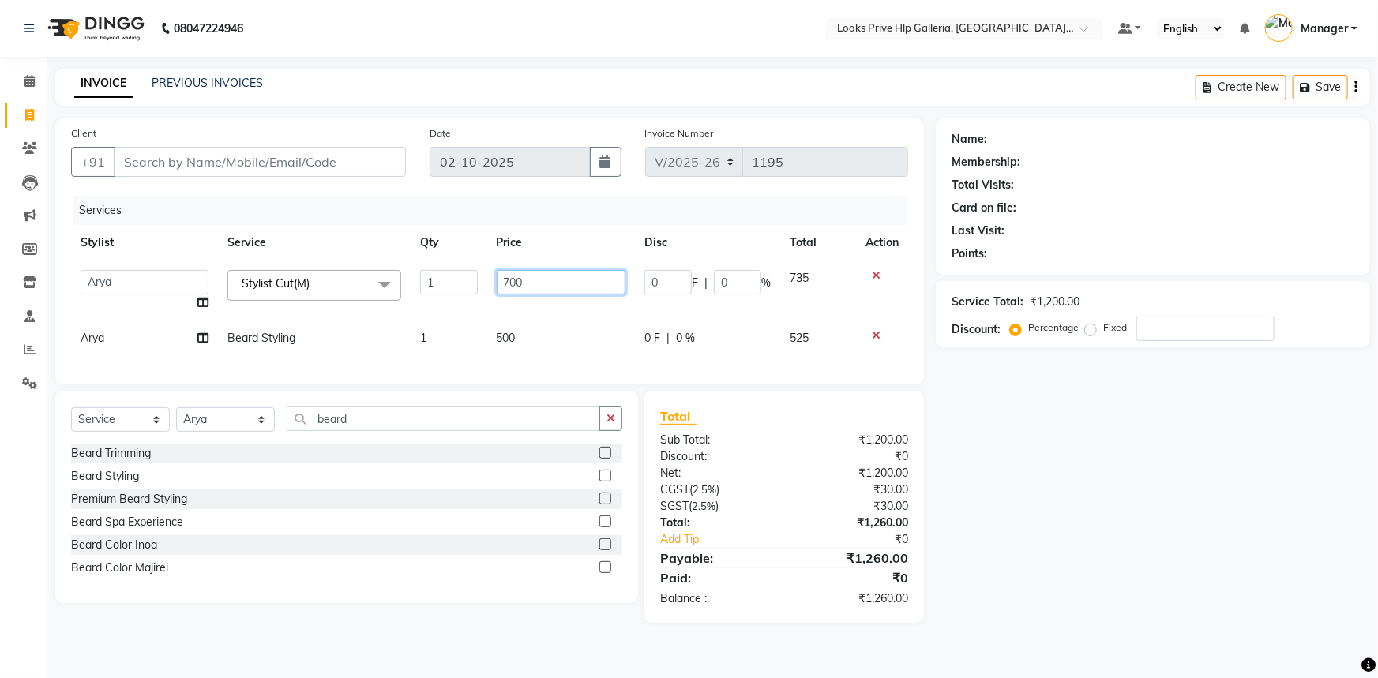
click at [565, 273] on input "700" at bounding box center [561, 282] width 129 height 24
type input "7"
type input "1500"
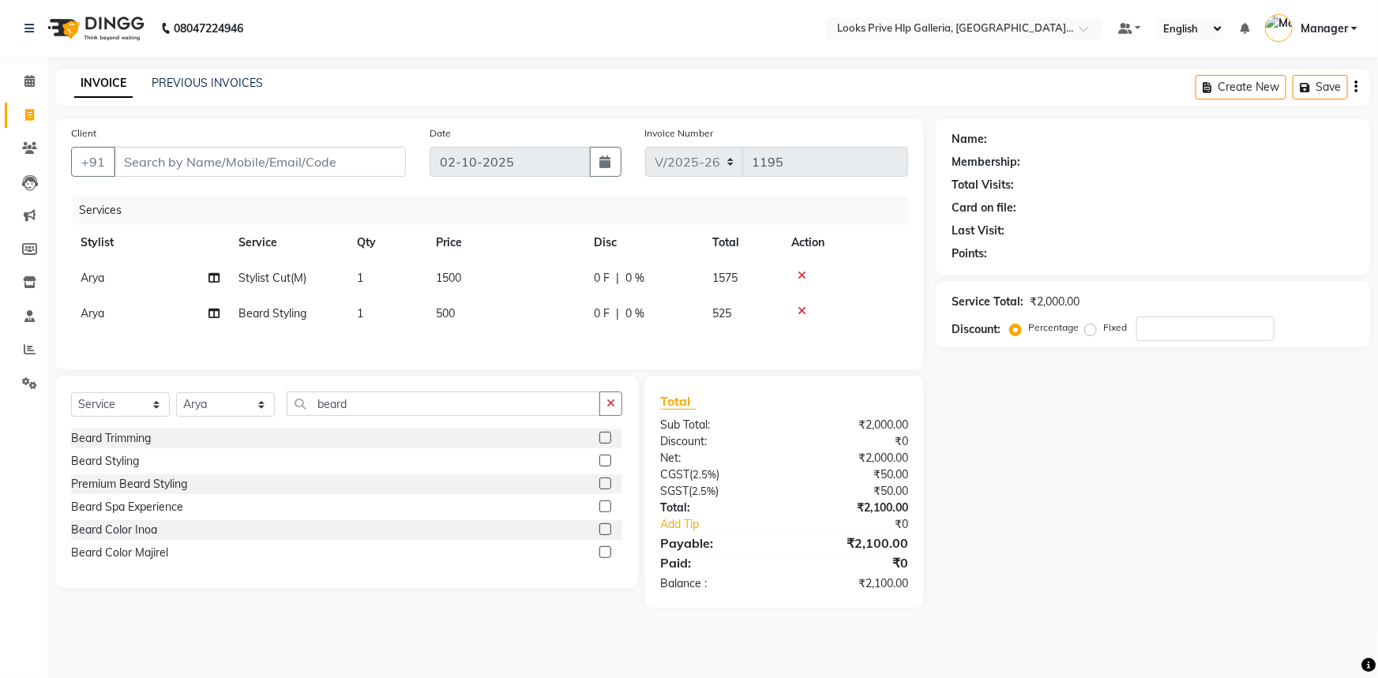
click at [846, 526] on div "Total Sub Total: ₹2,000.00 Discount: ₹0 Net: ₹2,000.00 CGST ( 2.5% ) ₹50.00 SGS…" at bounding box center [784, 492] width 248 height 201
click at [172, 158] on input "Client" at bounding box center [260, 162] width 292 height 30
type input "9"
type input "0"
type input "9041171117"
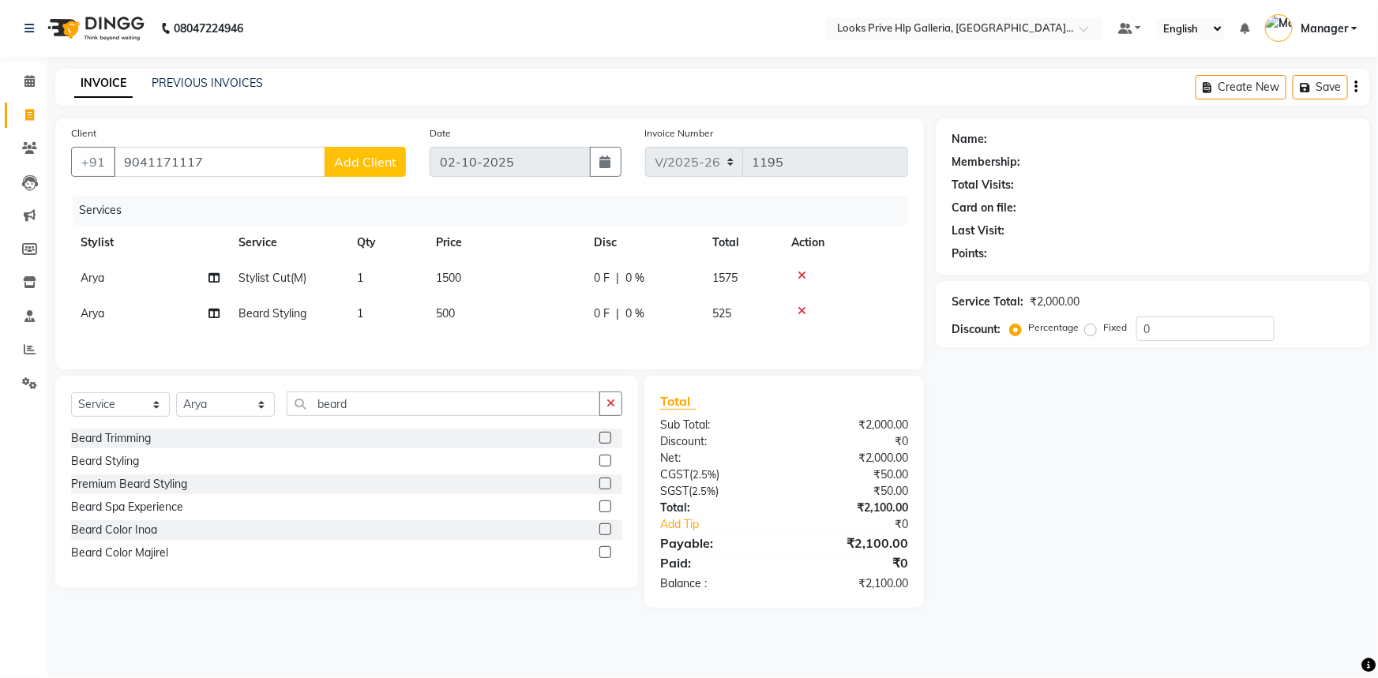
click at [362, 167] on span "Add Client" at bounding box center [365, 162] width 62 height 16
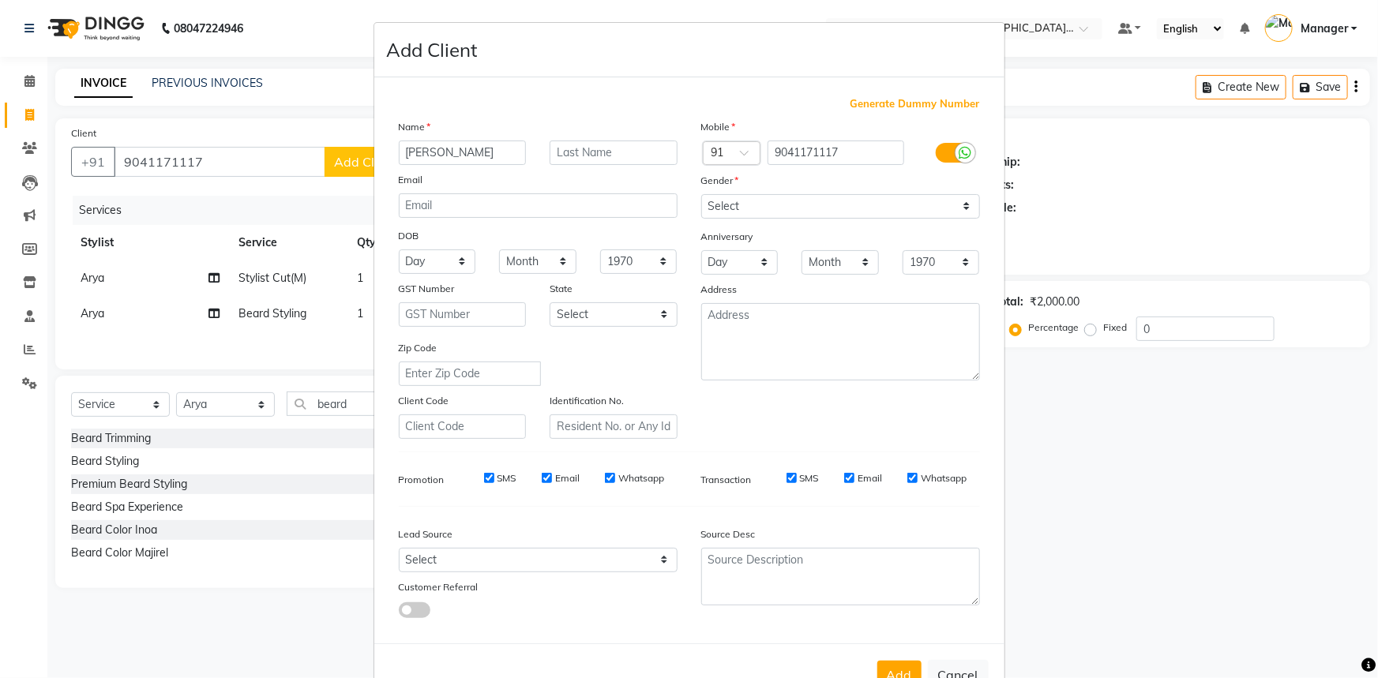
type input "[PERSON_NAME]"
click at [791, 221] on div "Mobile Country Code × 91 9041171117 Gender Select [DEMOGRAPHIC_DATA] [DEMOGRAPH…" at bounding box center [840, 278] width 302 height 321
click at [788, 214] on select "Select [DEMOGRAPHIC_DATA] [DEMOGRAPHIC_DATA] Other Prefer Not To Say" at bounding box center [840, 206] width 279 height 24
select select "[DEMOGRAPHIC_DATA]"
click at [701, 194] on select "Select [DEMOGRAPHIC_DATA] [DEMOGRAPHIC_DATA] Other Prefer Not To Say" at bounding box center [840, 206] width 279 height 24
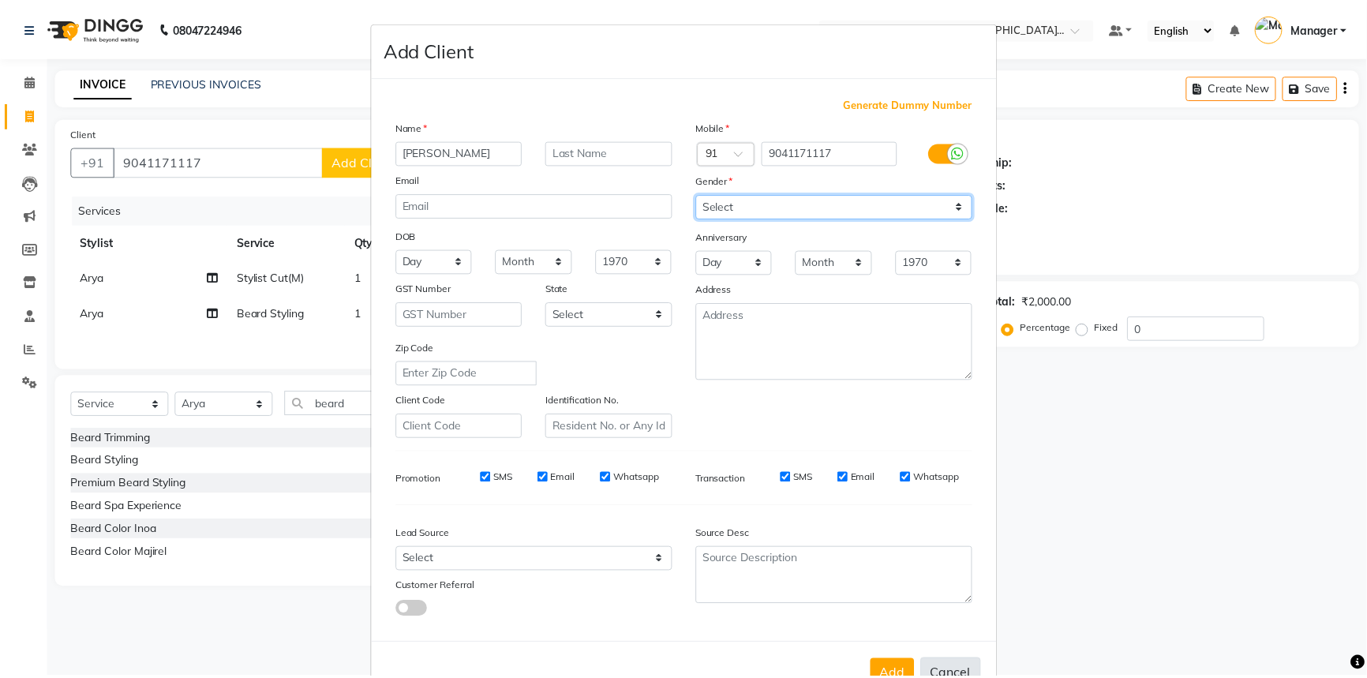
scroll to position [55, 0]
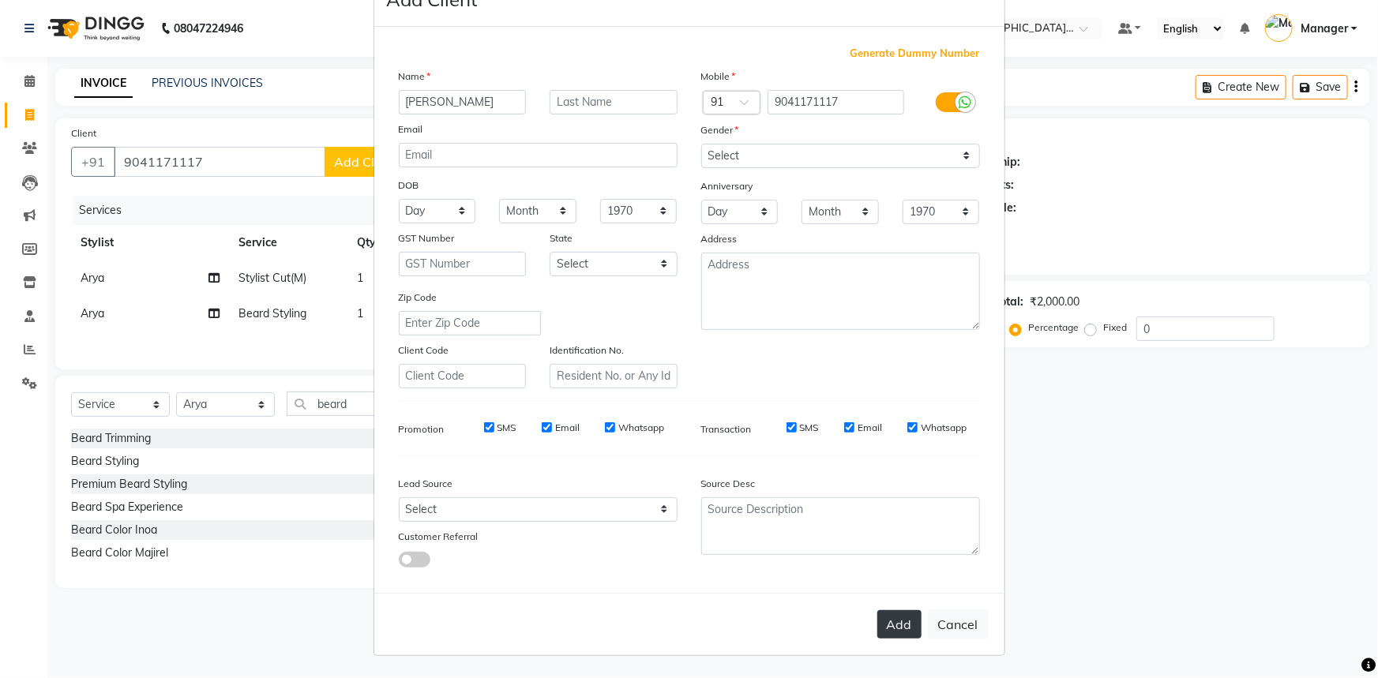
click at [899, 628] on button "Add" at bounding box center [899, 624] width 44 height 28
select select
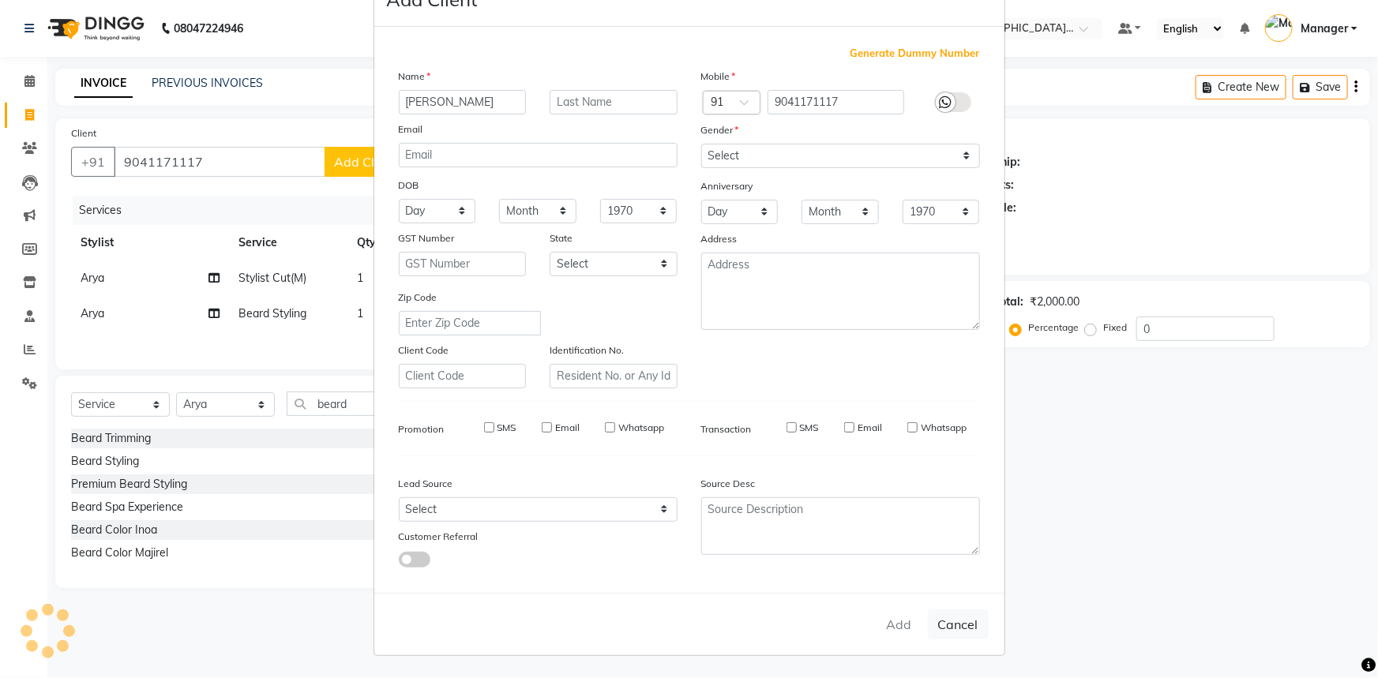
select select
checkbox input "false"
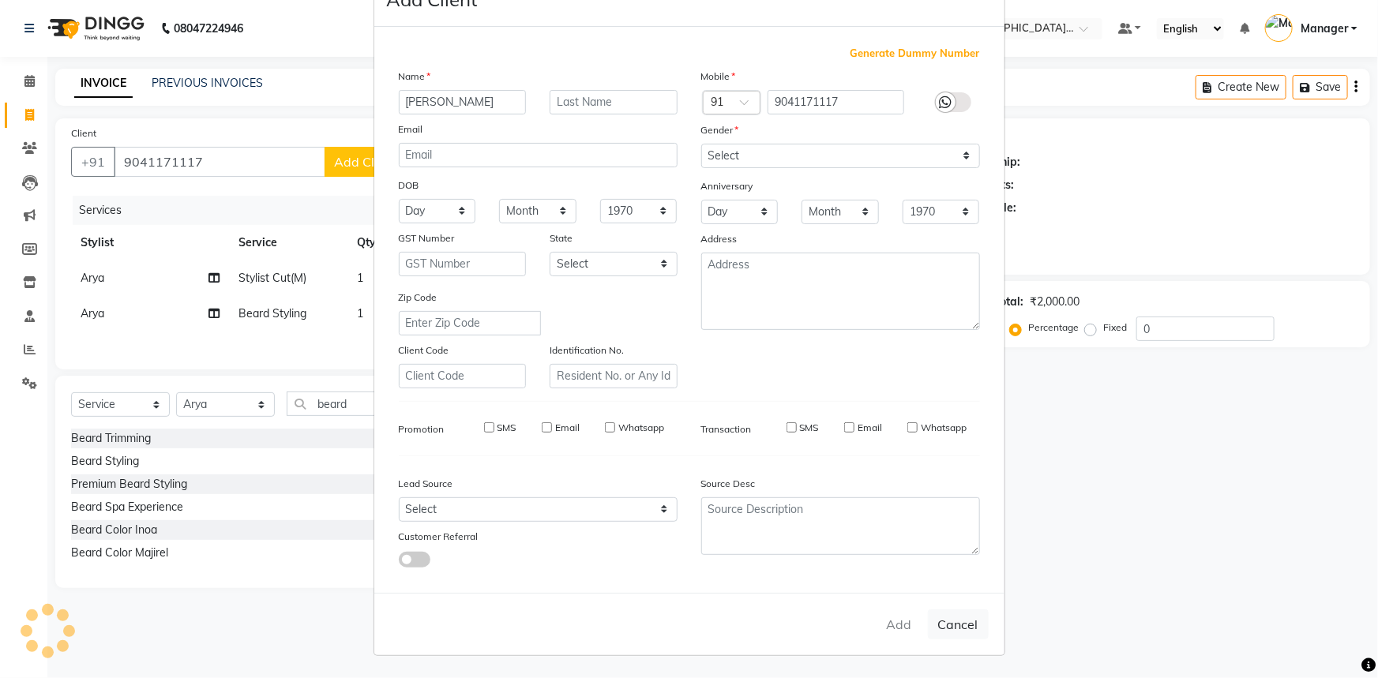
checkbox input "false"
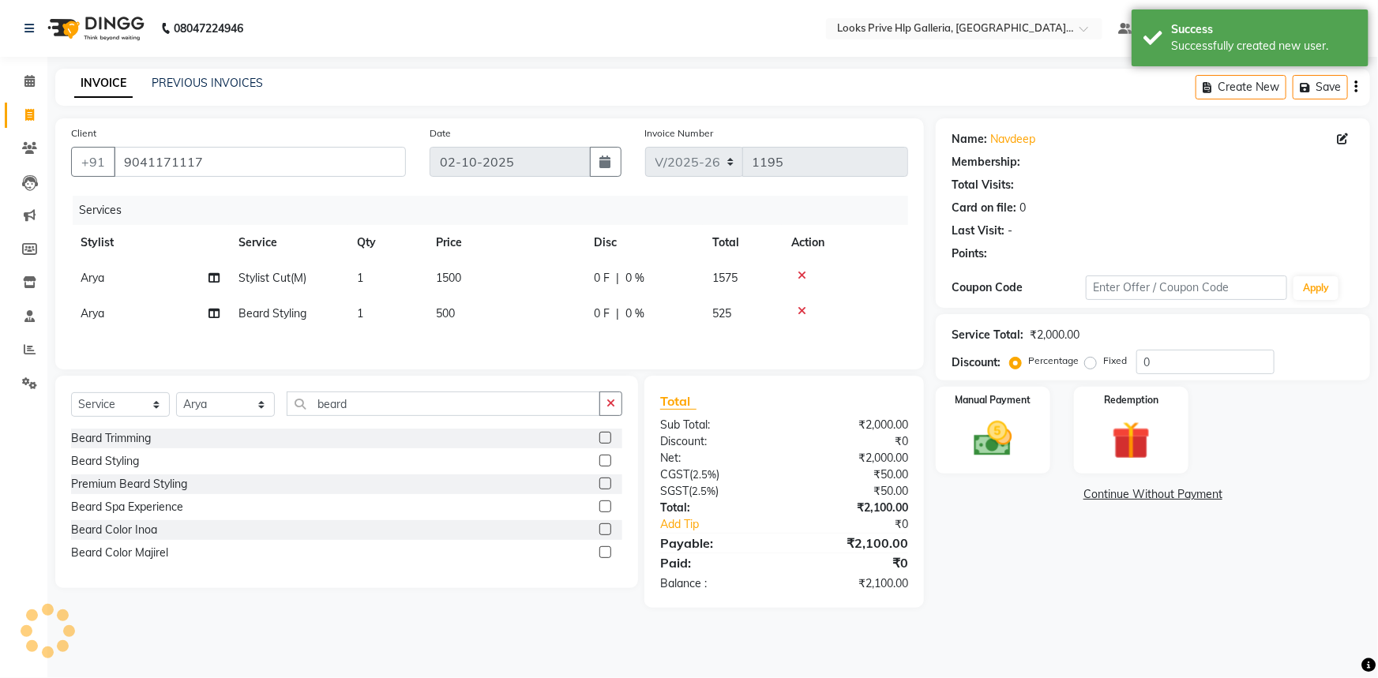
select select "1: Object"
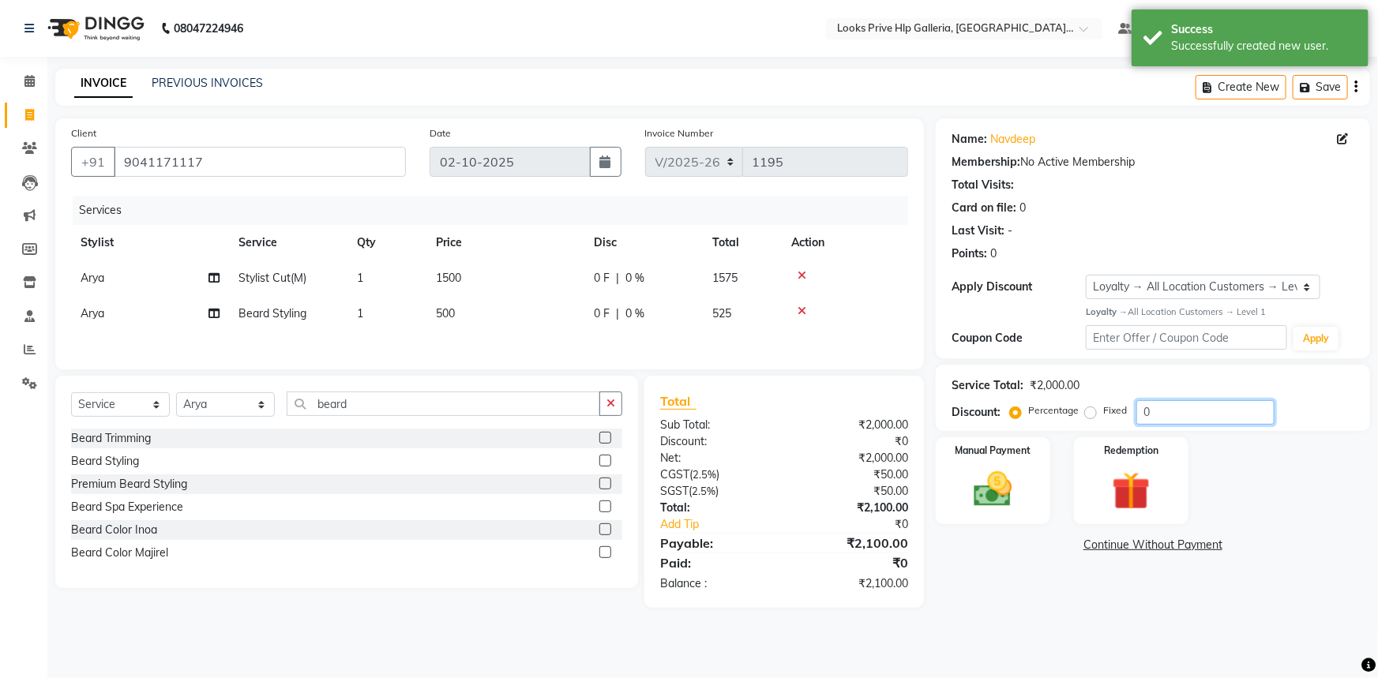
click at [1181, 411] on input "0" at bounding box center [1205, 412] width 138 height 24
type input "10"
click at [1116, 584] on div "Name: [PERSON_NAME] Membership: No Active Membership Total Visits: Card on file…" at bounding box center [1159, 362] width 446 height 489
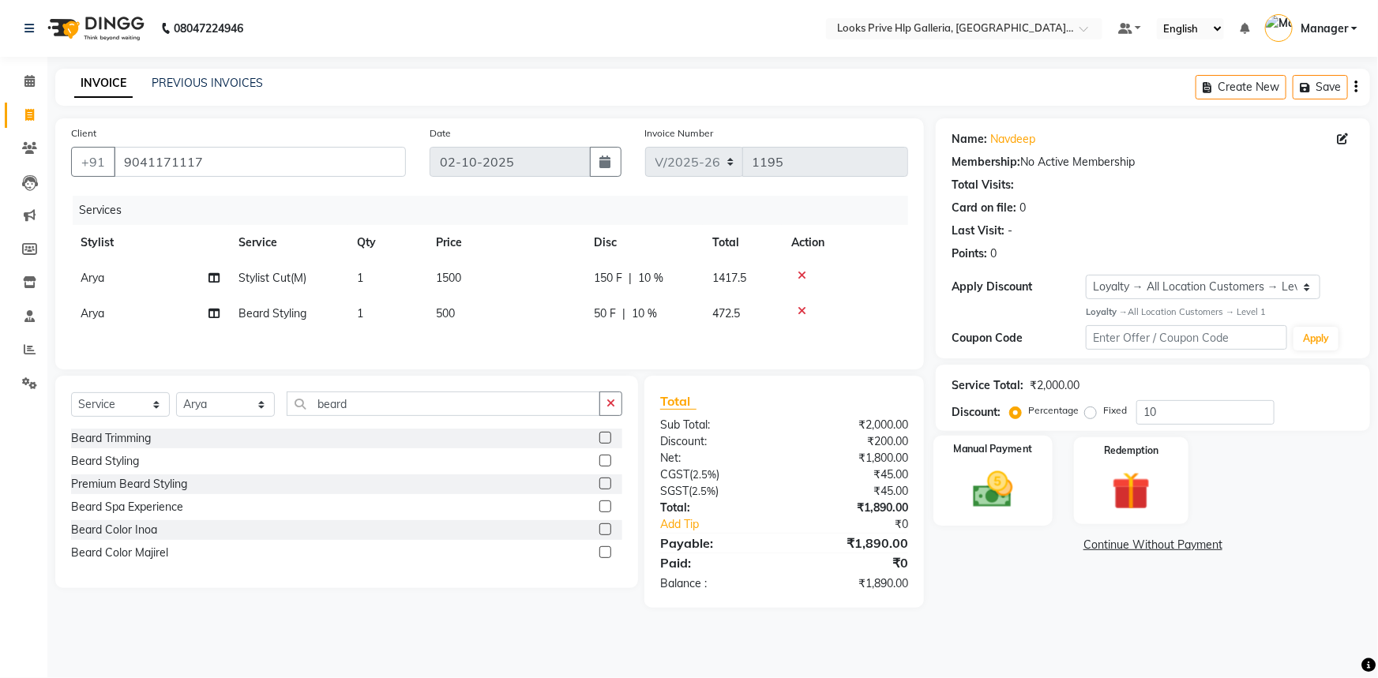
click at [1022, 494] on div "Manual Payment" at bounding box center [992, 481] width 119 height 91
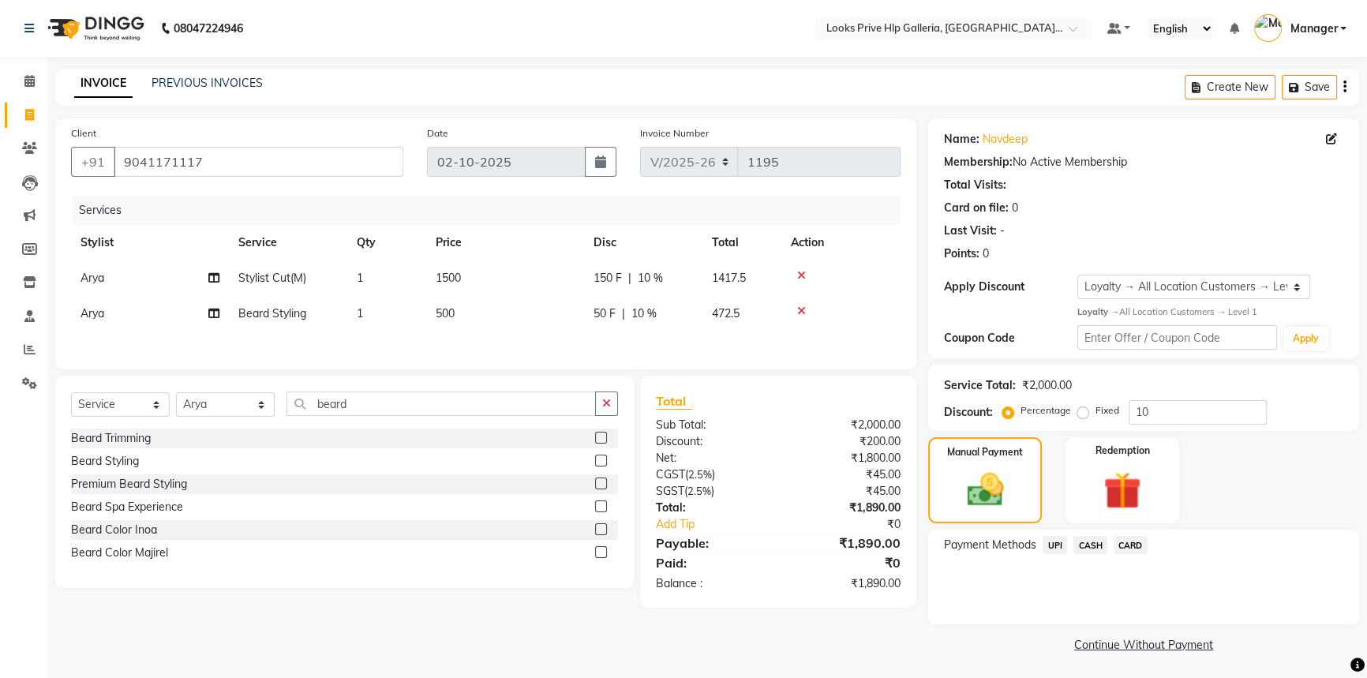
click at [1052, 544] on span "UPI" at bounding box center [1055, 545] width 24 height 18
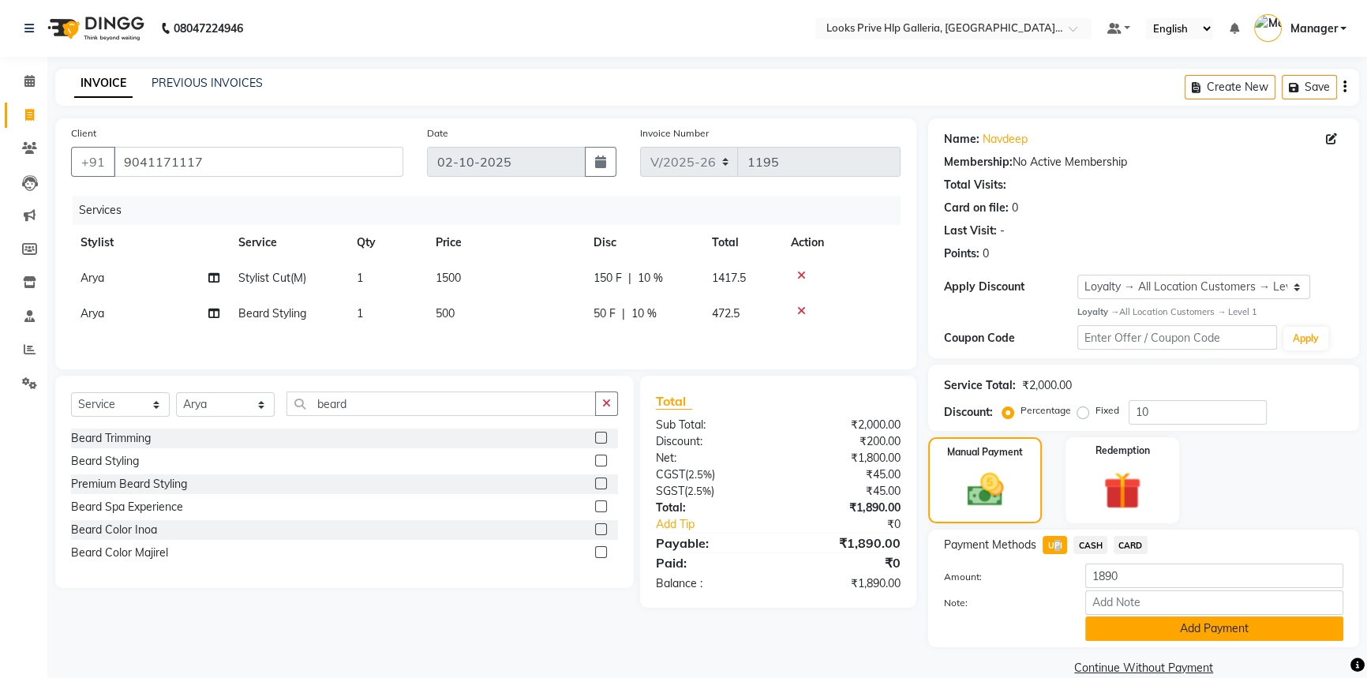
click at [1098, 631] on button "Add Payment" at bounding box center [1215, 629] width 258 height 24
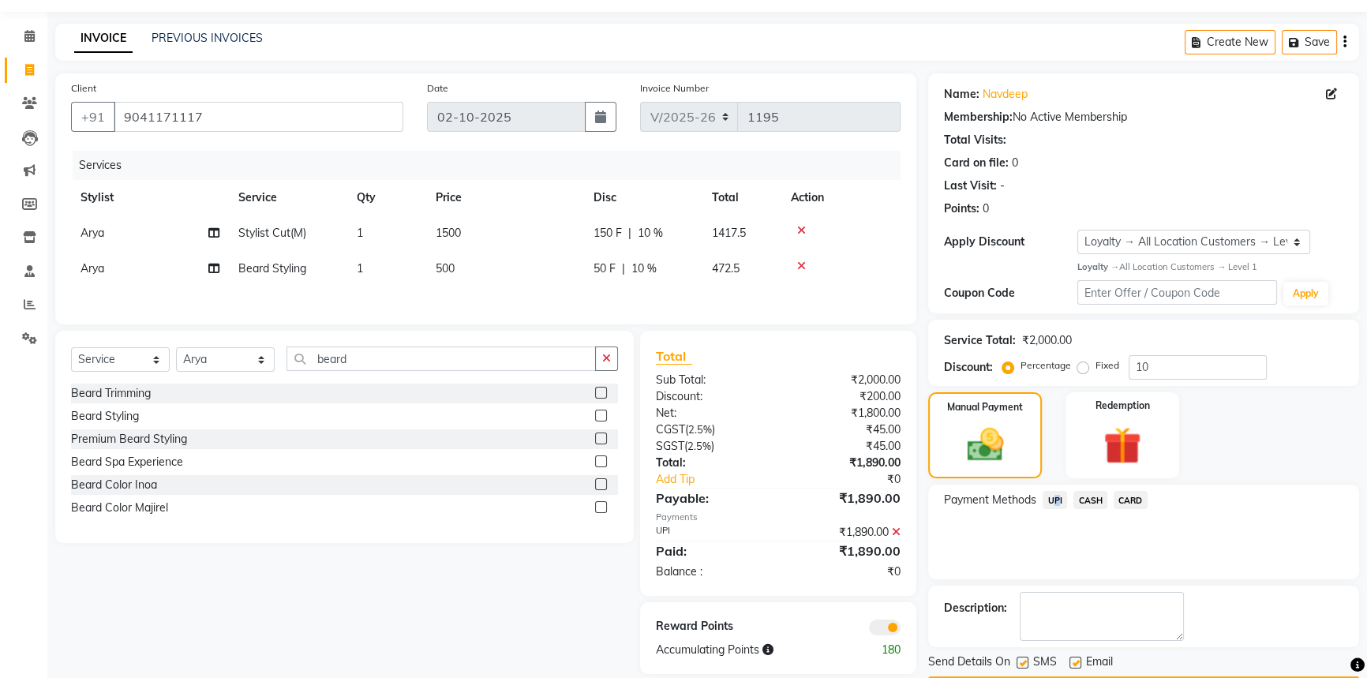
scroll to position [91, 0]
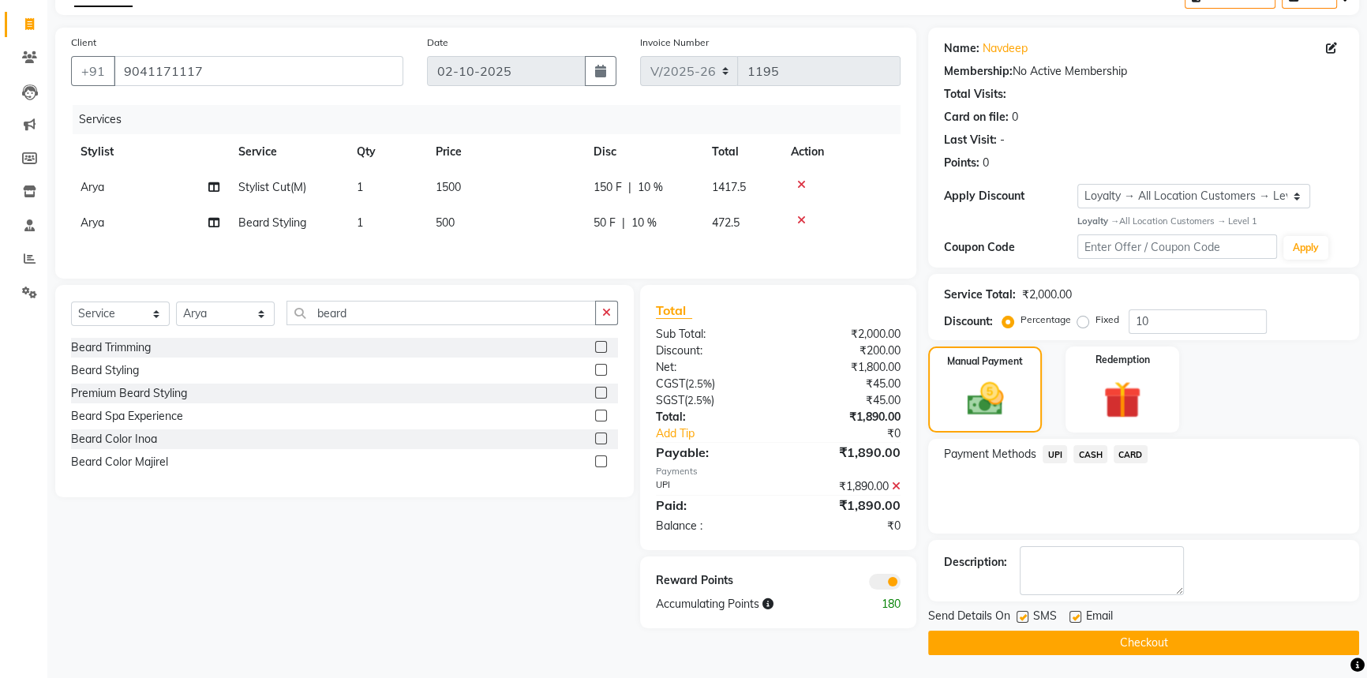
click at [888, 590] on div "Reward Points Accumulating Points 180" at bounding box center [778, 593] width 277 height 72
click at [884, 579] on span at bounding box center [885, 582] width 32 height 16
click at [901, 584] on input "checkbox" at bounding box center [901, 584] width 0 height 0
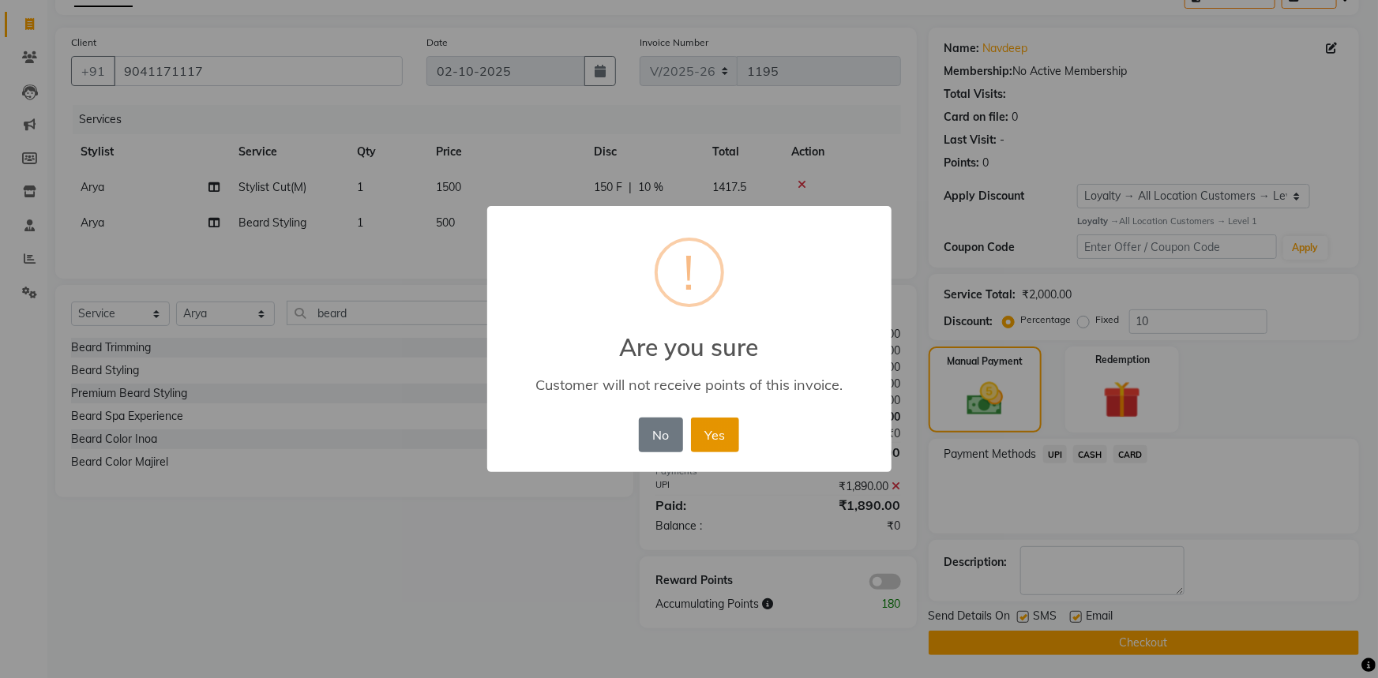
click at [719, 437] on button "Yes" at bounding box center [715, 435] width 48 height 35
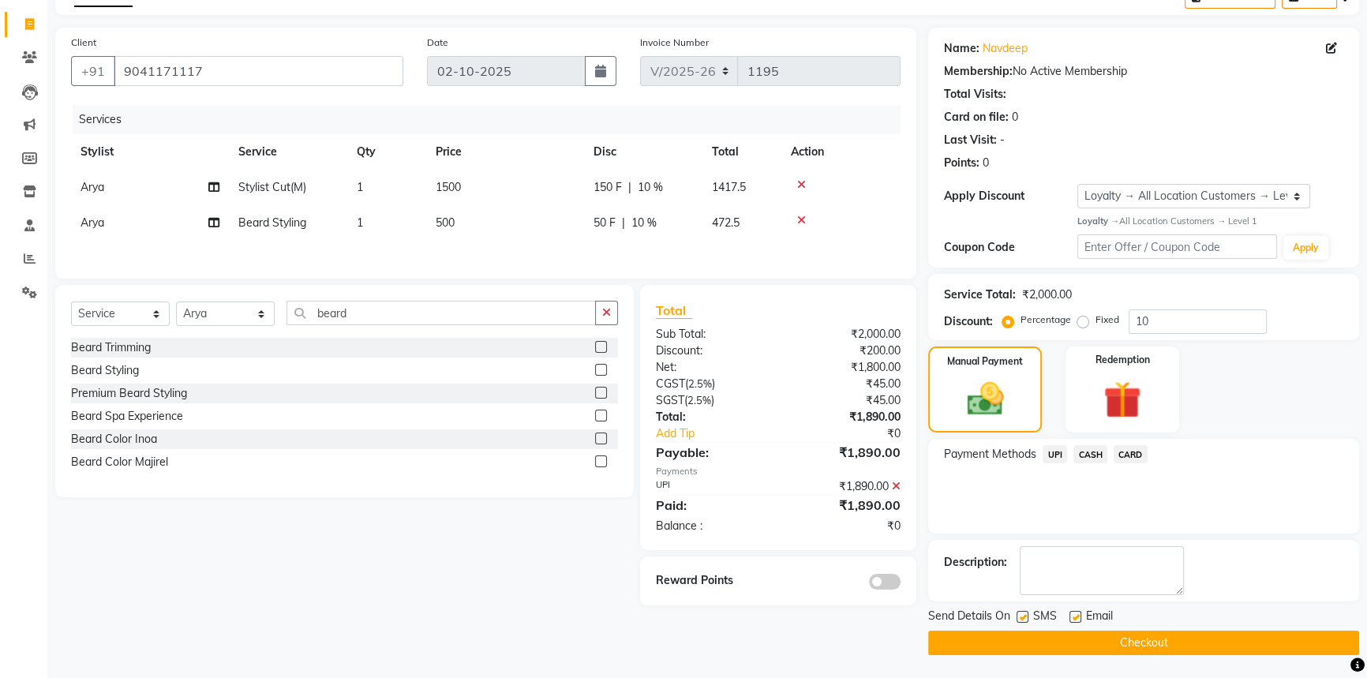
click at [1011, 642] on button "Checkout" at bounding box center [1143, 643] width 431 height 24
